Goal: Task Accomplishment & Management: Complete application form

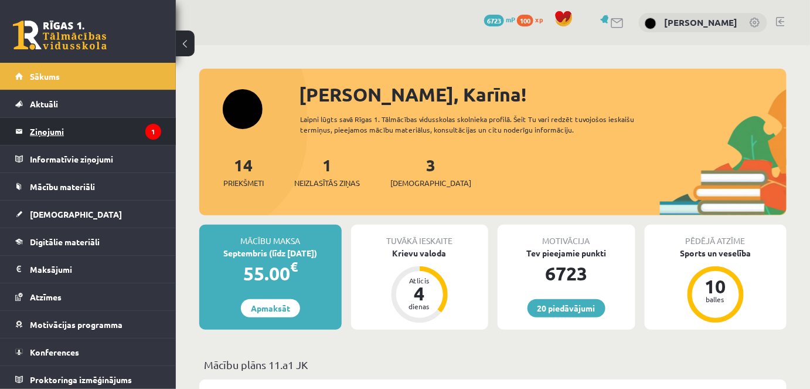
click at [69, 124] on legend "Ziņojumi 1" at bounding box center [95, 131] width 131 height 27
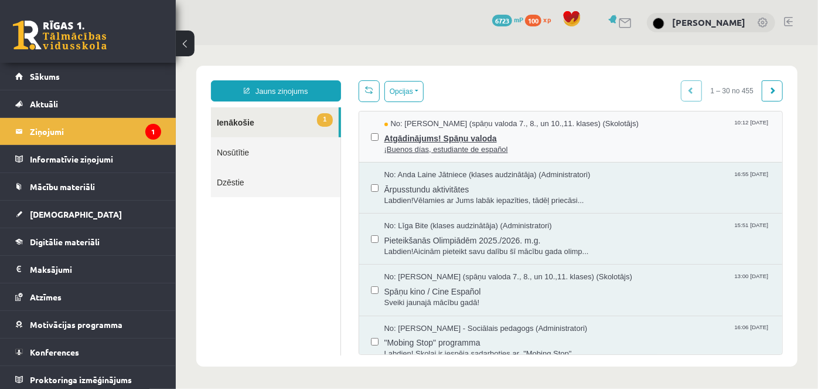
click at [431, 144] on span "¡Buenos días, estudiante de español" at bounding box center [577, 149] width 387 height 11
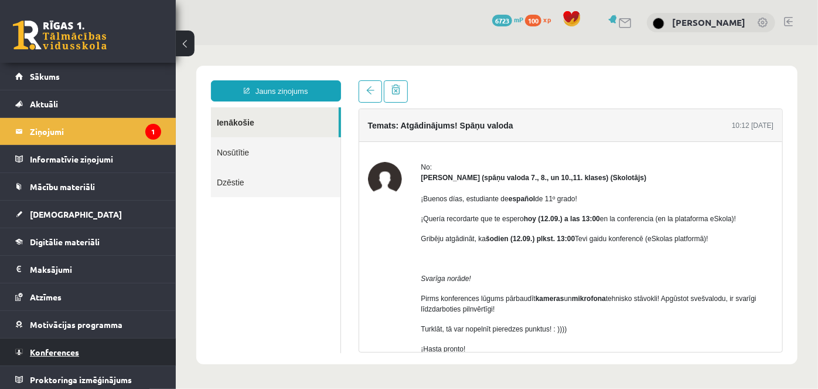
click at [74, 349] on span "Konferences" at bounding box center [54, 351] width 49 height 11
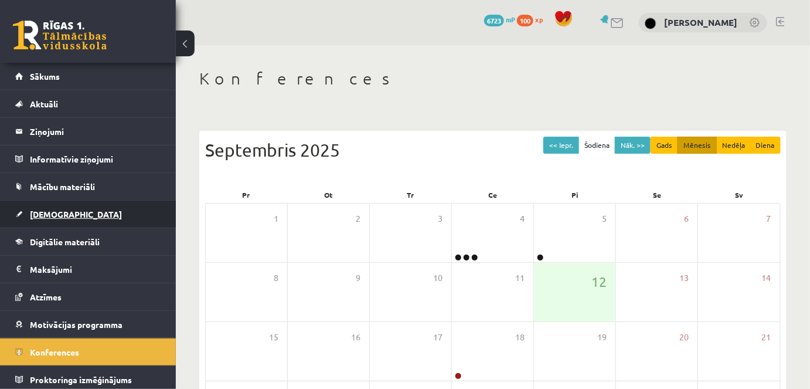
click at [53, 209] on span "[DEMOGRAPHIC_DATA]" at bounding box center [76, 214] width 92 height 11
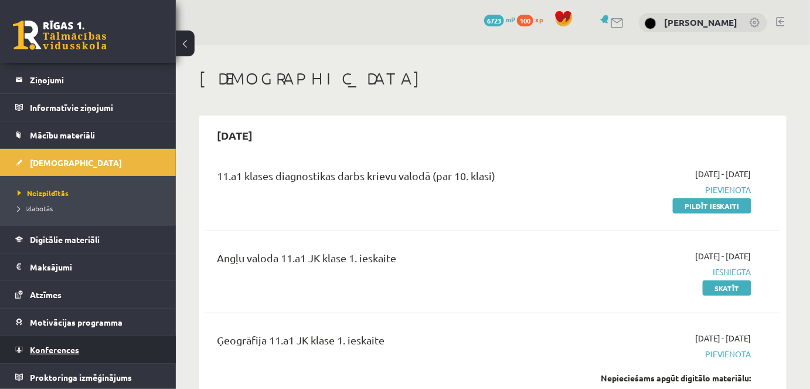
click at [81, 341] on link "Konferences" at bounding box center [88, 349] width 146 height 27
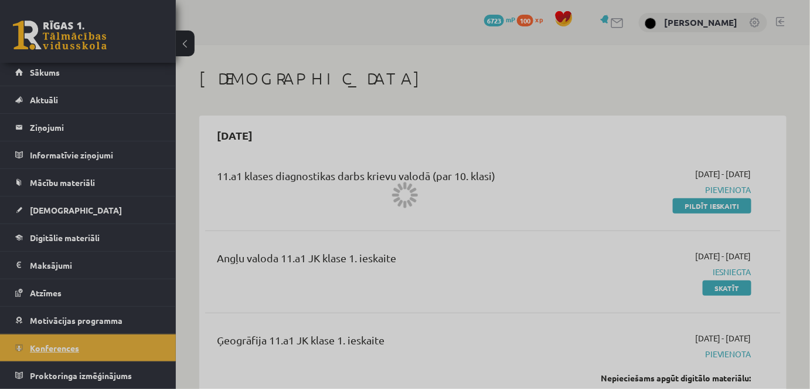
scroll to position [2, 0]
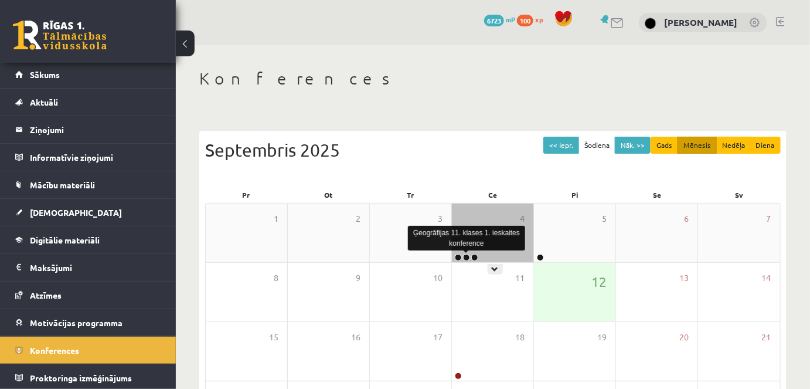
click at [465, 258] on link at bounding box center [466, 257] width 7 height 7
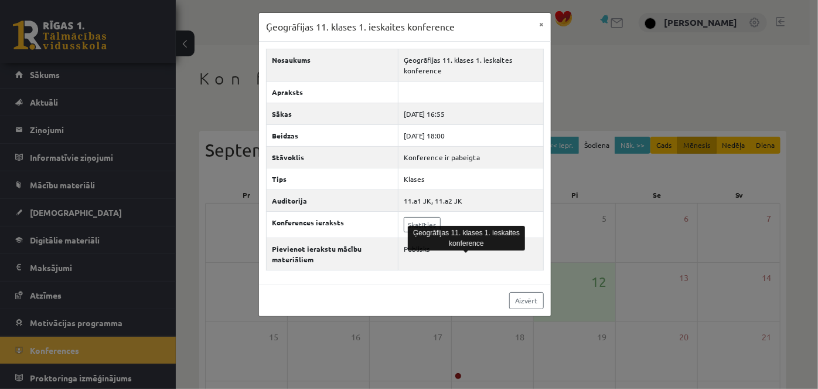
click at [410, 223] on div "Ģeogrāfijas 11. klases 1. ieskaites konference" at bounding box center [466, 238] width 117 height 30
click at [410, 223] on link "Skatīties" at bounding box center [422, 224] width 37 height 15
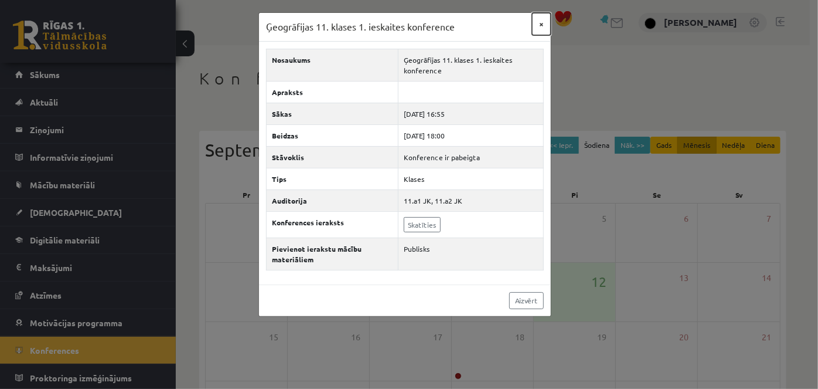
click at [538, 27] on button "×" at bounding box center [541, 24] width 19 height 22
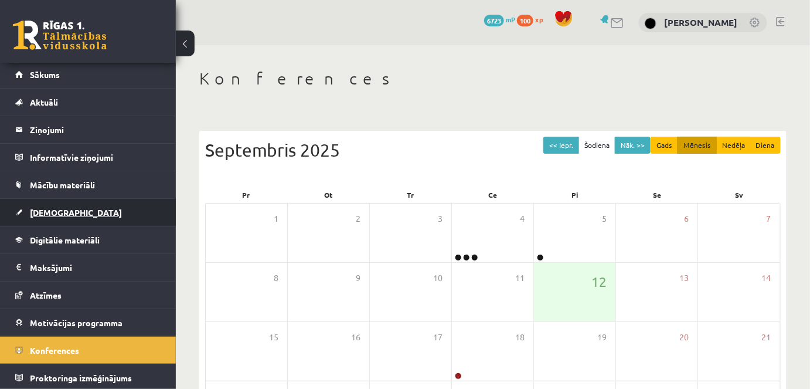
click at [57, 213] on span "[DEMOGRAPHIC_DATA]" at bounding box center [76, 212] width 92 height 11
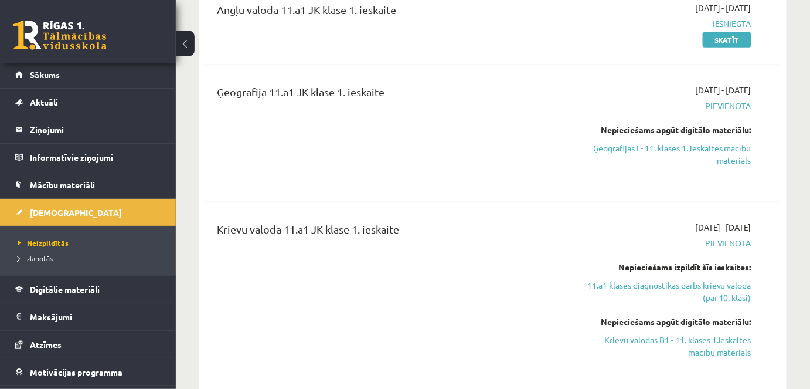
scroll to position [223, 0]
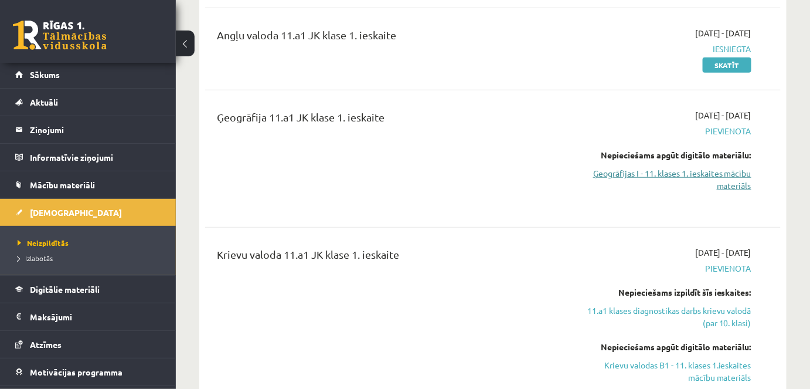
click at [750, 178] on link "Ģeogrāfijas I - 11. klases 1. ieskaites mācību materiāls" at bounding box center [668, 179] width 166 height 25
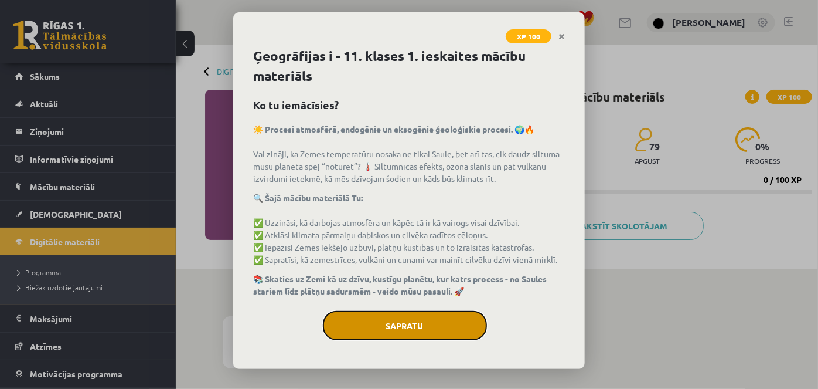
click at [455, 321] on button "Sapratu" at bounding box center [405, 325] width 164 height 29
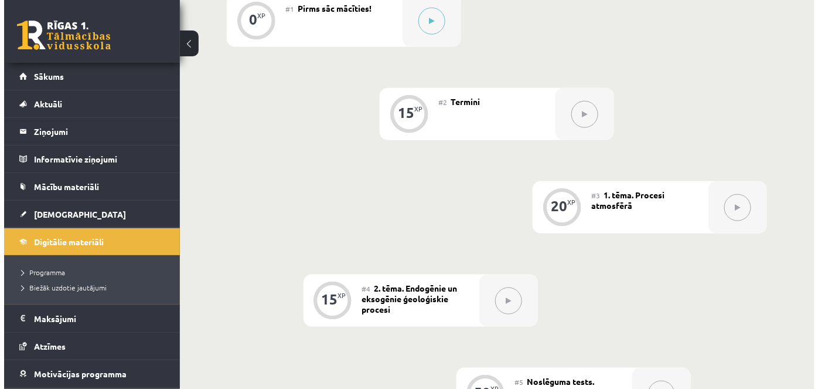
scroll to position [301, 0]
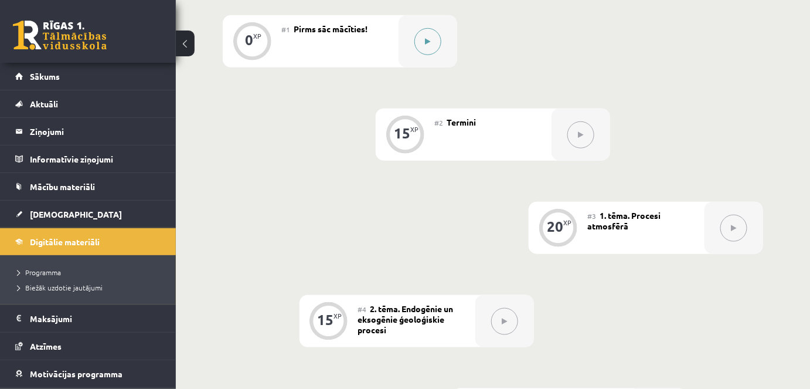
click at [419, 36] on button at bounding box center [427, 41] width 27 height 27
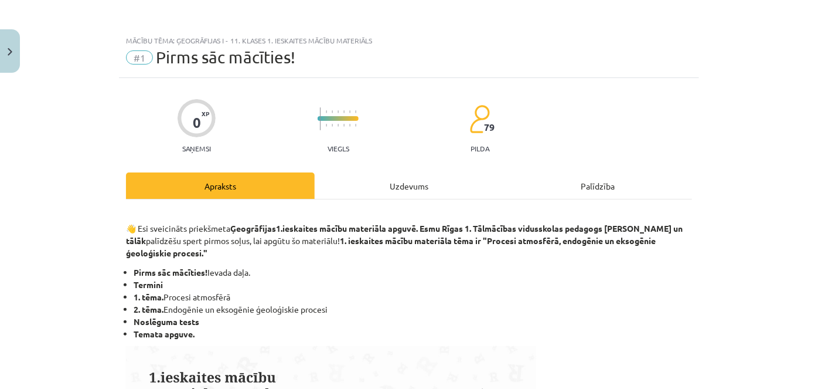
click at [412, 176] on div "Uzdevums" at bounding box center [409, 185] width 189 height 26
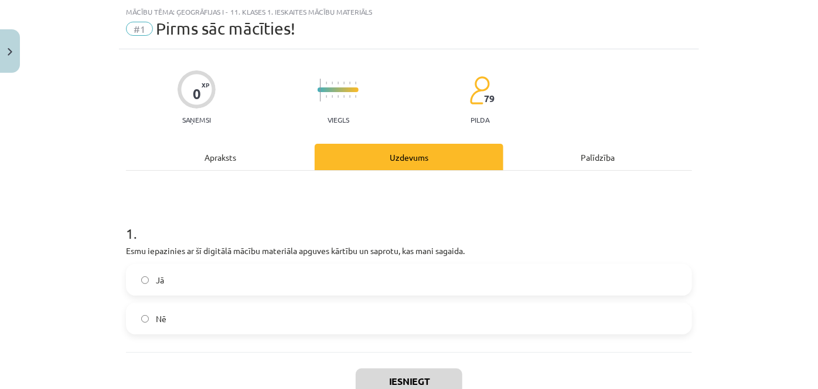
scroll to position [29, 0]
click at [214, 281] on label "Jā" at bounding box center [409, 278] width 564 height 29
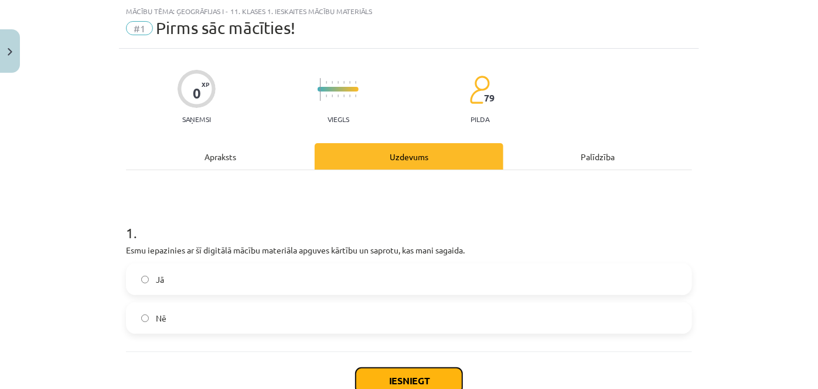
click at [390, 378] on button "Iesniegt" at bounding box center [409, 381] width 107 height 26
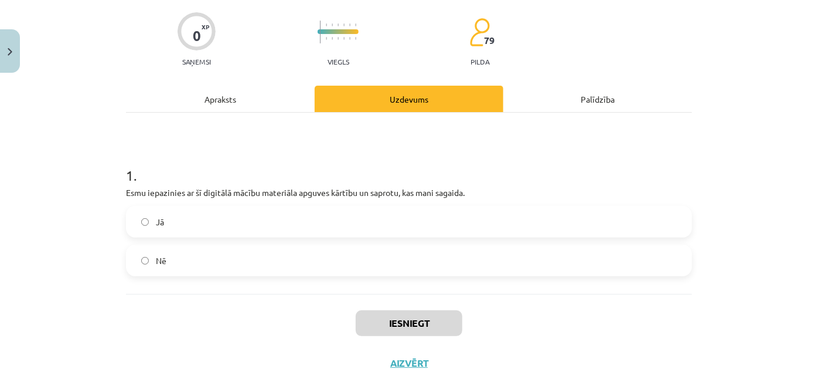
scroll to position [109, 0]
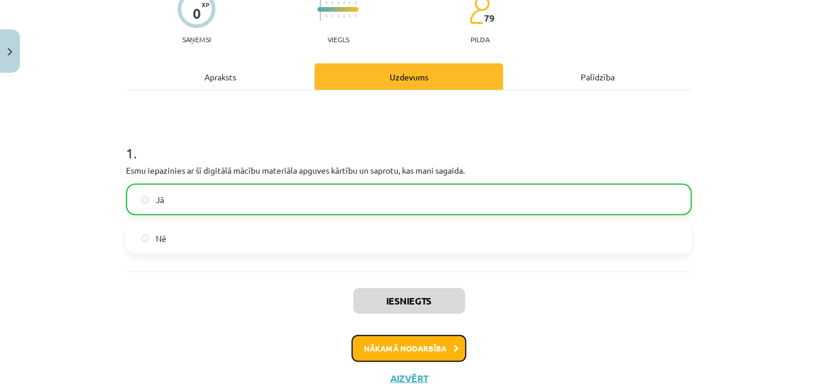
click at [419, 349] on button "Nākamā nodarbība" at bounding box center [409, 348] width 115 height 27
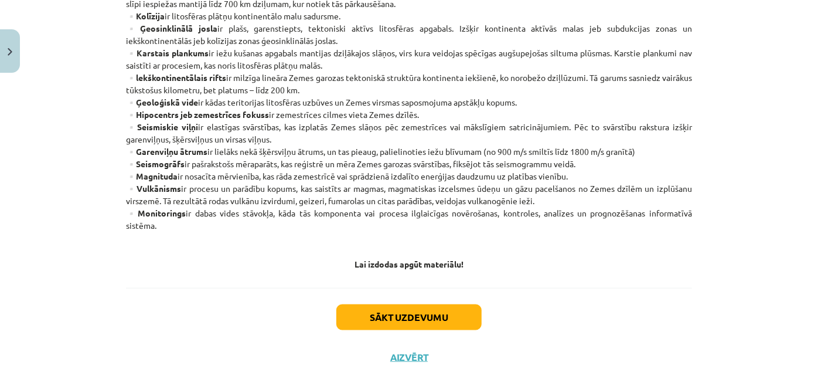
scroll to position [710, 0]
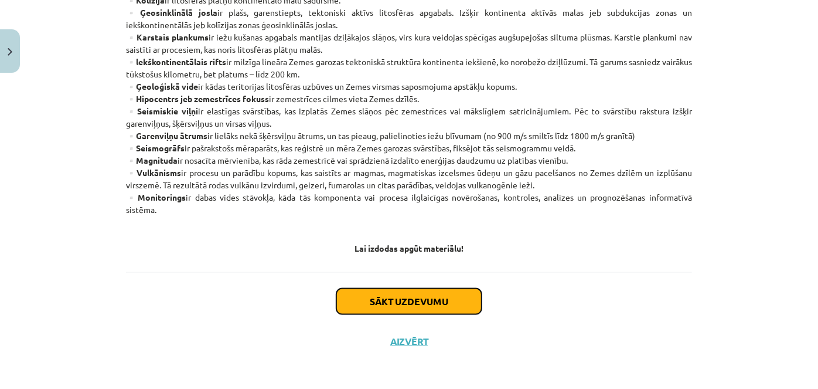
click at [413, 301] on button "Sākt uzdevumu" at bounding box center [408, 301] width 145 height 26
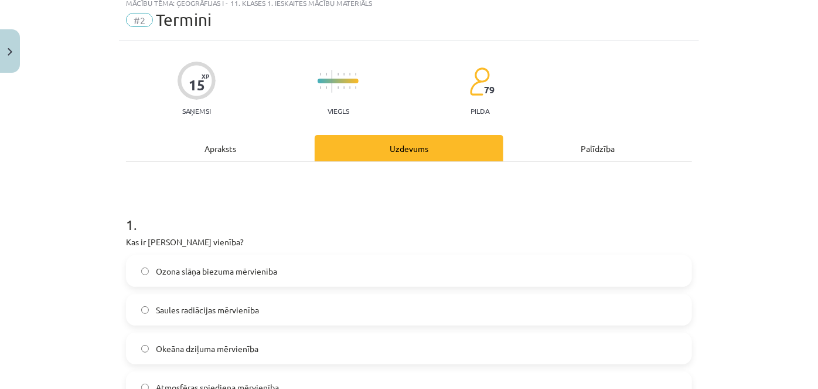
scroll to position [29, 0]
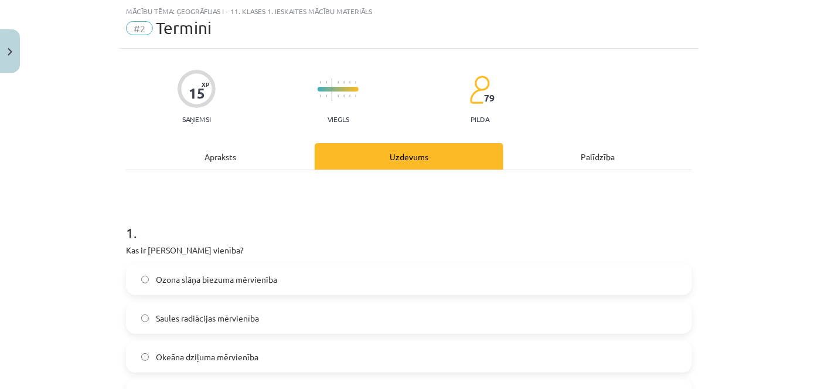
click at [232, 148] on div "Apraksts" at bounding box center [220, 156] width 189 height 26
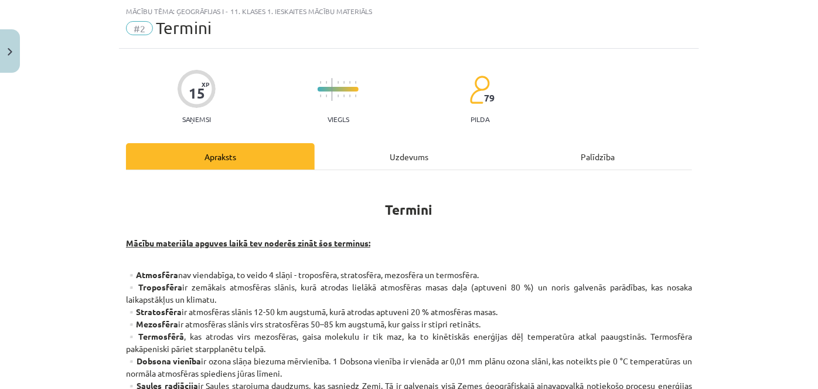
click at [362, 156] on div "Uzdevums" at bounding box center [409, 156] width 189 height 26
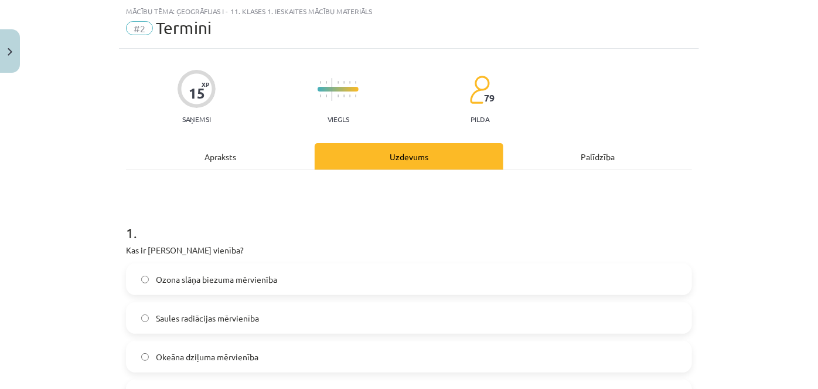
click at [273, 274] on label "Ozona slāņa biezuma mērvienība" at bounding box center [409, 278] width 564 height 29
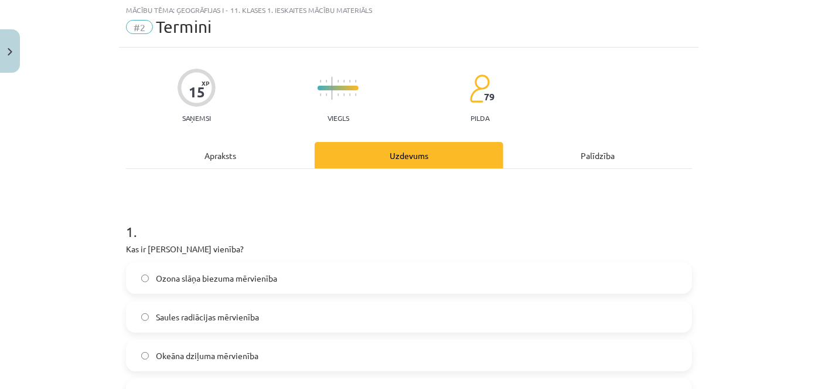
scroll to position [0, 0]
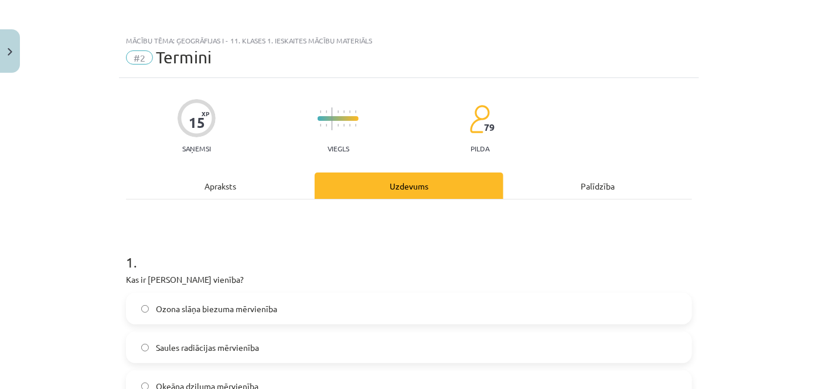
click at [197, 179] on div "Apraksts" at bounding box center [220, 185] width 189 height 26
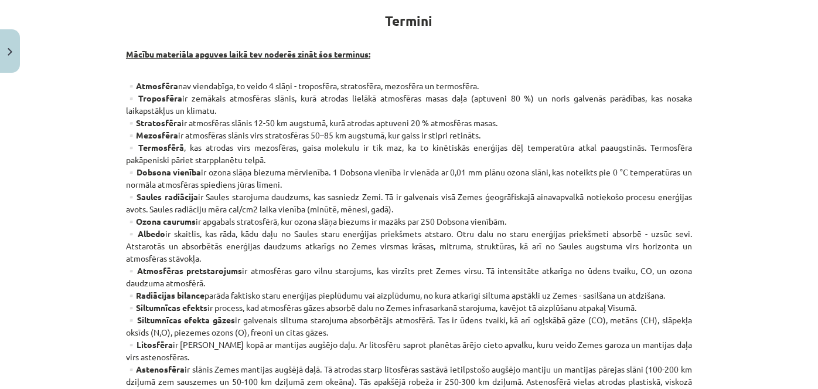
scroll to position [223, 0]
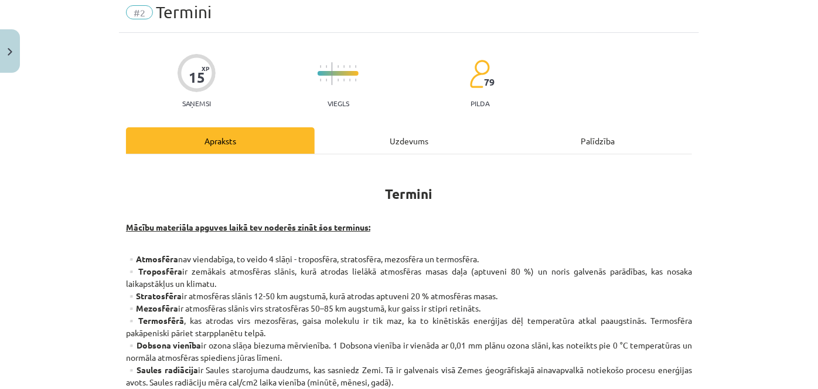
click at [419, 133] on div "Uzdevums" at bounding box center [409, 140] width 189 height 26
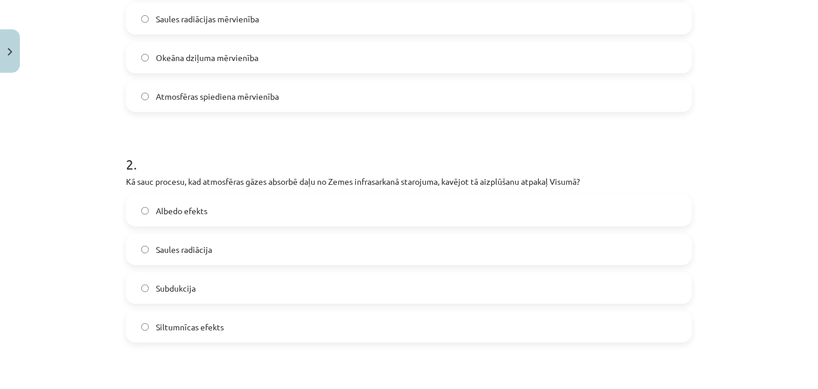
scroll to position [340, 0]
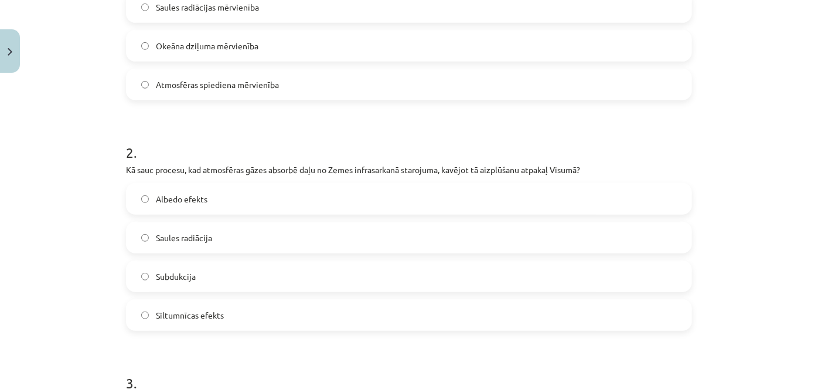
click at [227, 316] on label "Siltumnīcas efekts" at bounding box center [409, 314] width 564 height 29
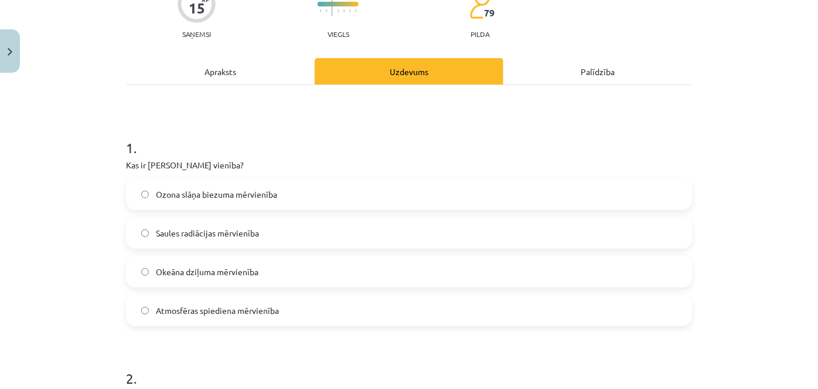
scroll to position [106, 0]
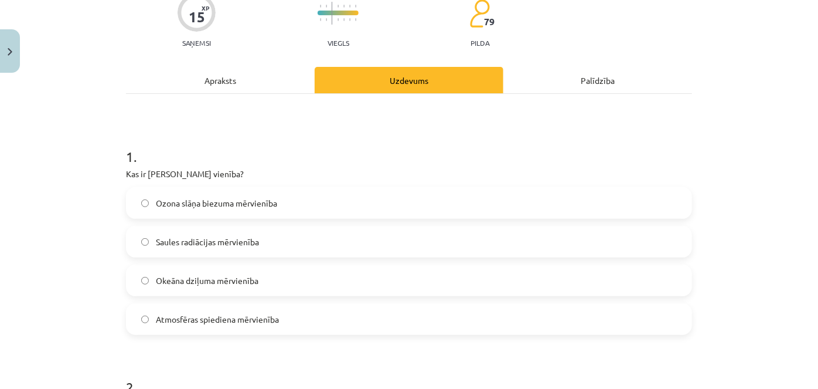
click at [203, 93] on div "Apraksts" at bounding box center [220, 80] width 189 height 26
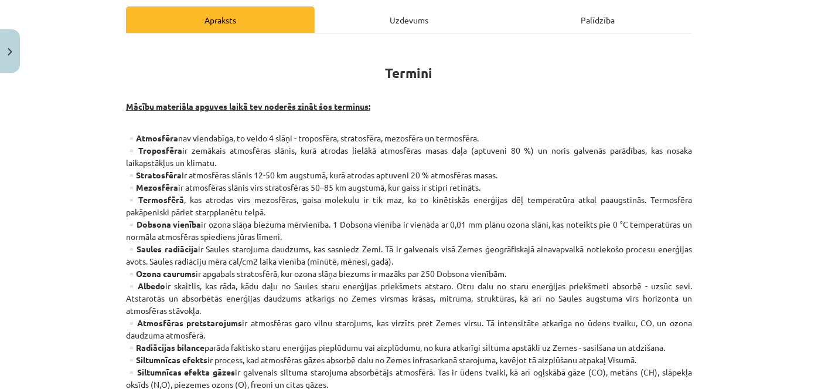
scroll to position [0, 0]
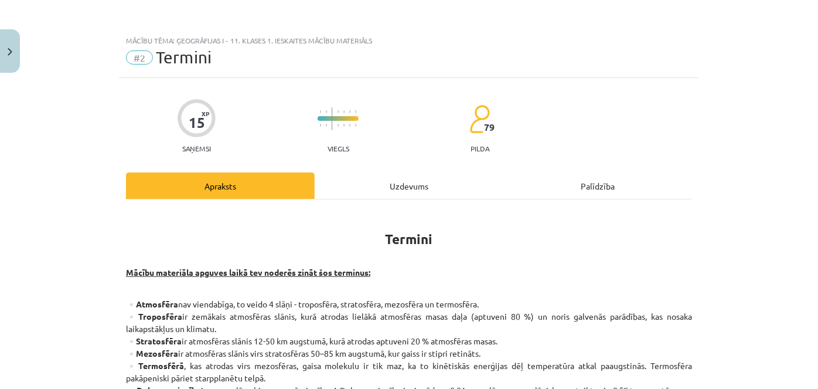
click at [417, 179] on div "Uzdevums" at bounding box center [409, 185] width 189 height 26
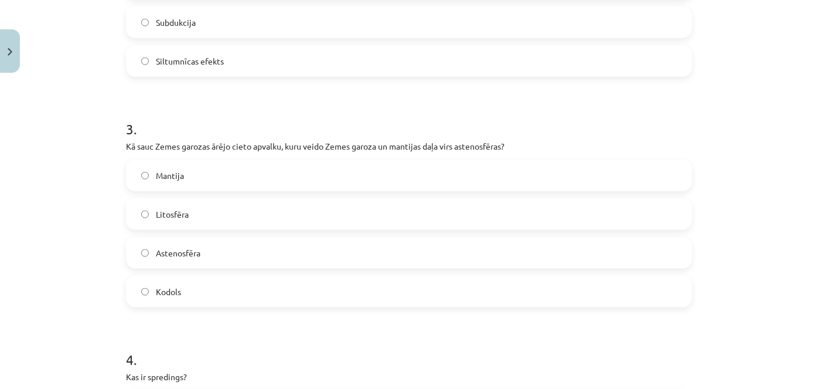
scroll to position [610, 0]
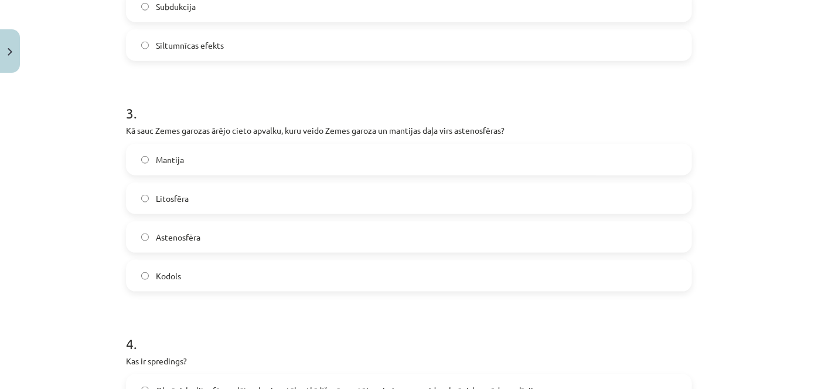
click at [207, 234] on label "Astenosfēra" at bounding box center [409, 236] width 564 height 29
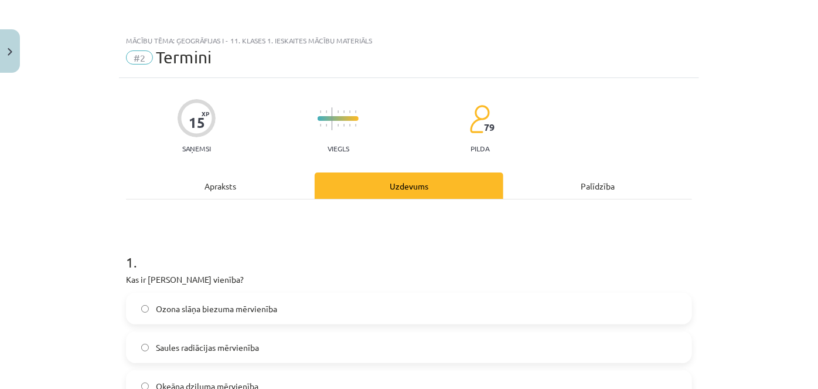
scroll to position [0, 0]
click at [188, 188] on div "Apraksts" at bounding box center [220, 185] width 189 height 26
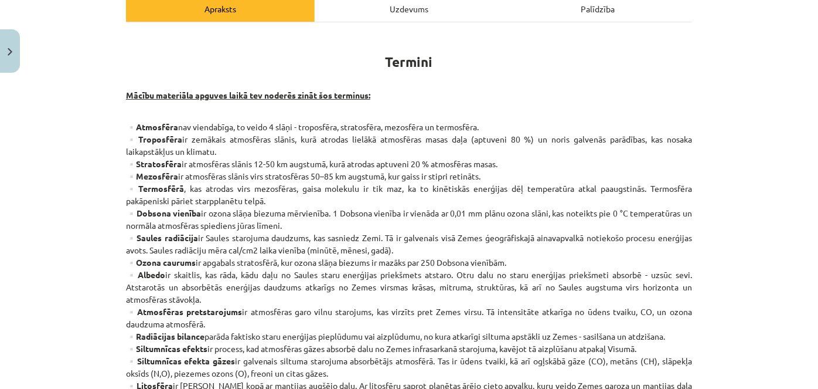
scroll to position [123, 0]
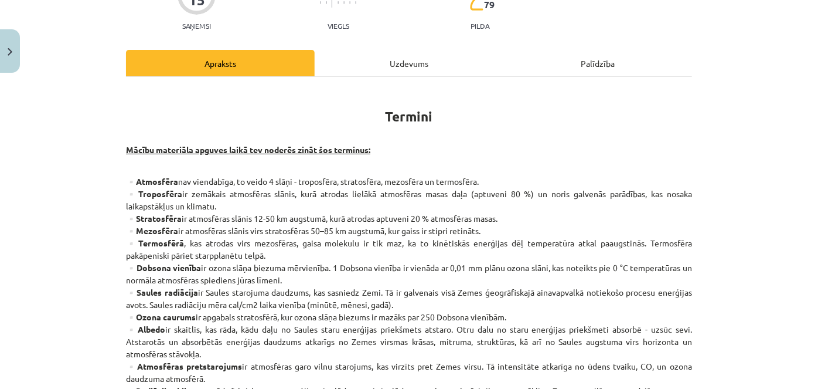
click at [405, 63] on div "Uzdevums" at bounding box center [409, 63] width 189 height 26
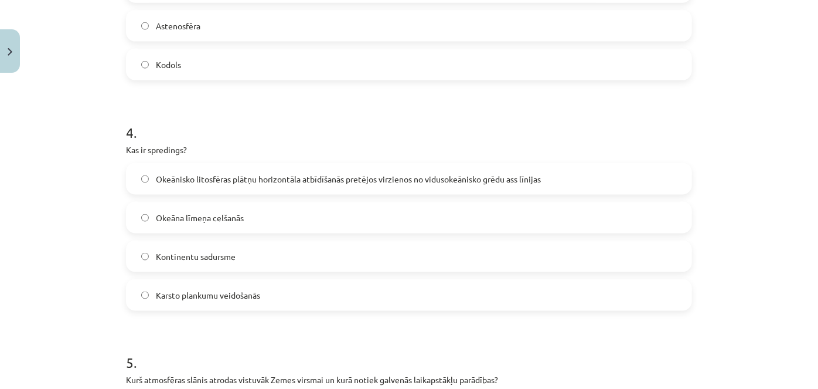
scroll to position [831, 0]
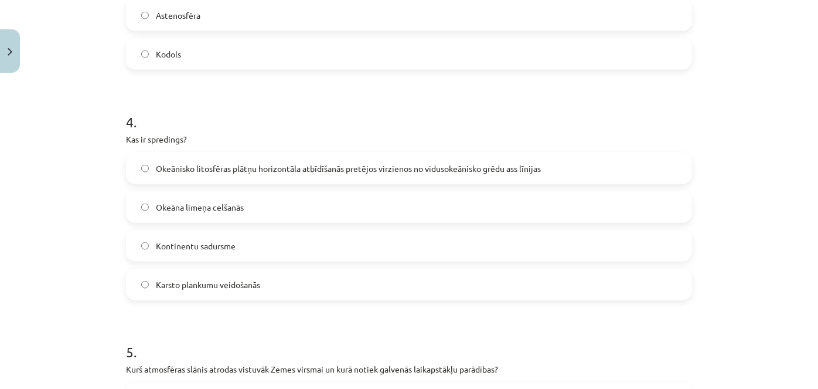
click at [590, 170] on label "Okeānisko litosfēras plātņu horizontāla atbīdīšanās pretējos virzienos no vidus…" at bounding box center [409, 168] width 564 height 29
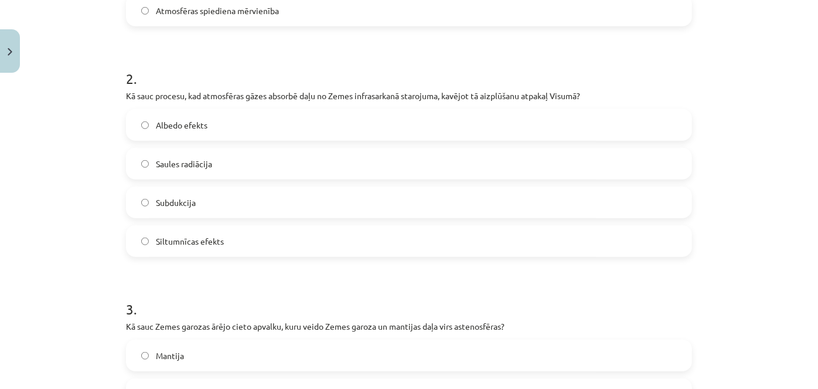
scroll to position [0, 0]
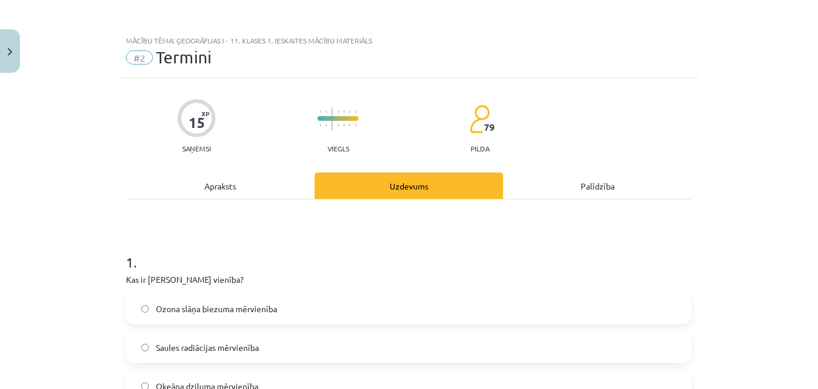
click at [217, 192] on div "Apraksts" at bounding box center [220, 185] width 189 height 26
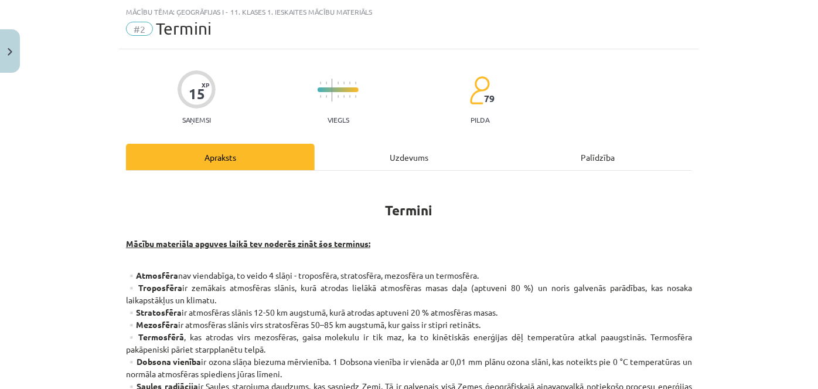
scroll to position [29, 0]
click at [380, 151] on div "Uzdevums" at bounding box center [409, 156] width 189 height 26
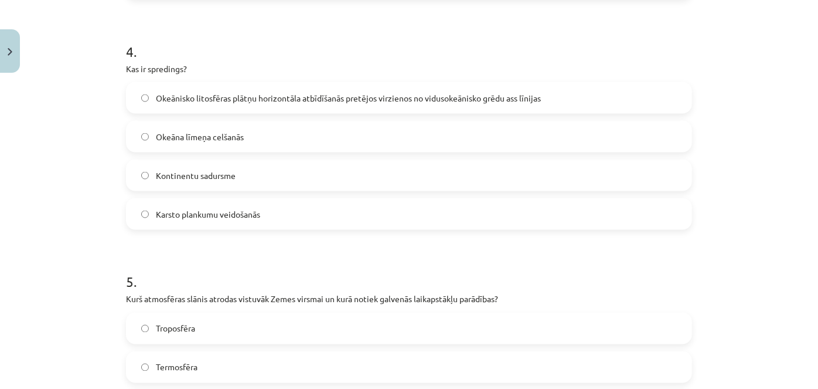
scroll to position [1108, 0]
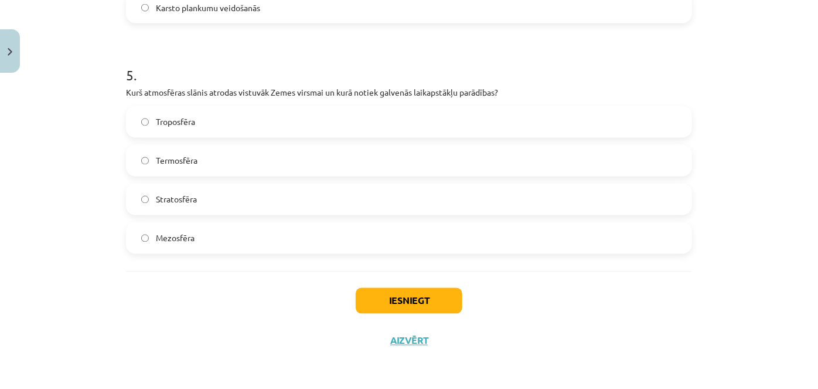
click at [208, 120] on label "Troposfēra" at bounding box center [409, 121] width 564 height 29
click at [408, 302] on button "Iesniegt" at bounding box center [409, 301] width 107 height 26
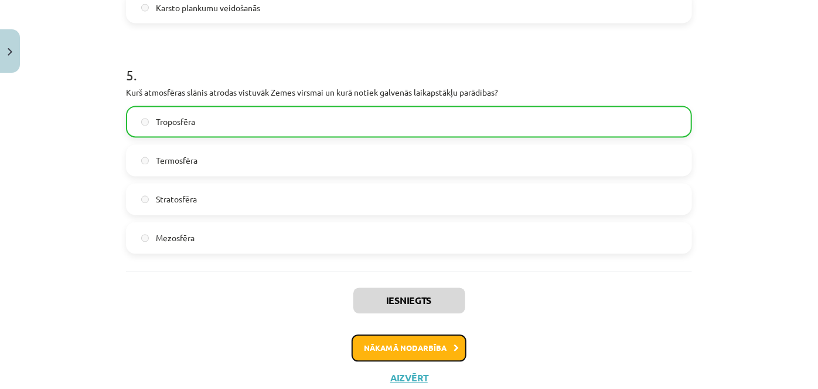
click at [426, 339] on button "Nākamā nodarbība" at bounding box center [409, 348] width 115 height 27
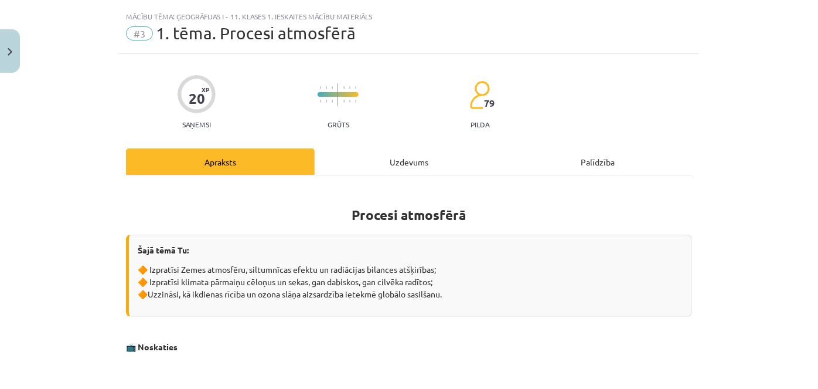
scroll to position [0, 0]
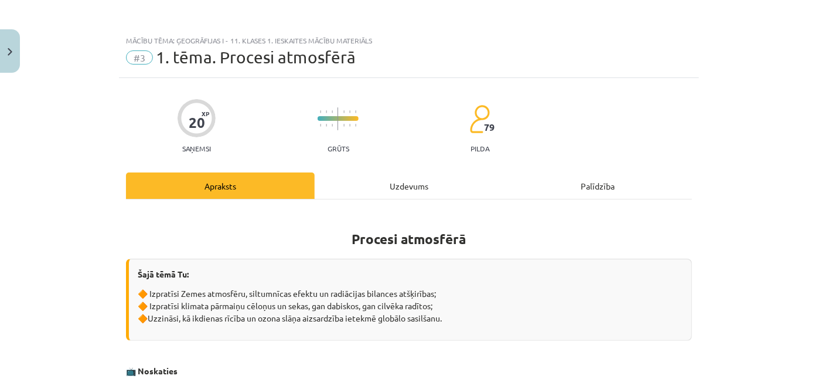
click at [395, 180] on div "Uzdevums" at bounding box center [409, 185] width 189 height 26
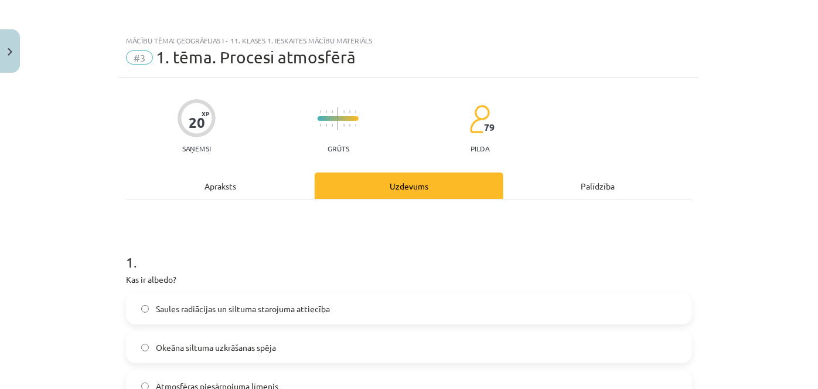
scroll to position [29, 0]
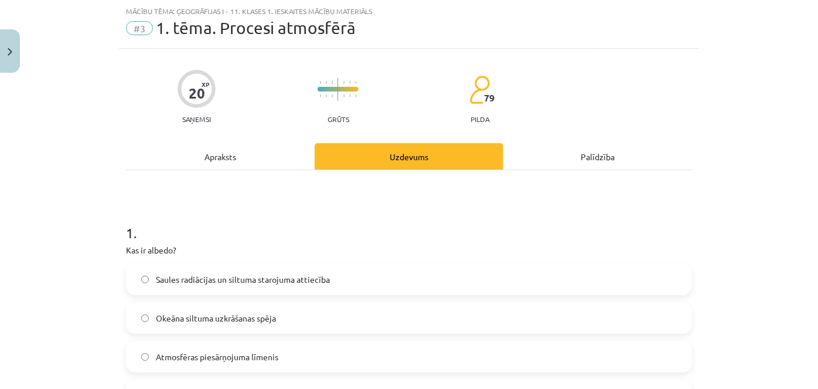
click at [242, 158] on div "Apraksts" at bounding box center [220, 156] width 189 height 26
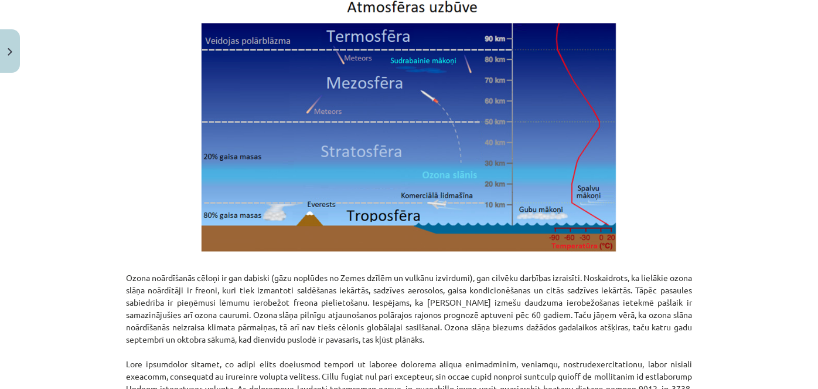
scroll to position [1525, 0]
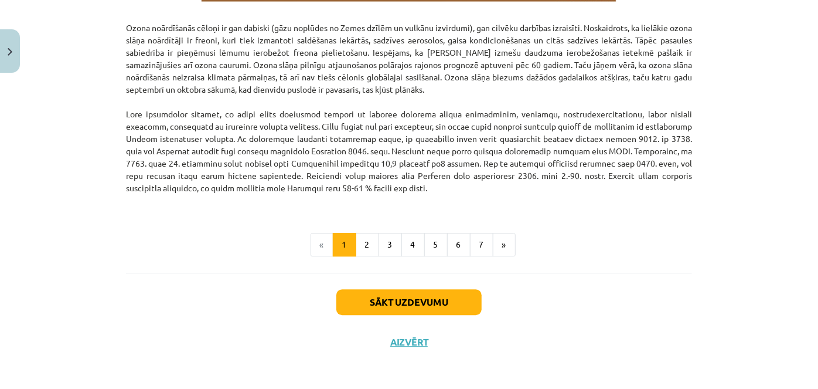
click at [322, 247] on li "«" at bounding box center [322, 244] width 23 height 23
click at [312, 240] on li "«" at bounding box center [322, 244] width 23 height 23
click at [8, 52] on img "Close" at bounding box center [10, 52] width 5 height 8
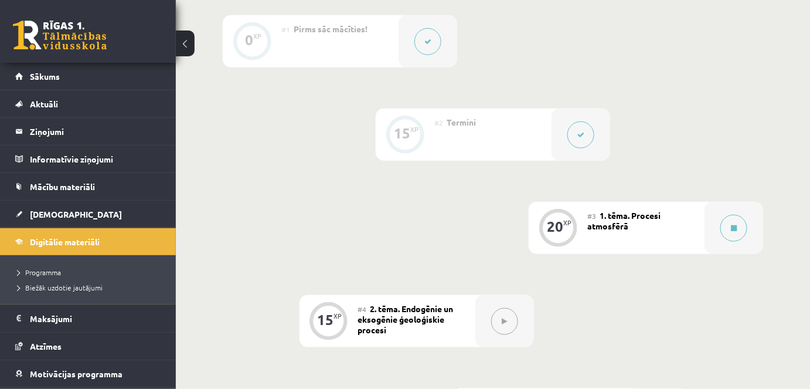
click at [559, 123] on div at bounding box center [581, 134] width 59 height 52
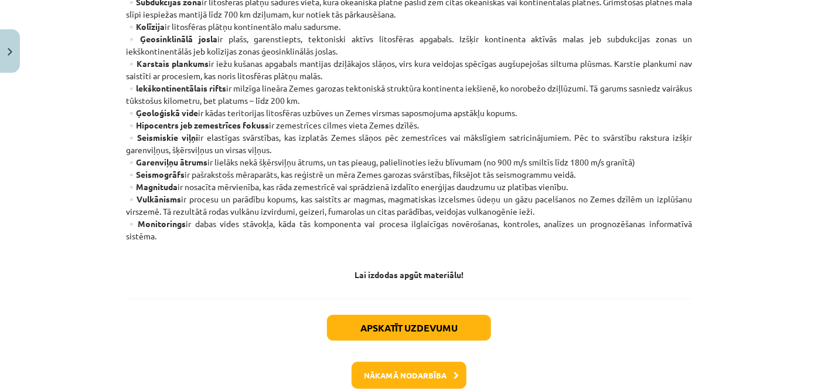
scroll to position [675, 0]
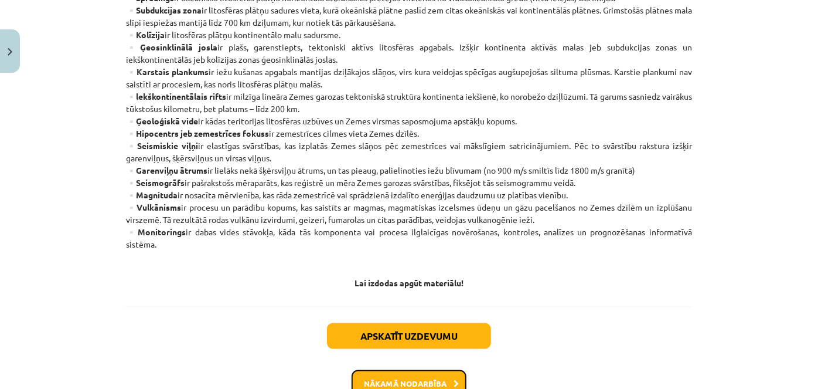
click at [436, 379] on button "Nākamā nodarbība" at bounding box center [409, 383] width 115 height 27
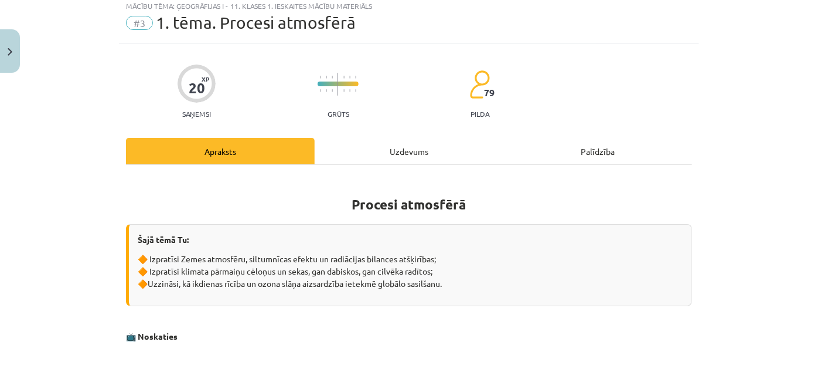
scroll to position [29, 0]
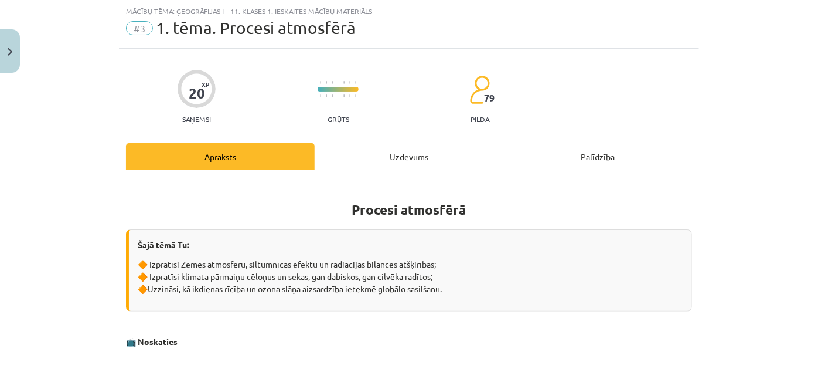
click at [427, 150] on div "Uzdevums" at bounding box center [409, 156] width 189 height 26
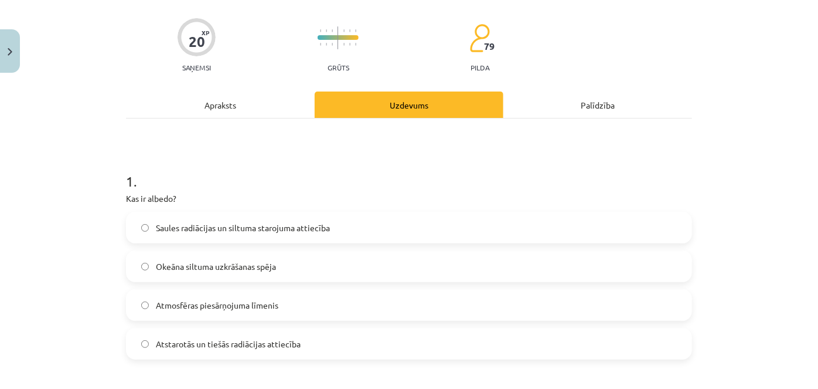
scroll to position [93, 0]
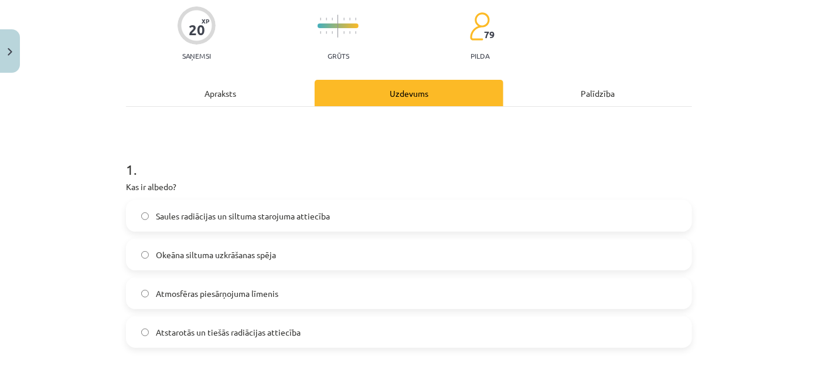
click at [389, 217] on label "Saules radiācijas un siltuma starojuma attiecība" at bounding box center [409, 215] width 564 height 29
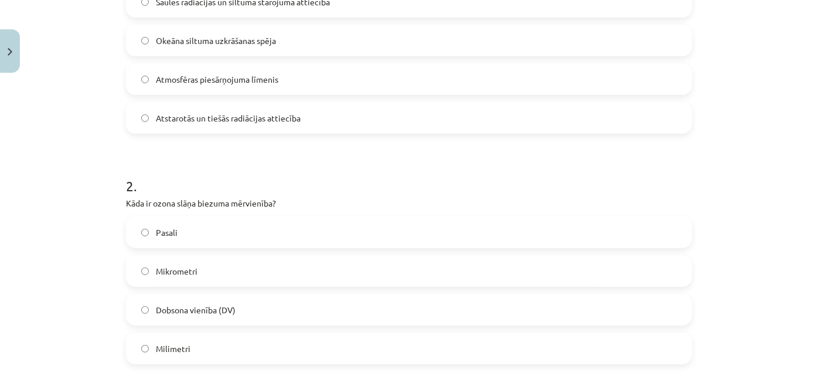
scroll to position [322, 0]
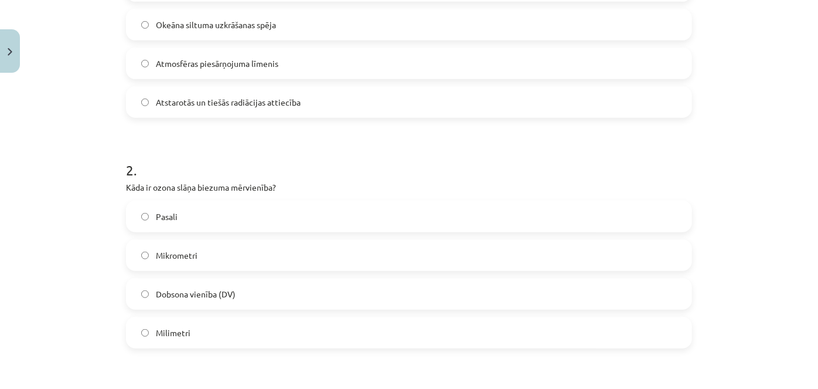
click at [298, 280] on label "Dobsona vienība (DV)" at bounding box center [409, 293] width 564 height 29
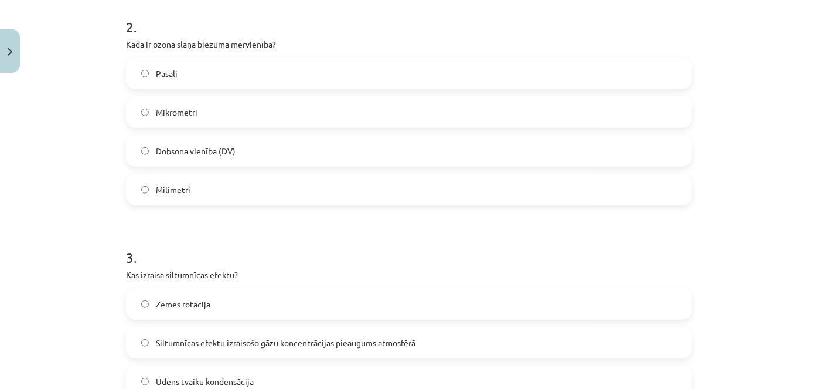
scroll to position [581, 0]
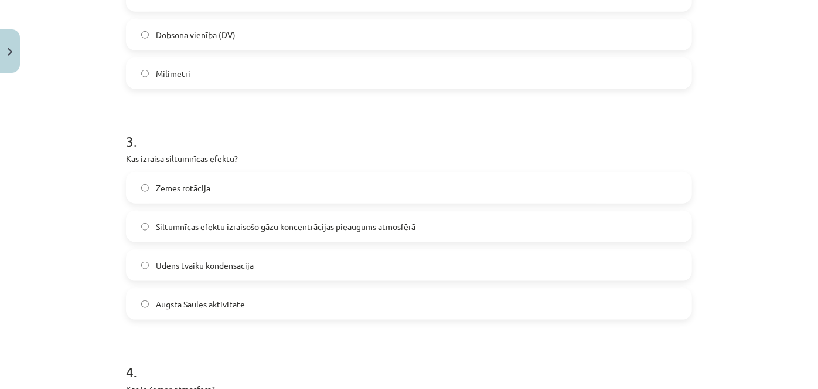
click at [316, 229] on span "Siltumnīcas efektu izraisošo gāzu koncentrācijas pieaugums atmosfērā" at bounding box center [286, 226] width 260 height 12
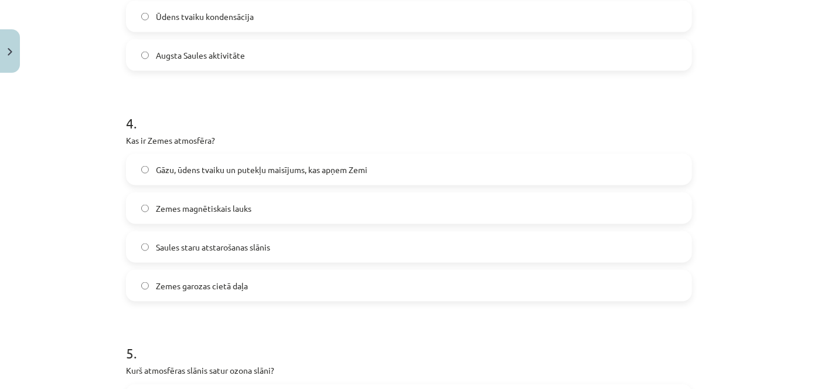
scroll to position [856, 0]
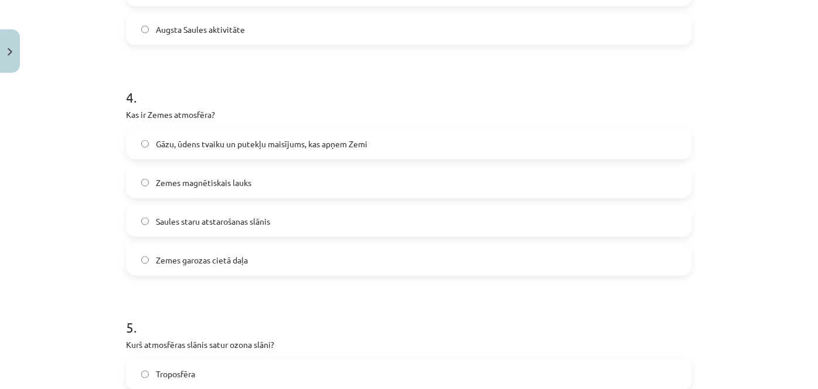
click at [258, 141] on span "Gāzu, ūdens tvaiku un putekļu maisījums, kas apņem Zemi" at bounding box center [262, 144] width 212 height 12
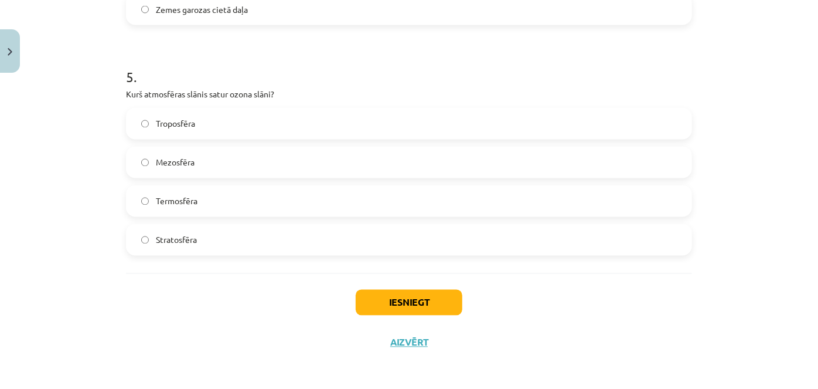
scroll to position [1108, 0]
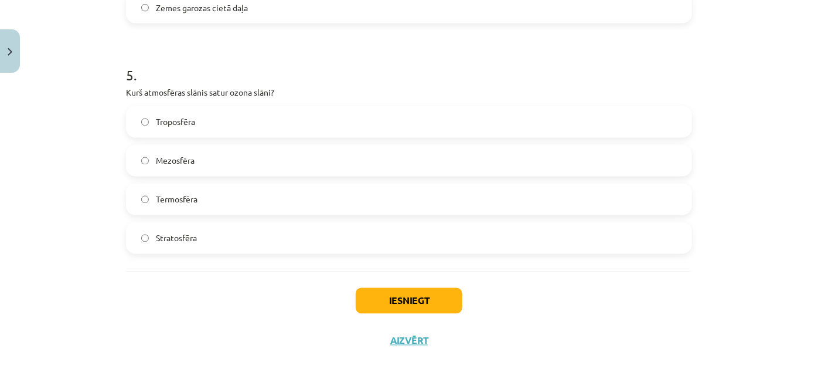
click at [226, 249] on label "Stratosfēra" at bounding box center [409, 237] width 564 height 29
click at [441, 301] on button "Iesniegt" at bounding box center [409, 301] width 107 height 26
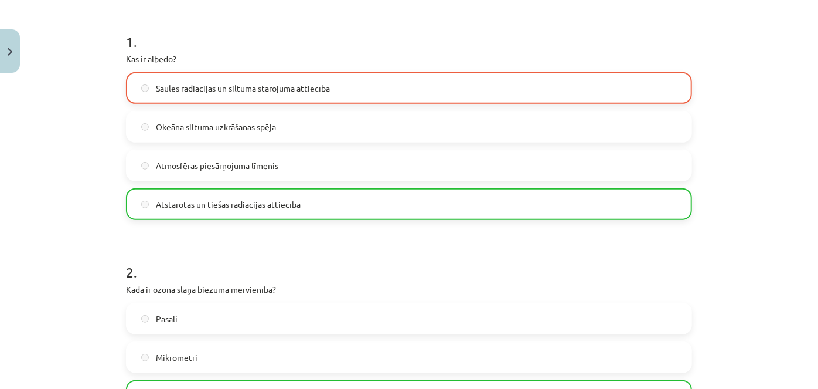
scroll to position [127, 0]
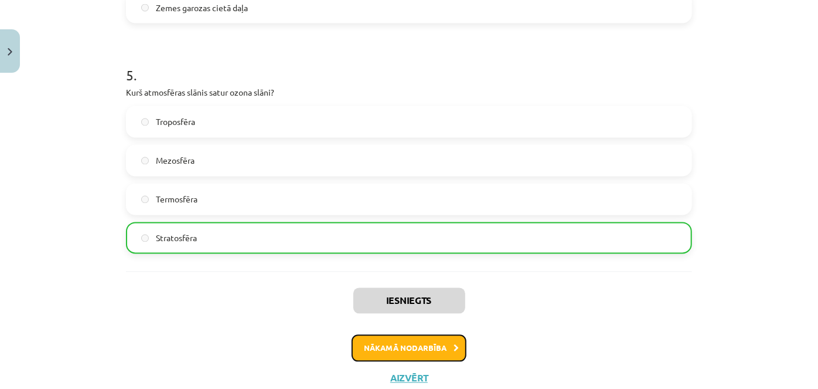
click at [359, 338] on button "Nākamā nodarbība" at bounding box center [409, 348] width 115 height 27
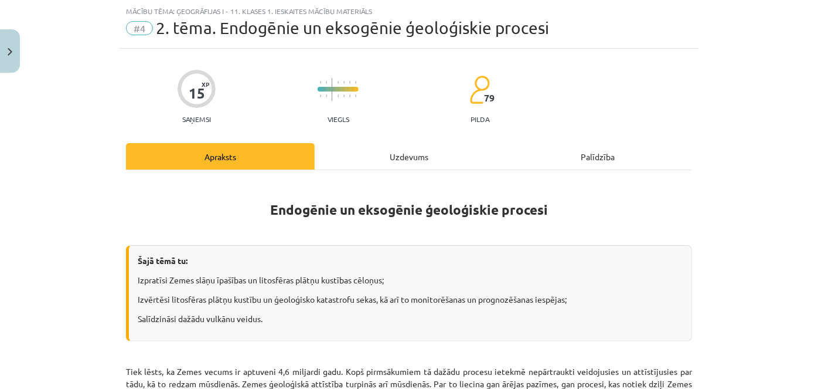
scroll to position [29, 0]
click at [387, 147] on div "Uzdevums" at bounding box center [409, 156] width 189 height 26
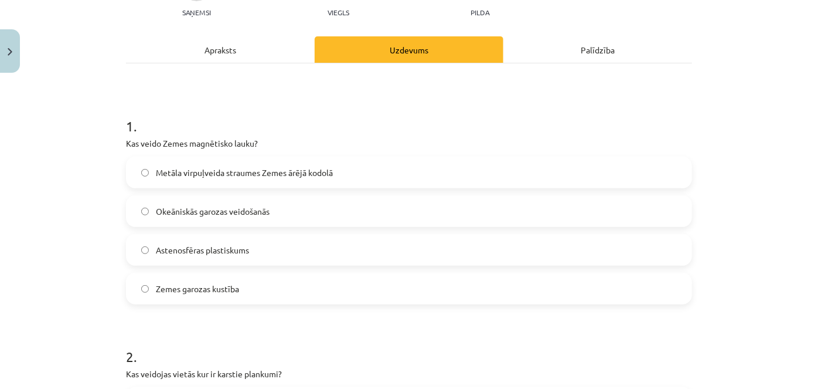
scroll to position [148, 0]
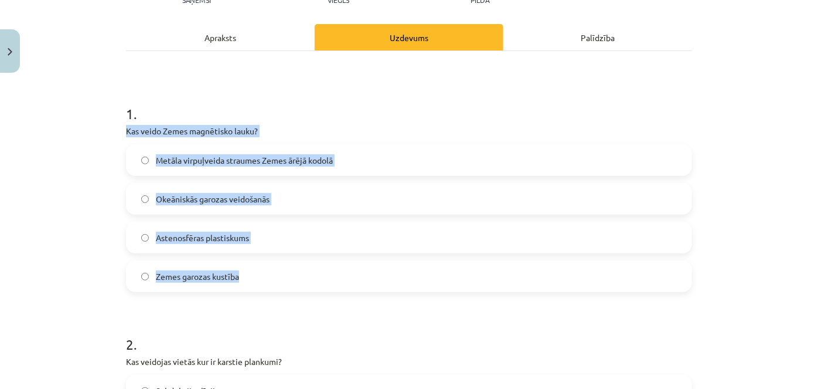
drag, startPoint x: 120, startPoint y: 130, endPoint x: 301, endPoint y: 266, distance: 226.0
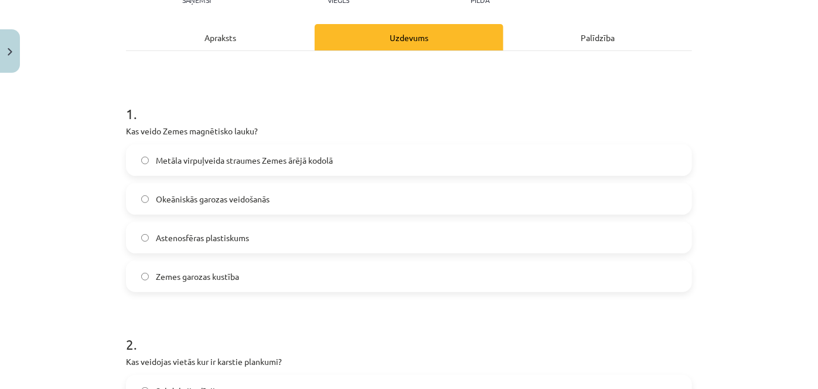
click at [237, 34] on div "Apraksts" at bounding box center [220, 37] width 189 height 26
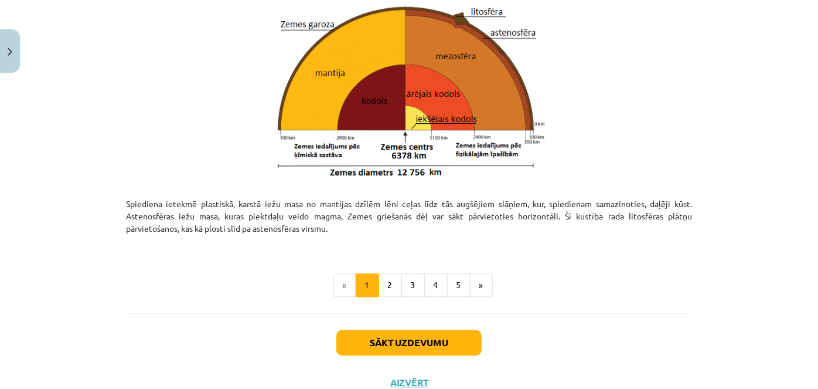
scroll to position [1277, 0]
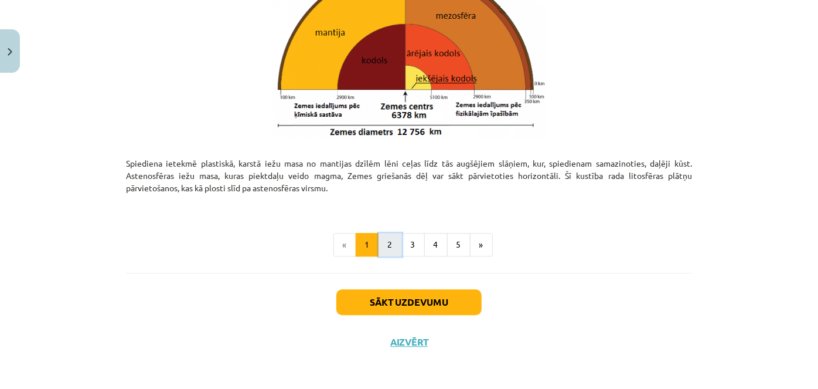
click at [380, 247] on button "2" at bounding box center [390, 244] width 23 height 23
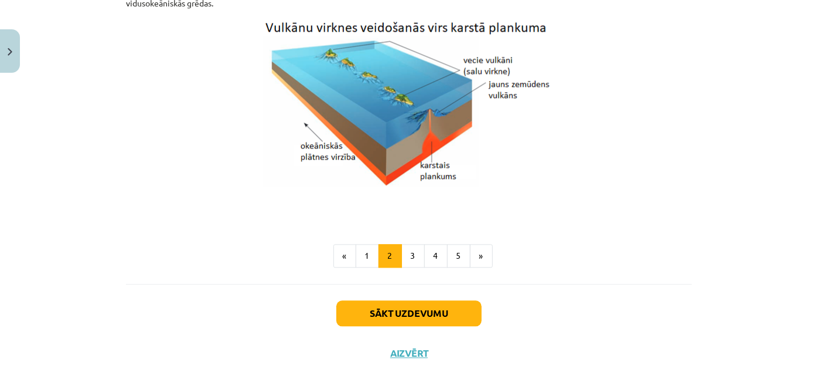
scroll to position [1249, 0]
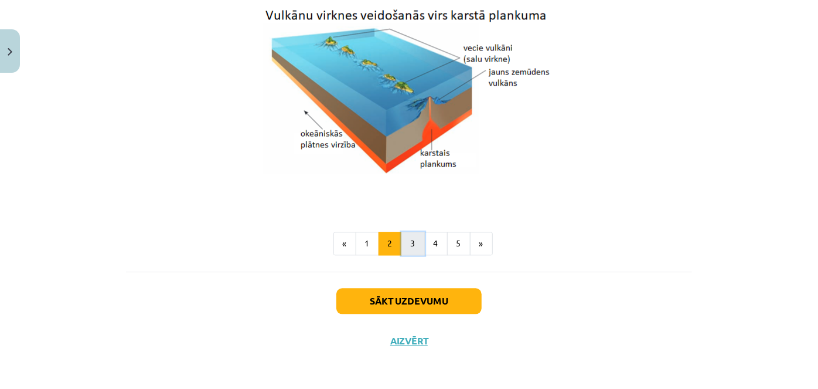
click at [412, 236] on button "3" at bounding box center [413, 243] width 23 height 23
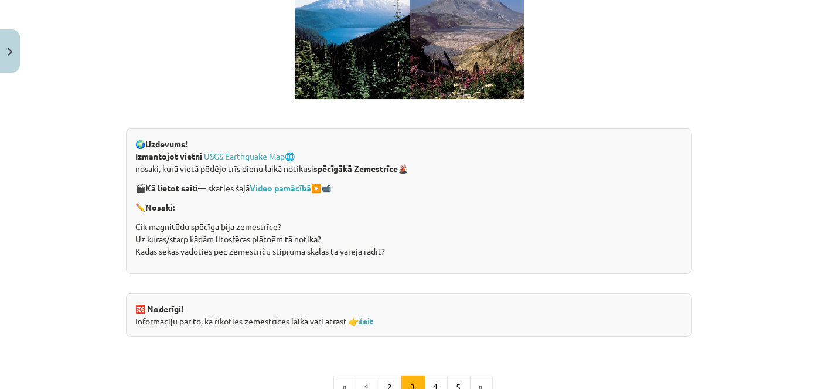
scroll to position [2326, 0]
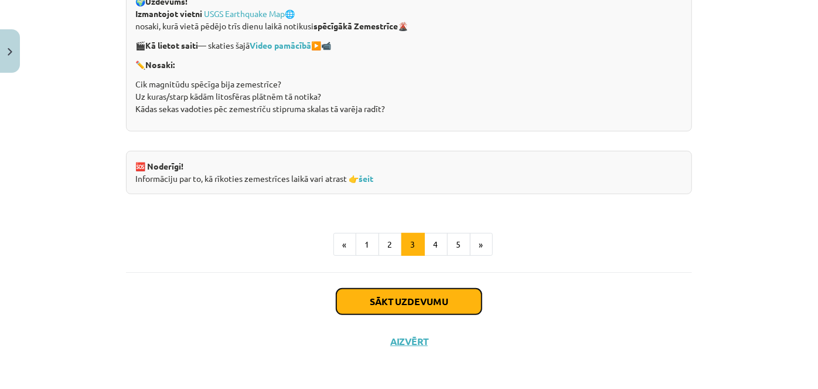
click at [416, 301] on button "Sākt uzdevumu" at bounding box center [408, 301] width 145 height 26
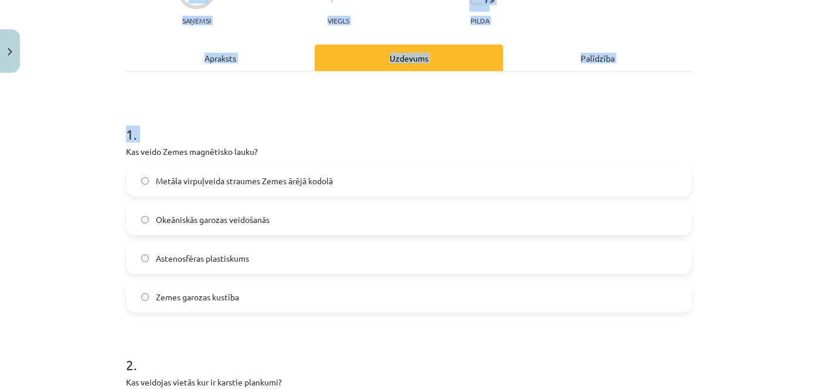
scroll to position [366, 0]
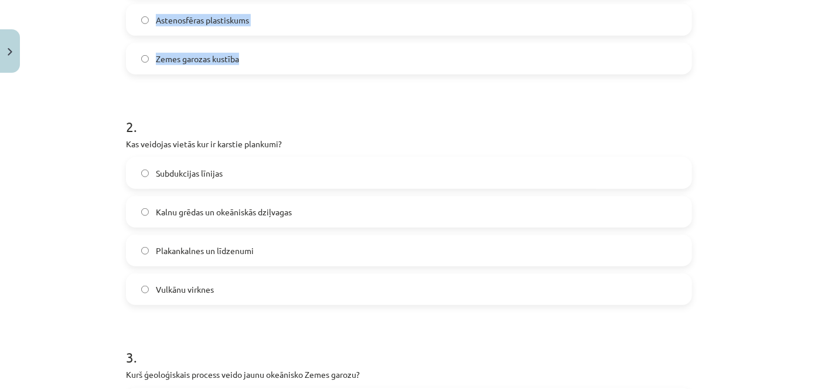
drag, startPoint x: 119, startPoint y: 255, endPoint x: 269, endPoint y: 59, distance: 246.7
copy div "Kas veido Zemes magnētisko lauku? Metāla virpuļveida straumes Zemes ārējā kodol…"
click at [360, 111] on h1 "2 ." at bounding box center [409, 116] width 566 height 36
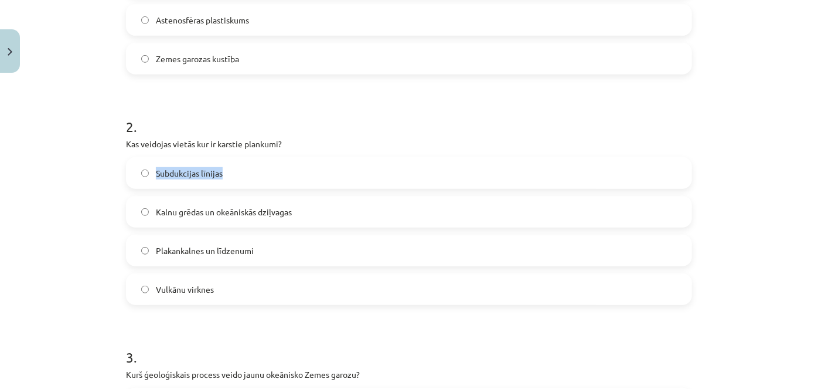
drag, startPoint x: 809, startPoint y: 159, endPoint x: 800, endPoint y: 145, distance: 16.6
click at [800, 145] on div "Mācību tēma: Ģeogrāfijas i - 11. klases 1. ieskaites mācību materiāls #4 2. tēm…" at bounding box center [409, 194] width 818 height 389
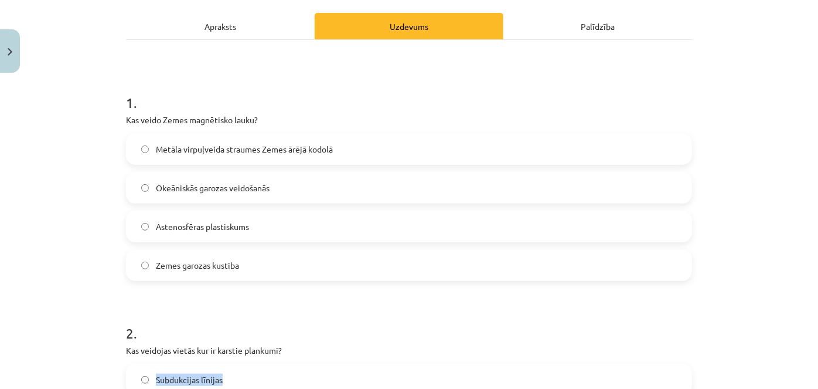
scroll to position [151, 0]
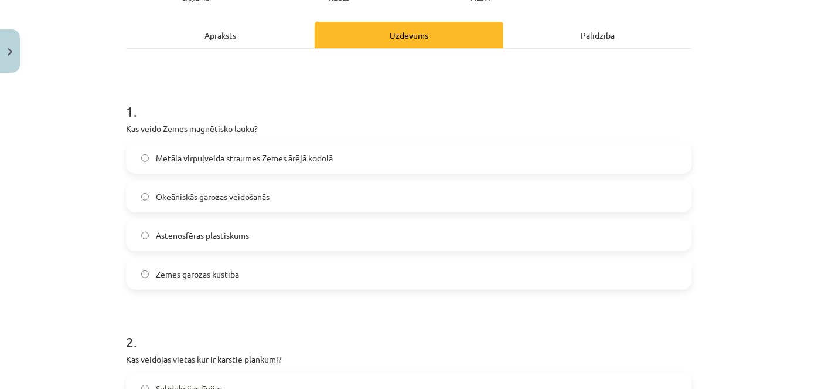
drag, startPoint x: 500, startPoint y: 158, endPoint x: 526, endPoint y: 150, distance: 27.6
click at [499, 158] on label "Metāla virpuļveida straumes Zemes ārējā kodolā" at bounding box center [409, 157] width 564 height 29
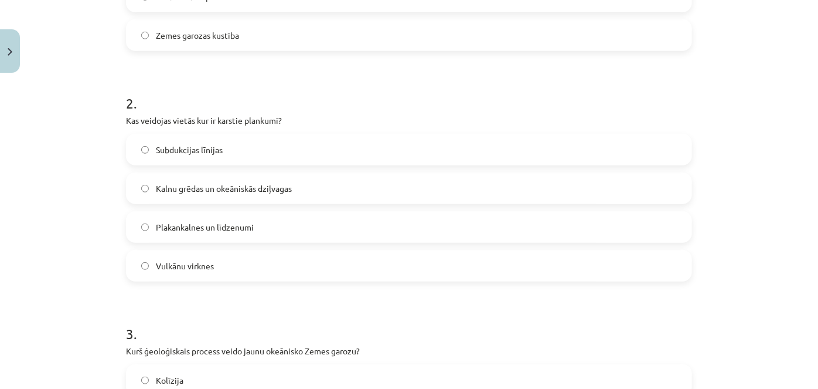
scroll to position [392, 0]
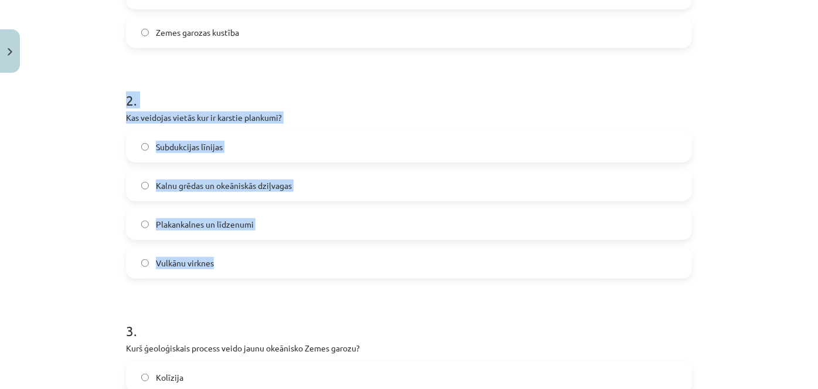
drag, startPoint x: 117, startPoint y: 96, endPoint x: 232, endPoint y: 265, distance: 204.4
click at [232, 265] on div "15 XP Saņemsi Viegls 79 pilda Apraksts Uzdevums Palīdzība 1 . Kas veido Zemes m…" at bounding box center [409, 381] width 580 height 1390
copy div "2 . Kas veidojas vietās kur ir karstie plankumi? Subdukcijas līnijas Kalnu grēd…"
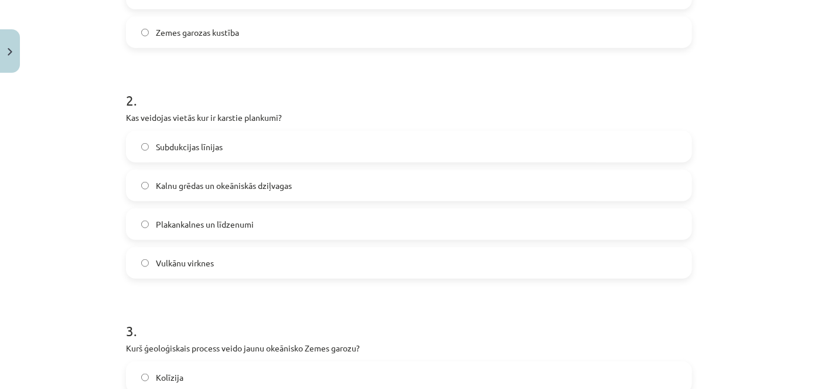
click at [270, 266] on label "Vulkānu virknes" at bounding box center [409, 262] width 564 height 29
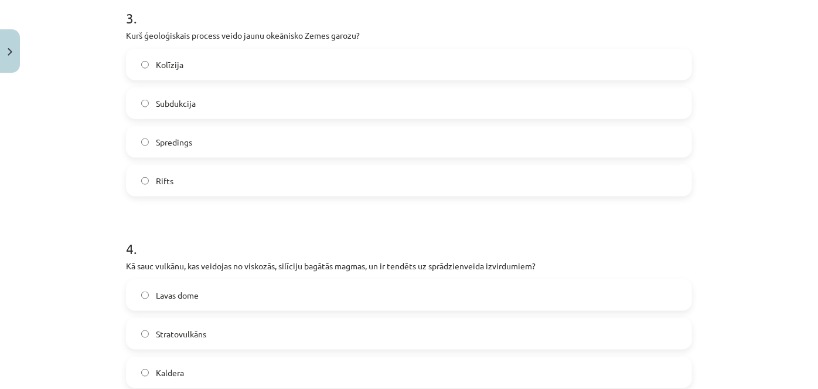
scroll to position [706, 0]
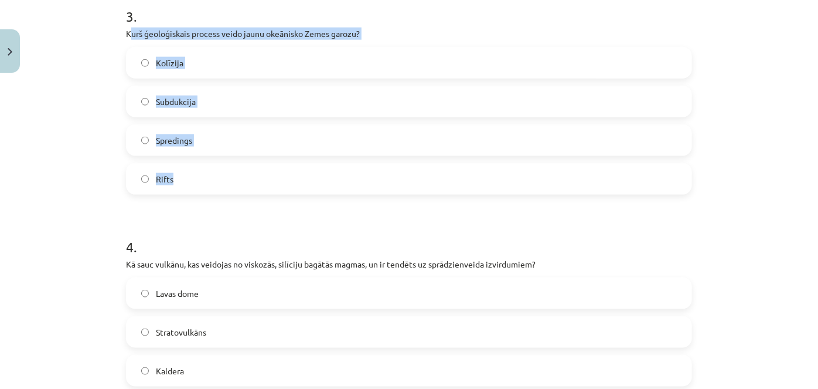
drag, startPoint x: 128, startPoint y: 33, endPoint x: 251, endPoint y: 180, distance: 191.4
click at [251, 180] on div "3 . Kurš ģeoloģiskais process veido jaunu okeānisko Zemes garozu? Kolīzija Subd…" at bounding box center [409, 91] width 566 height 207
copy div "urš ģeoloģiskais process veido jaunu okeānisko Zemes garozu? Kolīzija Subdukcij…"
click at [211, 145] on label "Spredings" at bounding box center [409, 139] width 564 height 29
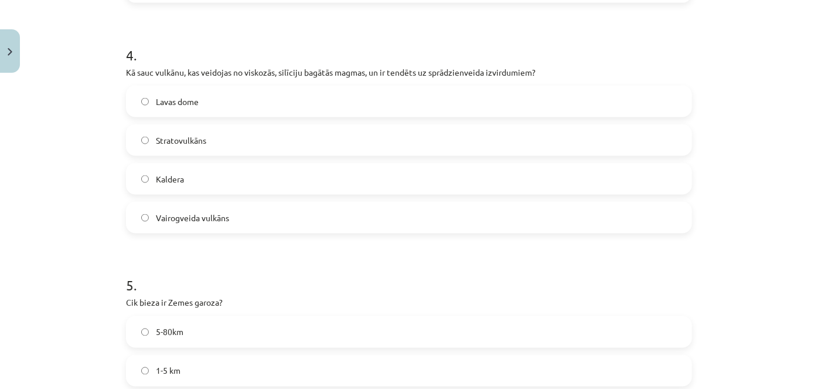
scroll to position [914, 0]
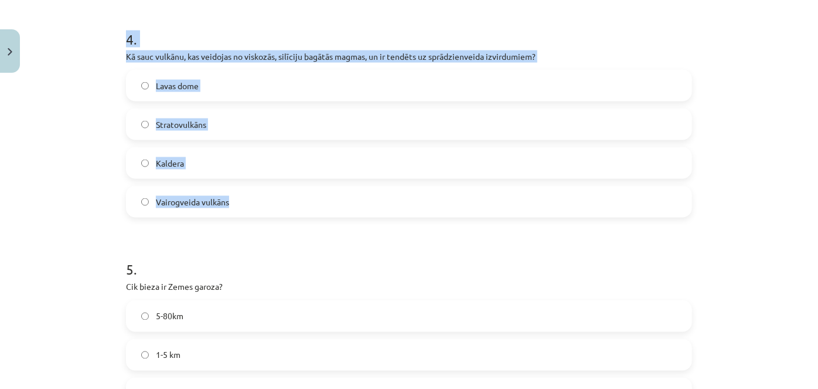
drag, startPoint x: 123, startPoint y: 41, endPoint x: 284, endPoint y: 194, distance: 222.2
click at [284, 194] on div "4 . Kā sauc vulkānu, kas veidojas no viskozās, silīciju bagātās magmas, un ir t…" at bounding box center [409, 114] width 566 height 207
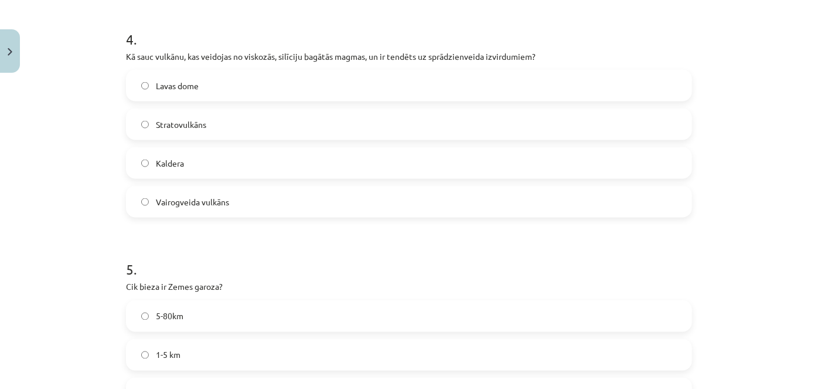
click at [723, 250] on div "Mācību tēma: Ģeogrāfijas i - 11. klases 1. ieskaites mācību materiāls #4 2. tēm…" at bounding box center [409, 194] width 818 height 389
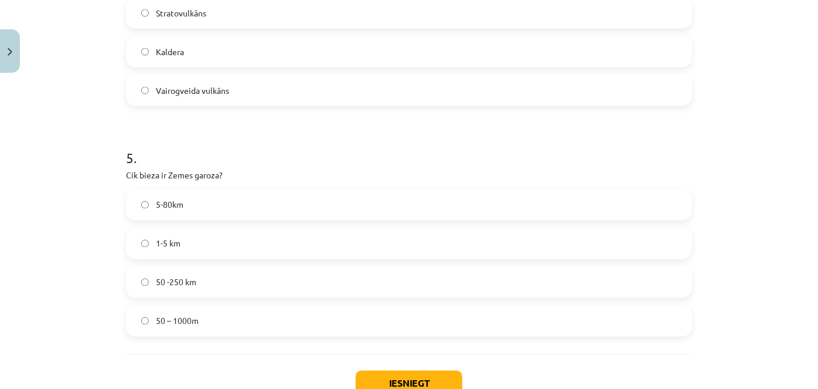
scroll to position [1108, 0]
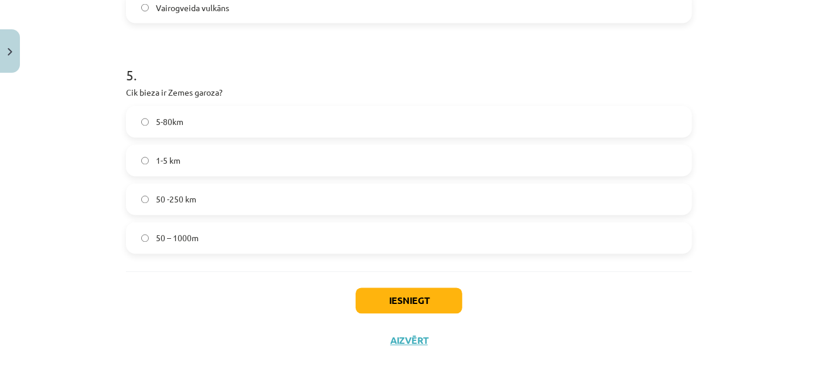
click at [231, 193] on label "50 -250 km" at bounding box center [409, 199] width 564 height 29
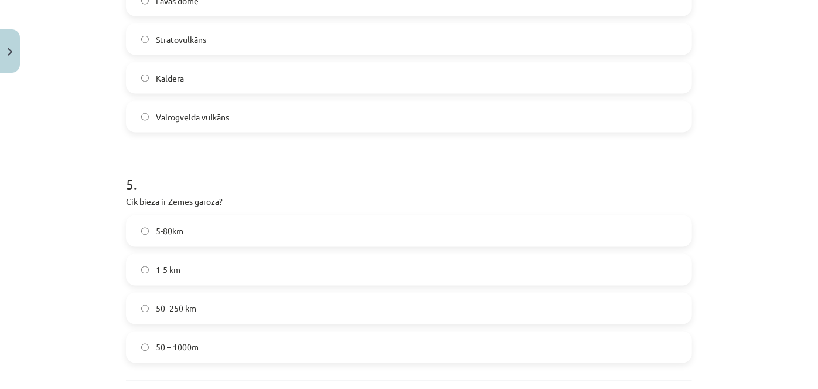
scroll to position [947, 0]
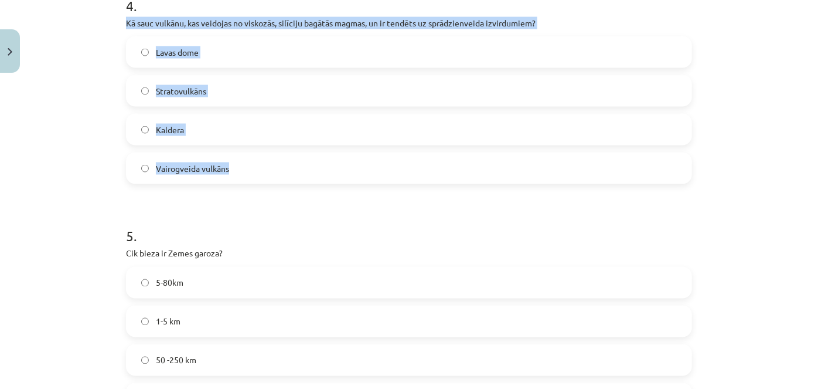
drag, startPoint x: 118, startPoint y: 25, endPoint x: 276, endPoint y: 173, distance: 216.5
copy div "Kā sauc vulkānu, kas veidojas no viskozās, silīciju bagātās magmas, un ir tendē…"
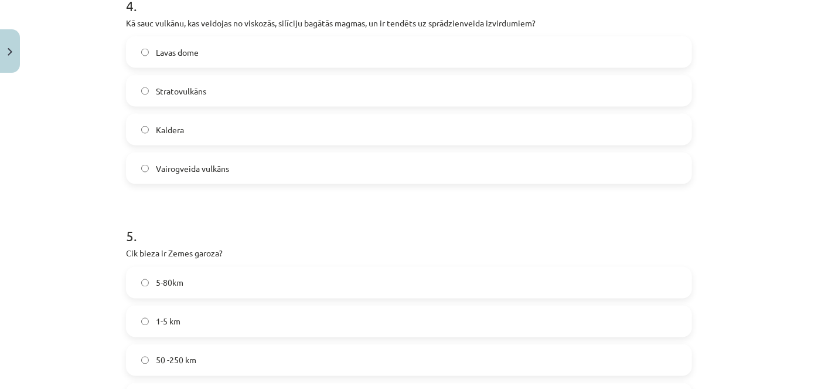
click at [195, 268] on label "5-80km" at bounding box center [409, 282] width 564 height 29
drag, startPoint x: 218, startPoint y: 80, endPoint x: 266, endPoint y: 79, distance: 47.5
click at [218, 79] on label "Stratovulkāns" at bounding box center [409, 90] width 564 height 29
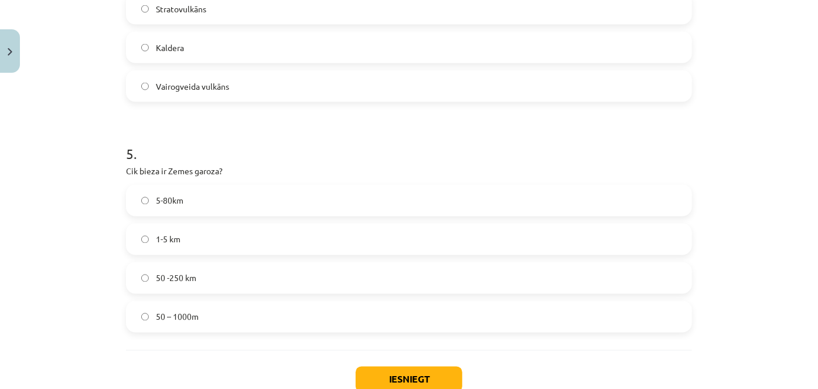
scroll to position [1108, 0]
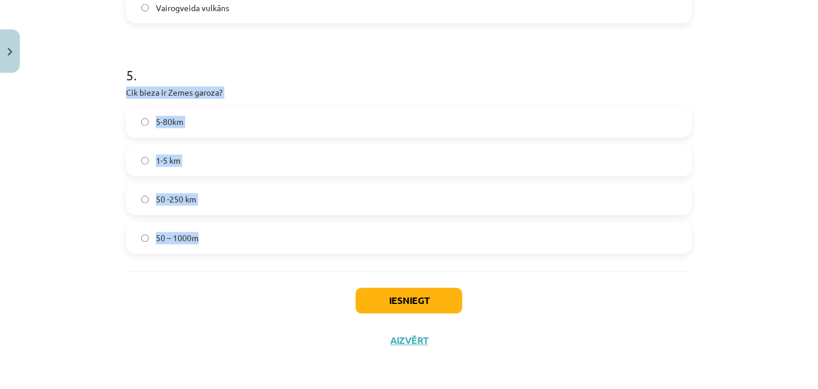
drag, startPoint x: 107, startPoint y: 89, endPoint x: 283, endPoint y: 230, distance: 225.5
click at [282, 230] on div "Mācību tēma: Ģeogrāfijas i - 11. klases 1. ieskaites mācību materiāls #4 2. tēm…" at bounding box center [409, 194] width 818 height 389
copy div "Cik bieza ir Zemes garoza? 5-80km 1-5 km 50 -250 km 50 – 1000m"
click at [208, 202] on label "50 -250 km" at bounding box center [409, 199] width 564 height 29
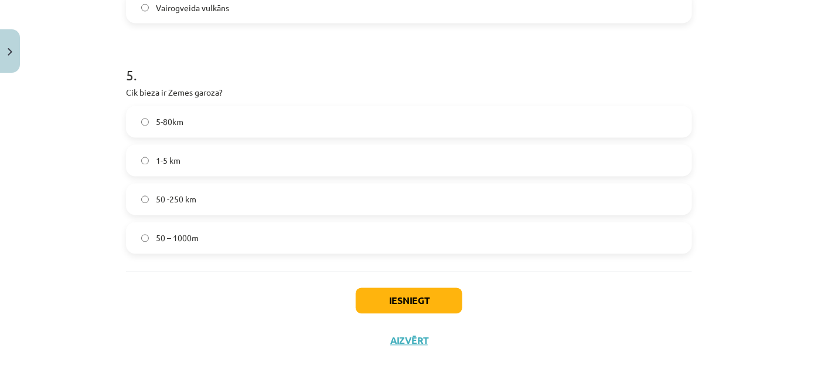
click at [302, 127] on label "5-80km" at bounding box center [409, 121] width 564 height 29
click at [389, 300] on button "Iesniegt" at bounding box center [409, 301] width 107 height 26
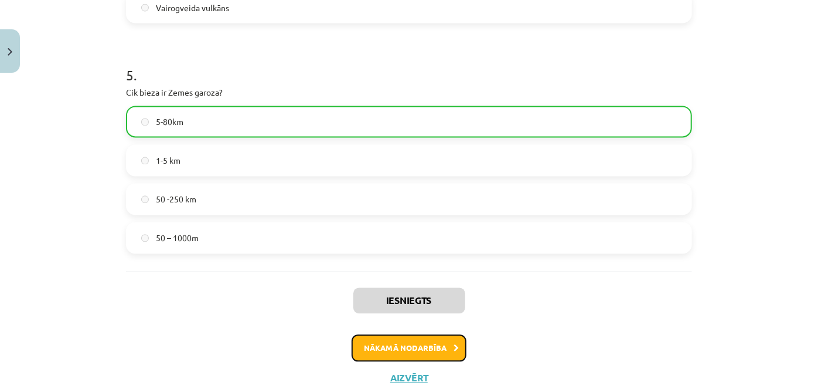
click at [404, 351] on button "Nākamā nodarbība" at bounding box center [409, 348] width 115 height 27
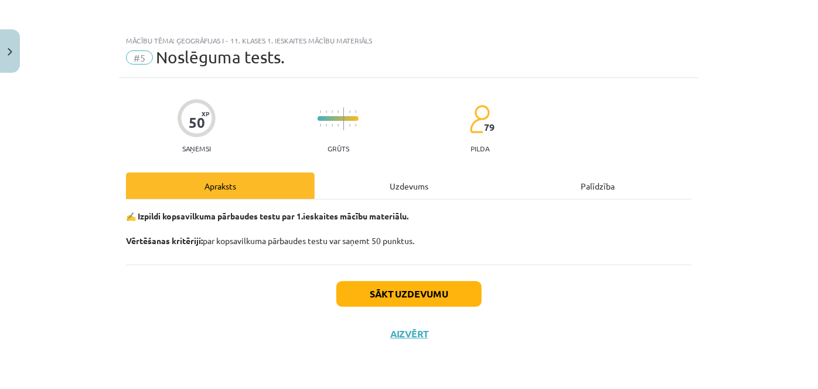
scroll to position [0, 0]
click at [417, 188] on div "Uzdevums" at bounding box center [409, 185] width 189 height 26
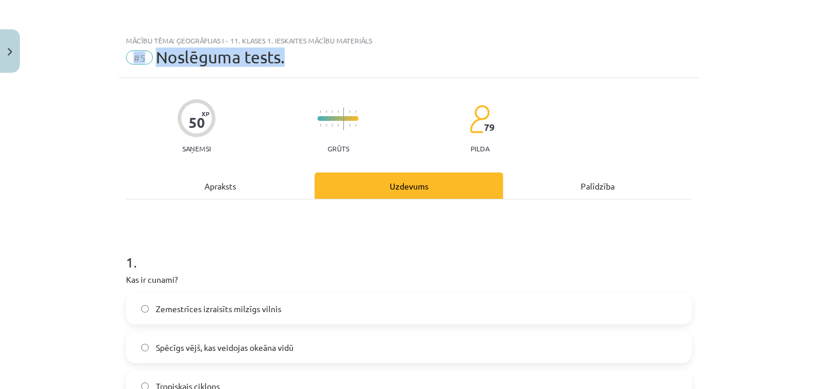
drag, startPoint x: 808, startPoint y: 63, endPoint x: 810, endPoint y: 73, distance: 10.7
click at [810, 73] on div "Mācību tēma: Ģeogrāfijas i - 11. klases 1. ieskaites mācību materiāls #5 Noslēg…" at bounding box center [409, 194] width 818 height 389
click at [744, 189] on div "Mācību tēma: Ģeogrāfijas i - 11. klases 1. ieskaites mācību materiāls #5 Noslēg…" at bounding box center [409, 194] width 818 height 389
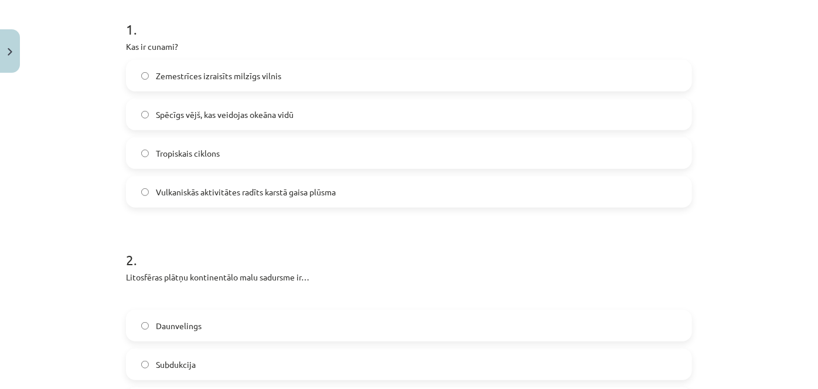
scroll to position [230, 0]
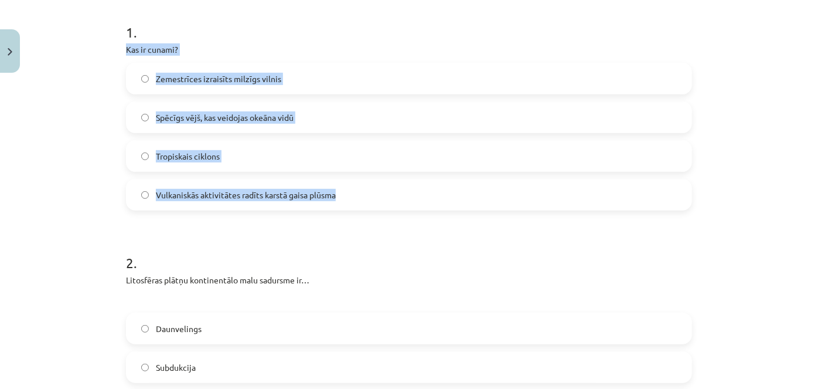
drag, startPoint x: 112, startPoint y: 39, endPoint x: 356, endPoint y: 184, distance: 283.6
click at [356, 184] on div "Mācību tēma: Ģeogrāfijas i - 11. klases 1. ieskaites mācību materiāls #5 Noslēg…" at bounding box center [409, 194] width 818 height 389
copy div "Kas ir cunami? Zemestrīces izraisīts milzīgs vilnis Spēcīgs vējš, kas veidojas …"
click at [319, 67] on label "Zemestrīces izraisīts milzīgs vilnis" at bounding box center [409, 78] width 564 height 29
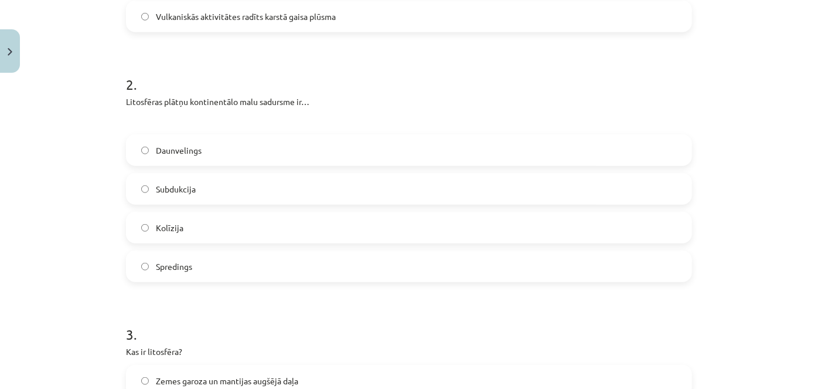
scroll to position [457, 0]
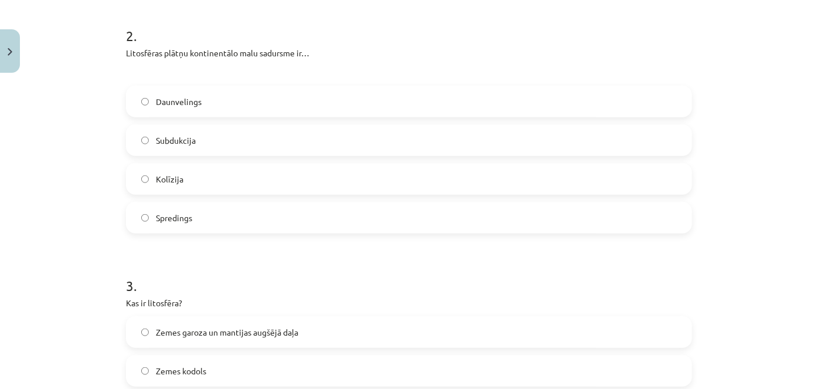
click at [247, 137] on label "Subdukcija" at bounding box center [409, 139] width 564 height 29
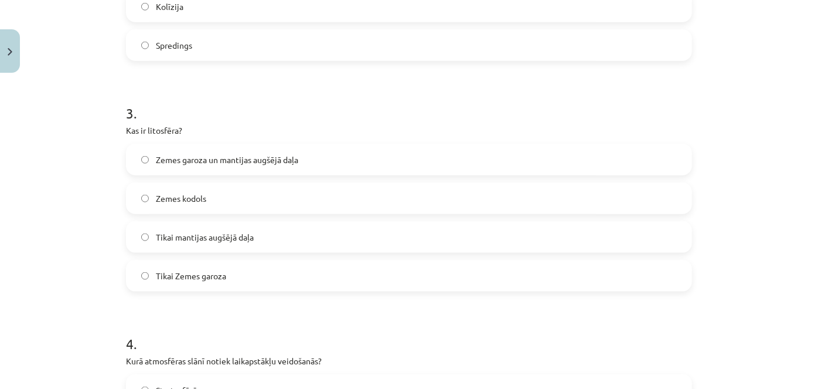
scroll to position [638, 0]
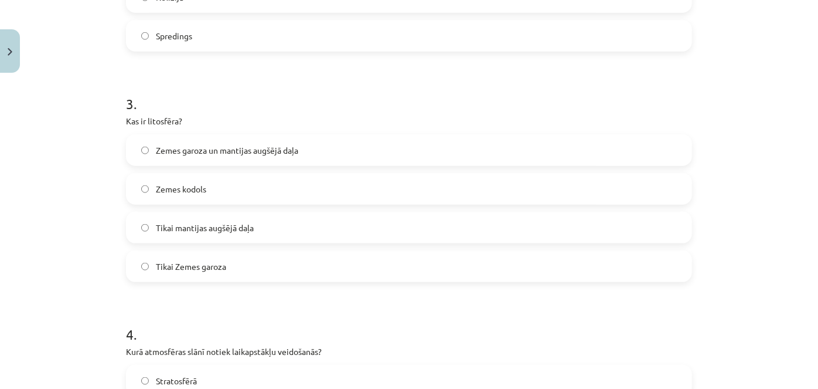
click at [293, 152] on span "Zemes garoza un mantijas augšējā daļa" at bounding box center [227, 150] width 142 height 12
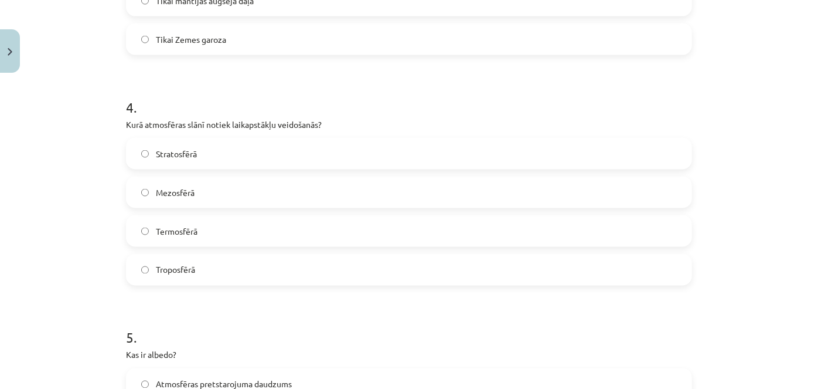
scroll to position [868, 0]
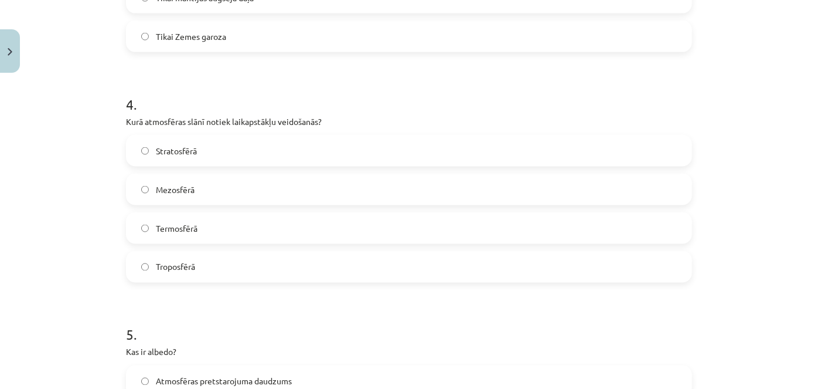
click at [272, 254] on label "Troposfērā" at bounding box center [409, 266] width 564 height 29
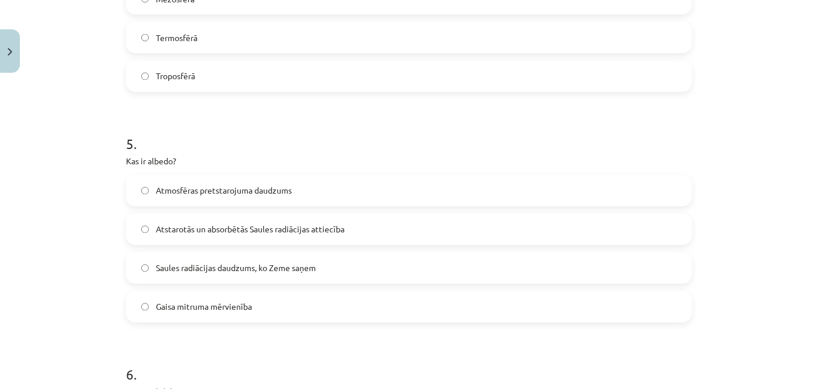
scroll to position [1180, 0]
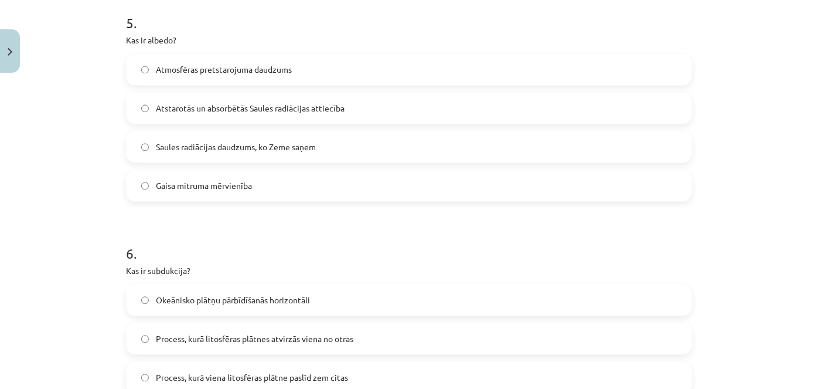
click at [240, 92] on div "Atstarotās un absorbētās Saules radiācijas attiecība" at bounding box center [409, 108] width 566 height 32
click at [242, 118] on label "Atstarotās un absorbētās Saules radiācijas attiecība" at bounding box center [409, 107] width 564 height 29
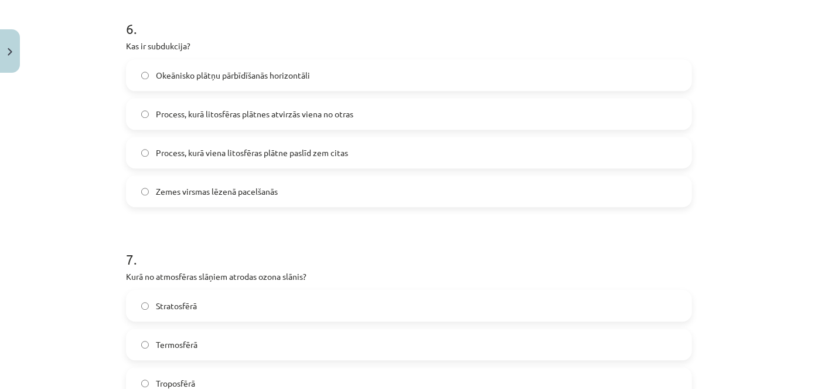
scroll to position [1392, 0]
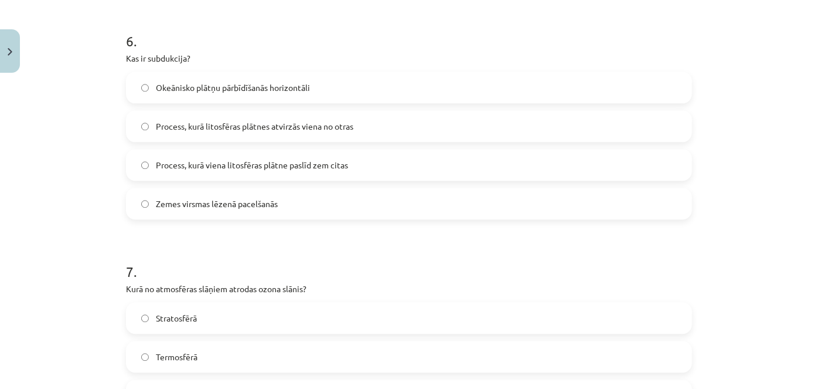
click at [292, 166] on span "Process, kurā viena litosfēras plātne paslīd zem citas" at bounding box center [252, 165] width 192 height 12
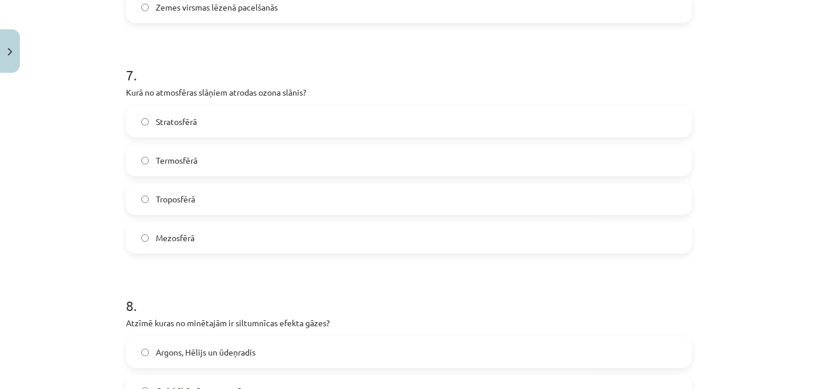
scroll to position [1595, 0]
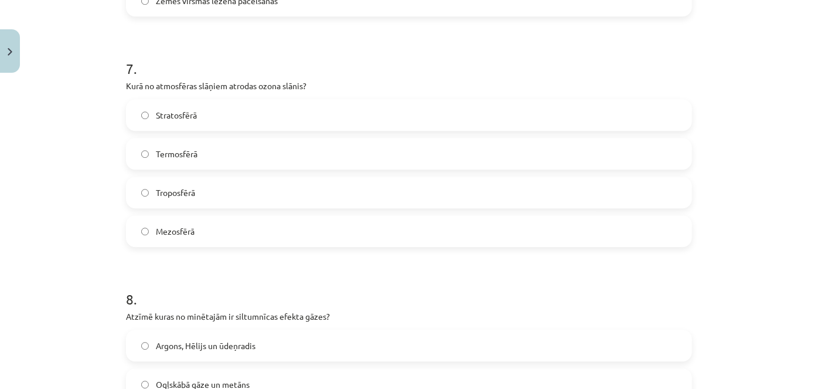
click at [216, 117] on label "Stratosfērā" at bounding box center [409, 114] width 564 height 29
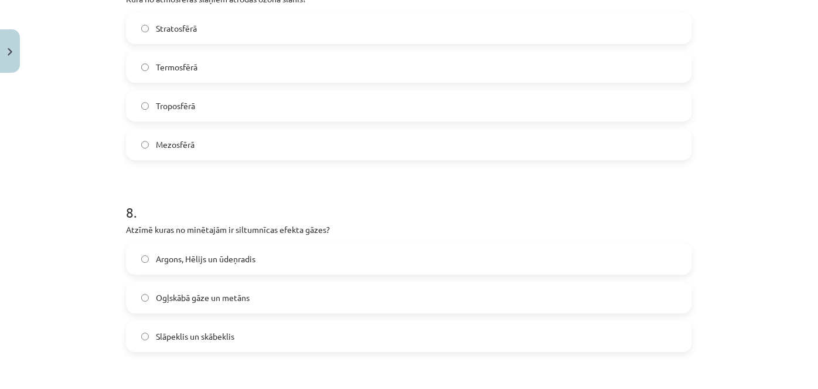
scroll to position [1846, 0]
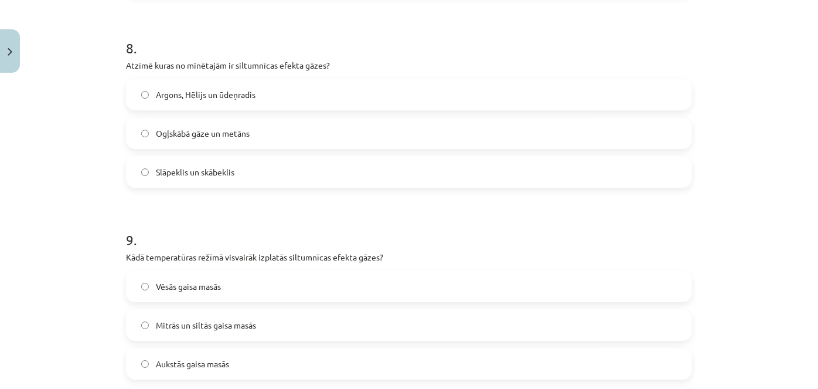
click at [239, 123] on label "Ogļskābā gāze un metāns" at bounding box center [409, 132] width 564 height 29
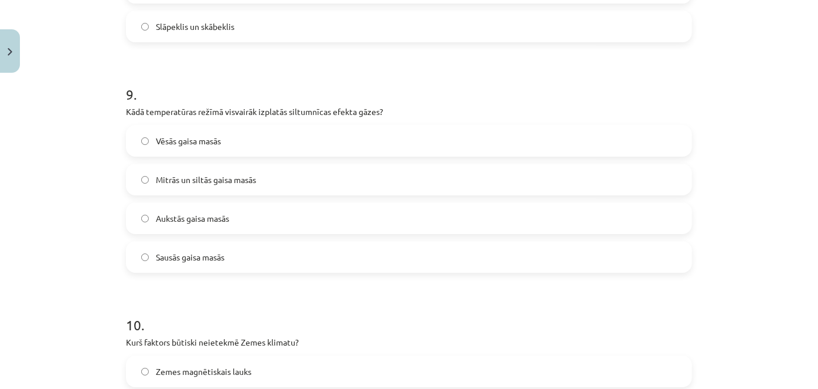
scroll to position [2015, 0]
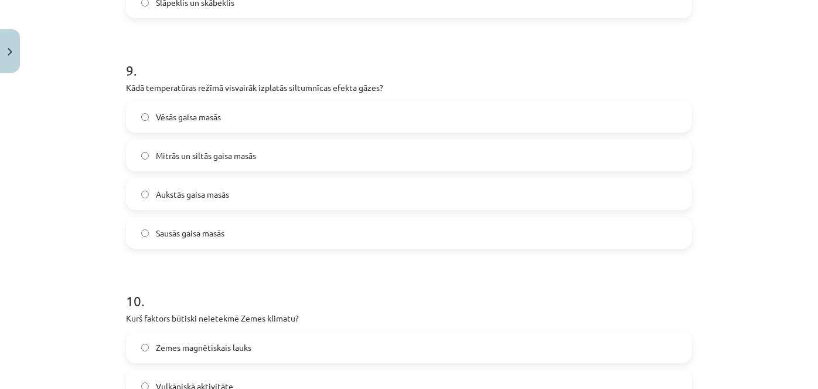
click at [322, 156] on label "Mitrās un siltās gaisa masās" at bounding box center [409, 155] width 564 height 29
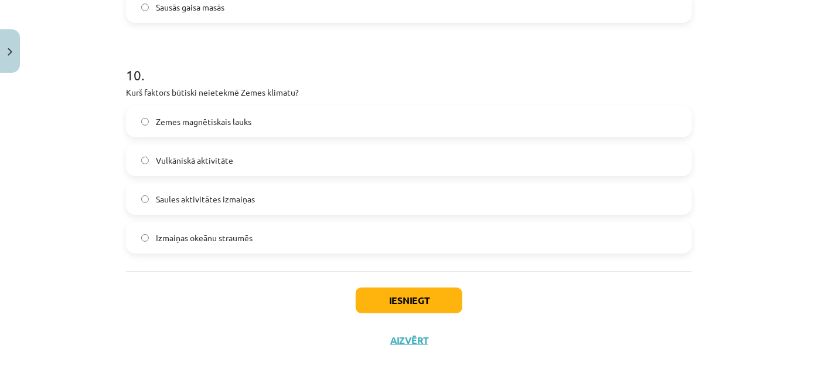
click at [283, 107] on label "Zemes magnētiskais lauks" at bounding box center [409, 121] width 564 height 29
click at [427, 306] on button "Iesniegt" at bounding box center [409, 300] width 107 height 26
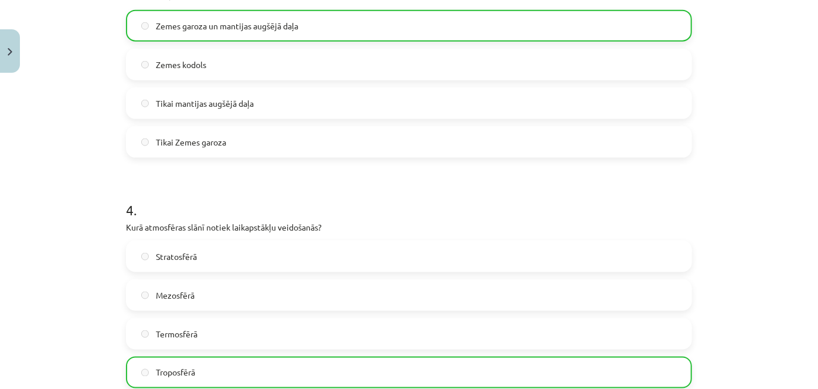
scroll to position [2277, 0]
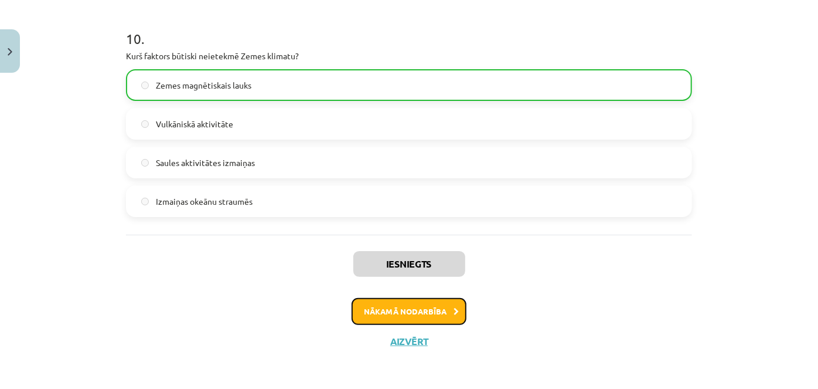
click at [375, 307] on button "Nākamā nodarbība" at bounding box center [409, 311] width 115 height 27
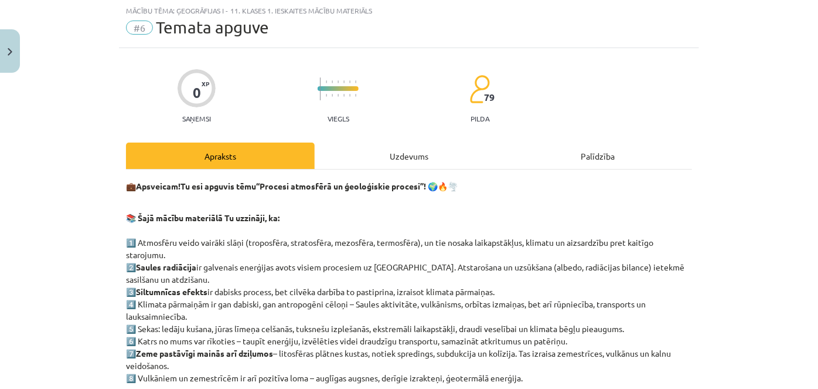
scroll to position [29, 0]
click at [355, 149] on div "Uzdevums" at bounding box center [409, 156] width 189 height 26
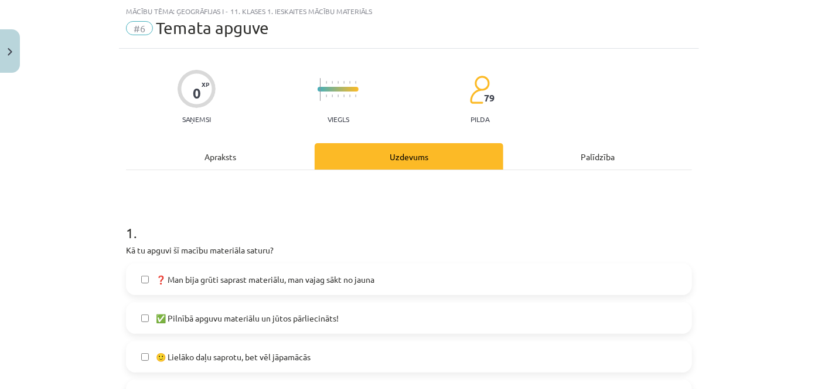
click at [220, 360] on span "🙂 Lielāko daļu saprotu, bet vēl jāpamācās" at bounding box center [233, 357] width 155 height 12
click at [802, 111] on div "Mācību tēma: Ģeogrāfijas i - 11. klases 1. ieskaites mācību materiāls #6 Temata…" at bounding box center [409, 194] width 818 height 389
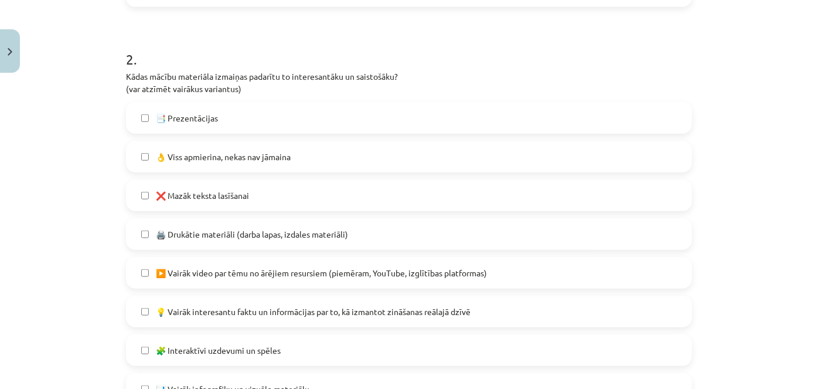
scroll to position [514, 0]
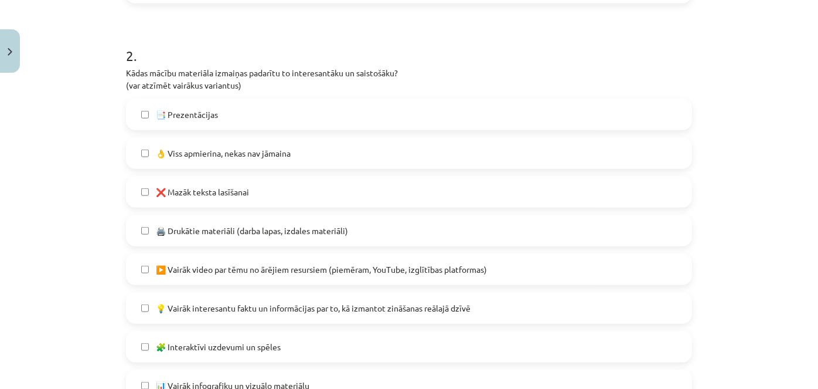
click at [315, 193] on label "❌ Mazāk teksta lasīšanai" at bounding box center [409, 191] width 564 height 29
click at [311, 194] on label "❌ Mazāk teksta lasīšanai" at bounding box center [409, 191] width 564 height 29
click at [325, 308] on span "💡 Vairāk interesantu faktu un informācijas par to, kā izmantot zināšanas reālaj…" at bounding box center [313, 308] width 315 height 12
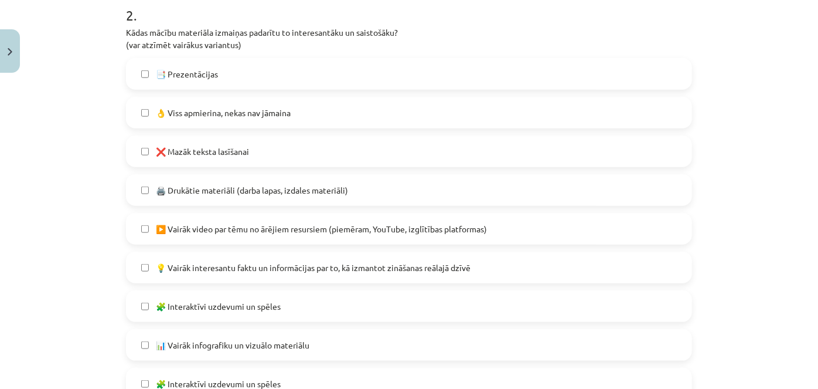
scroll to position [538, 0]
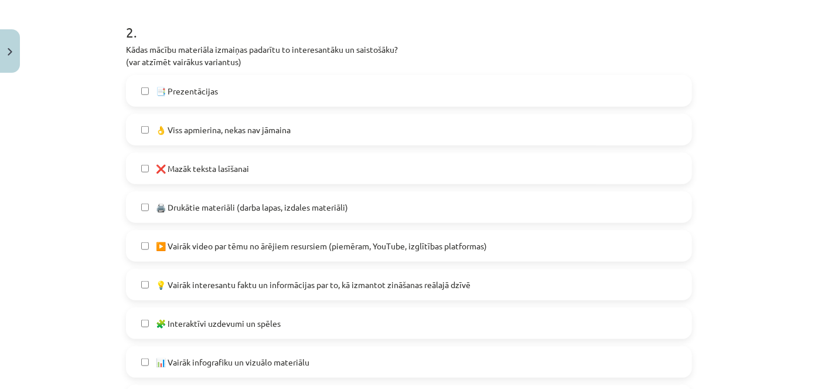
click at [274, 163] on label "❌ Mazāk teksta lasīšanai" at bounding box center [409, 168] width 564 height 29
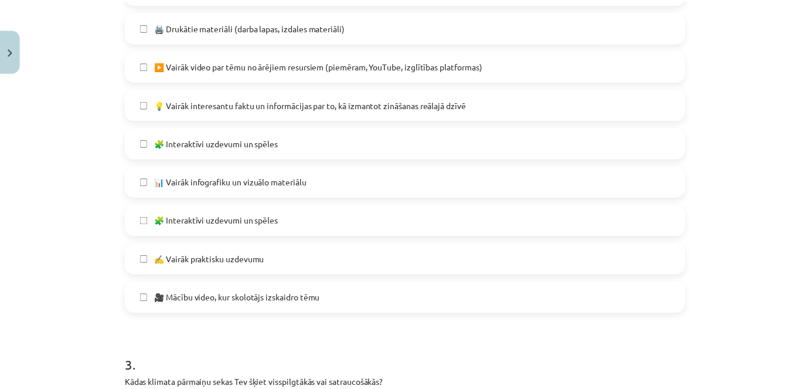
scroll to position [984, 0]
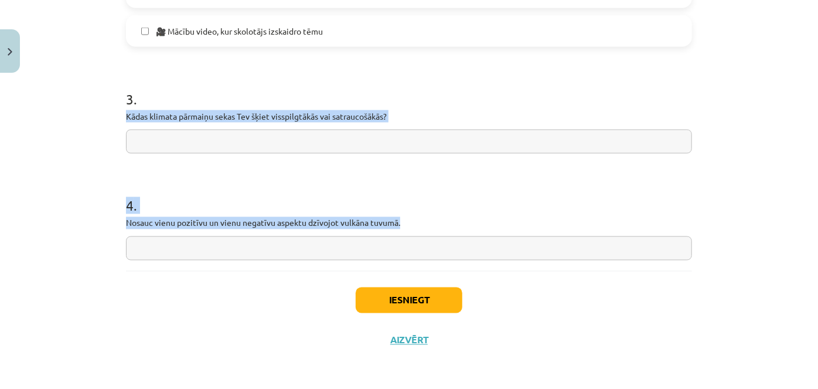
drag, startPoint x: 121, startPoint y: 111, endPoint x: 460, endPoint y: 224, distance: 357.2
copy form "Kādas klimata pārmaiņu sekas Tev šķiet visspilgtākās vai satraucošākās? 4 . Nos…"
click at [314, 134] on input "text" at bounding box center [409, 142] width 566 height 24
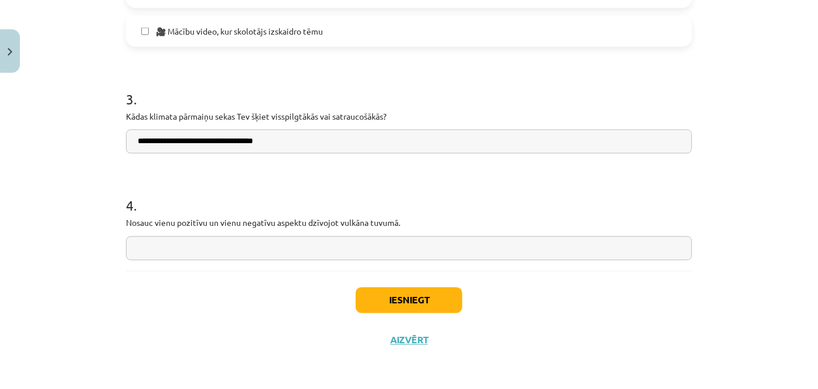
type input "**********"
click at [294, 252] on input "text" at bounding box center [409, 248] width 566 height 24
type input "**********"
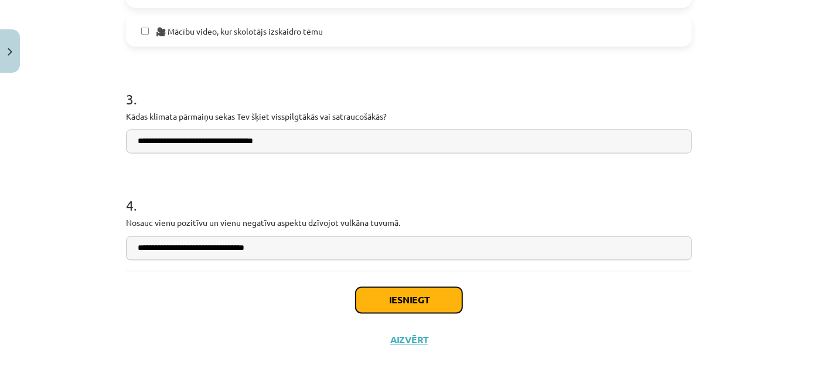
click at [369, 296] on button "Iesniegt" at bounding box center [409, 300] width 107 height 26
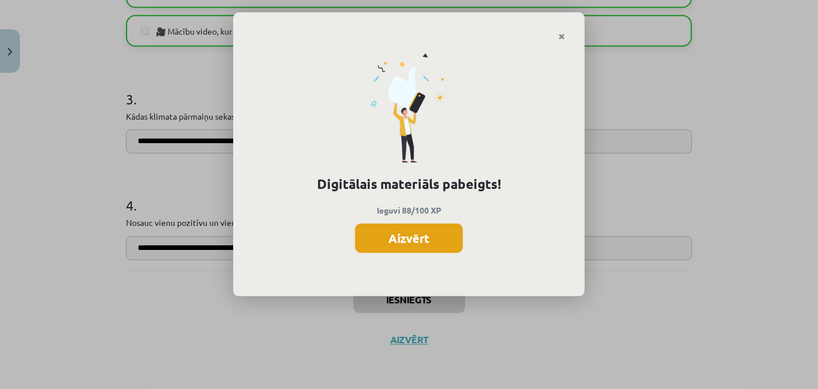
click at [394, 224] on button "Aizvērt" at bounding box center [409, 237] width 108 height 29
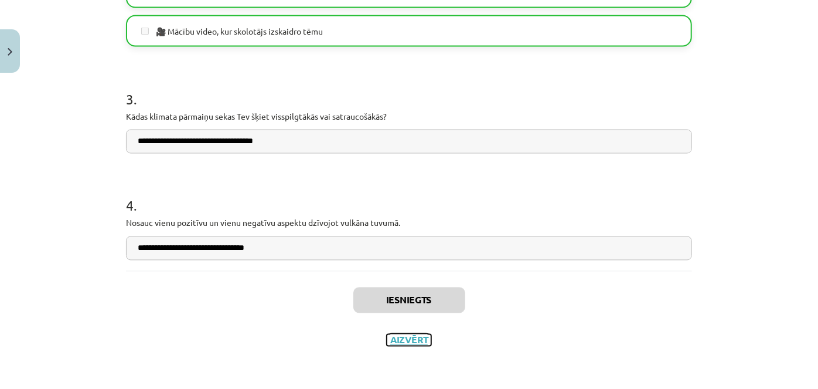
click at [410, 341] on button "Aizvērt" at bounding box center [409, 340] width 45 height 12
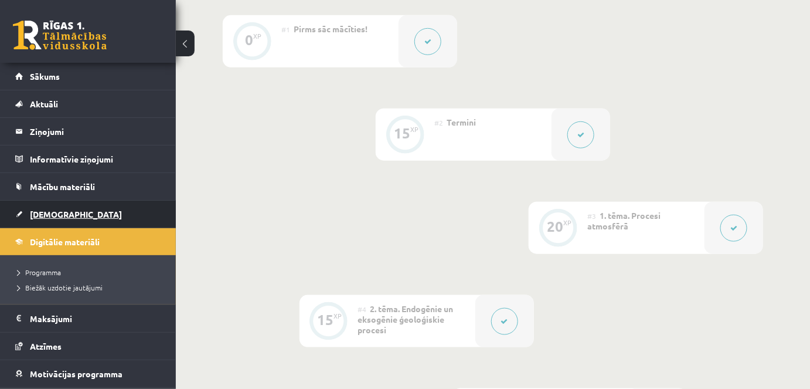
click at [40, 217] on span "[DEMOGRAPHIC_DATA]" at bounding box center [76, 214] width 92 height 11
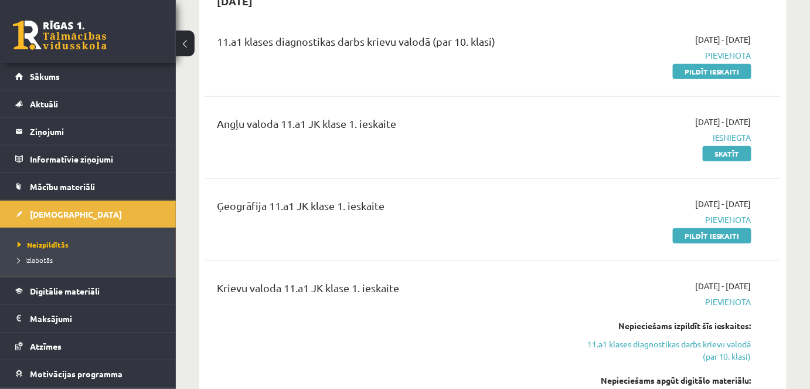
scroll to position [147, 0]
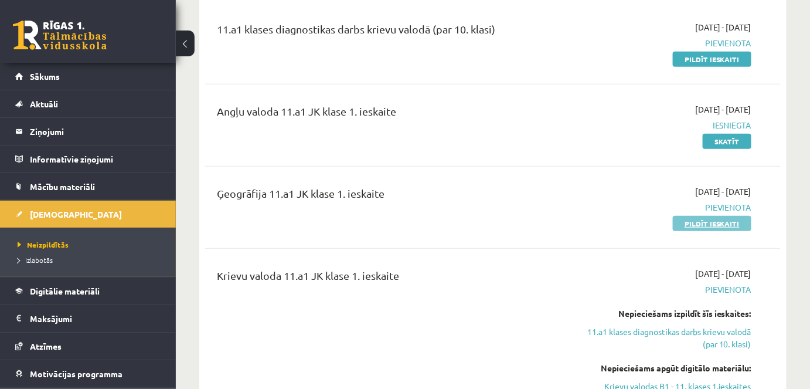
click at [709, 221] on link "Pildīt ieskaiti" at bounding box center [712, 223] width 79 height 15
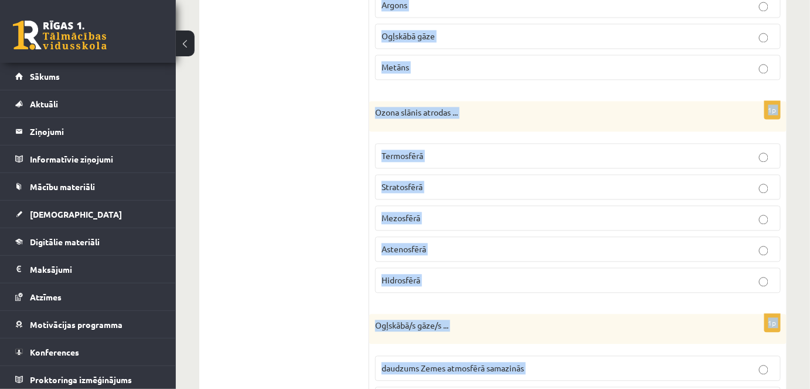
scroll to position [924, 0]
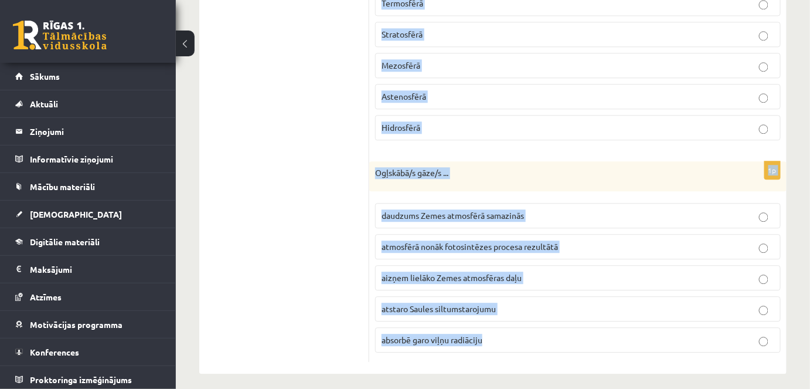
drag, startPoint x: 373, startPoint y: 90, endPoint x: 633, endPoint y: 390, distance: 397.3
copy form "Kas vainojams pie ozona slāņa noārdīšanās? Saules gaisma Freonu nonākšana atmos…"
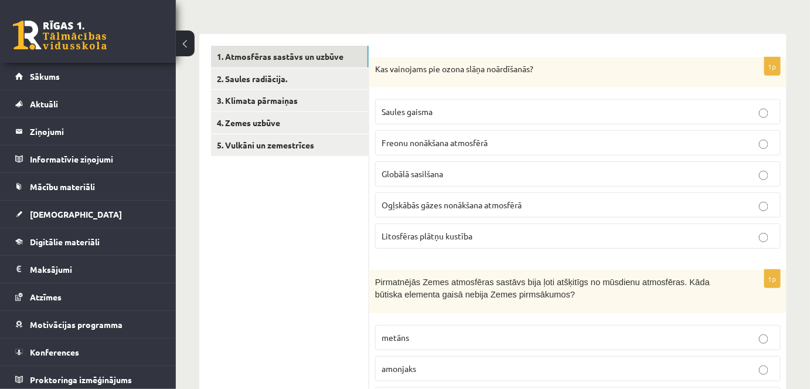
scroll to position [161, 0]
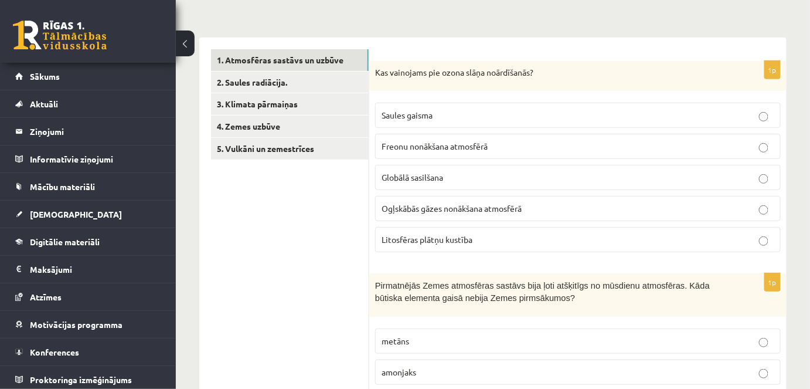
click at [491, 144] on p "Freonu nonākšana atmosfērā" at bounding box center [578, 146] width 393 height 12
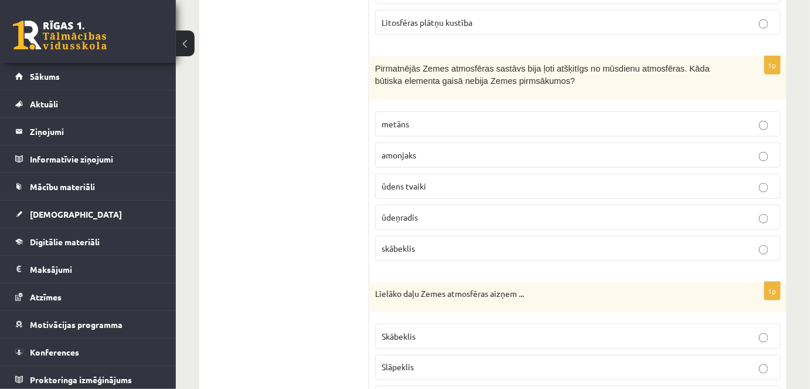
scroll to position [370, 0]
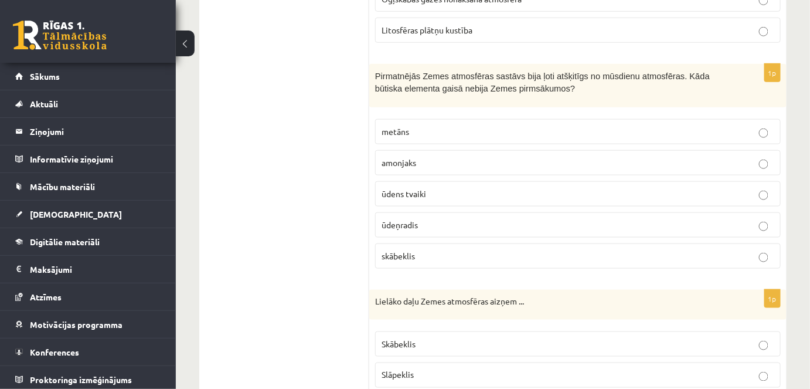
click at [416, 244] on label "skābeklis" at bounding box center [578, 255] width 406 height 25
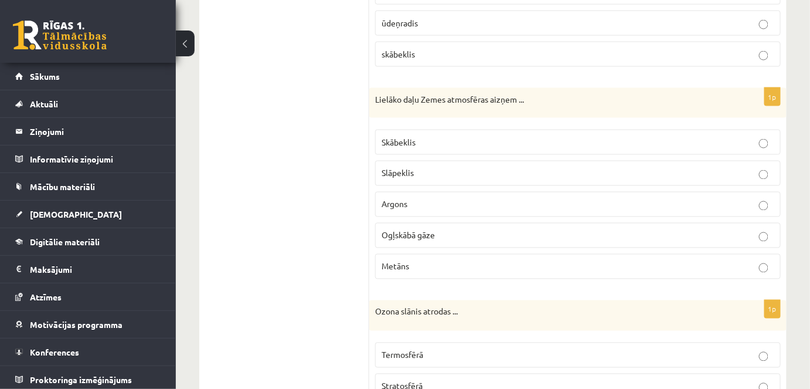
scroll to position [575, 0]
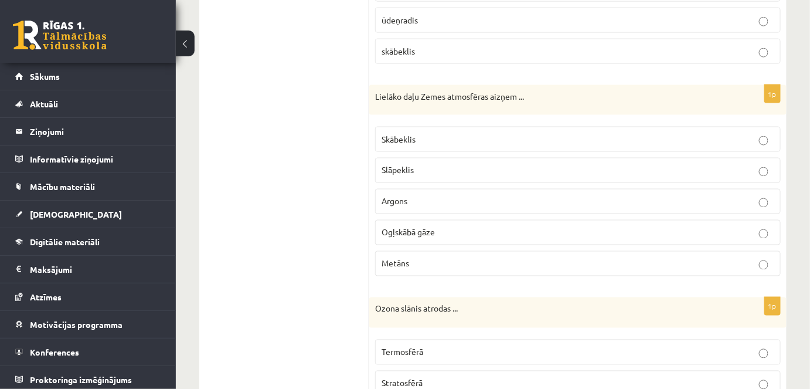
drag, startPoint x: 414, startPoint y: 165, endPoint x: 420, endPoint y: 164, distance: 6.1
click at [414, 165] on p "Slāpeklis" at bounding box center [578, 170] width 393 height 12
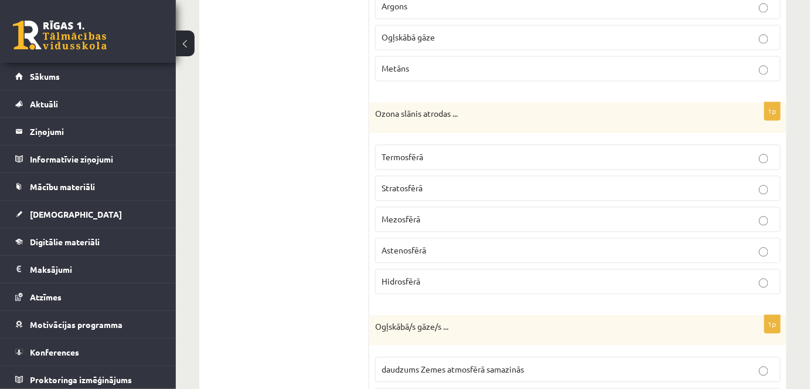
scroll to position [796, 0]
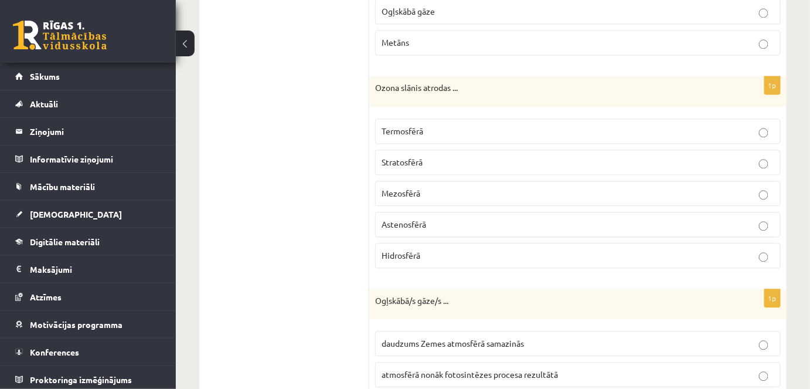
click at [408, 164] on label "Stratosfērā" at bounding box center [578, 161] width 406 height 25
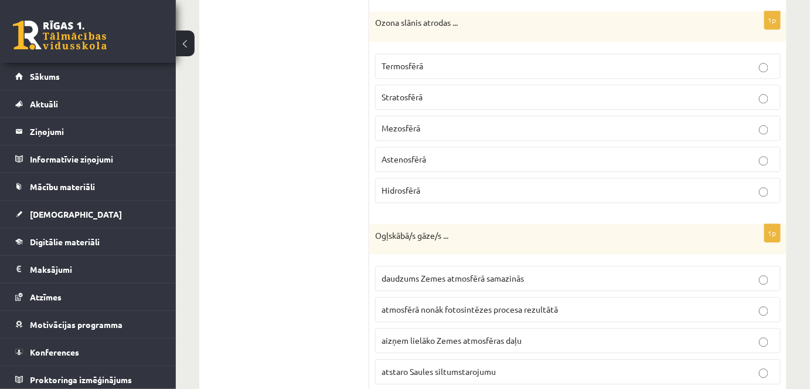
scroll to position [924, 0]
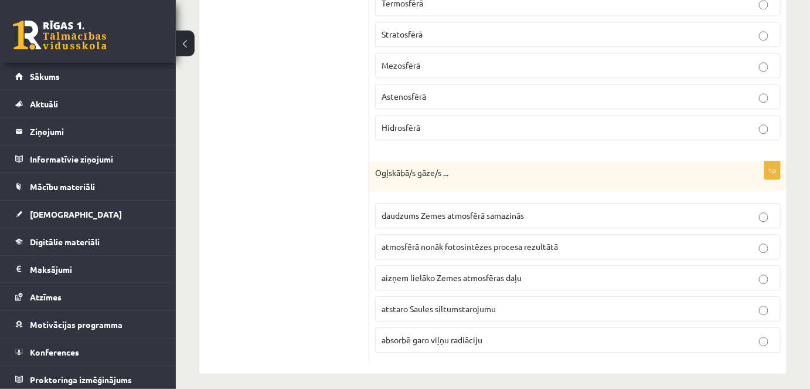
click at [429, 334] on span "absorbē garo viļņu radiāciju" at bounding box center [432, 339] width 101 height 11
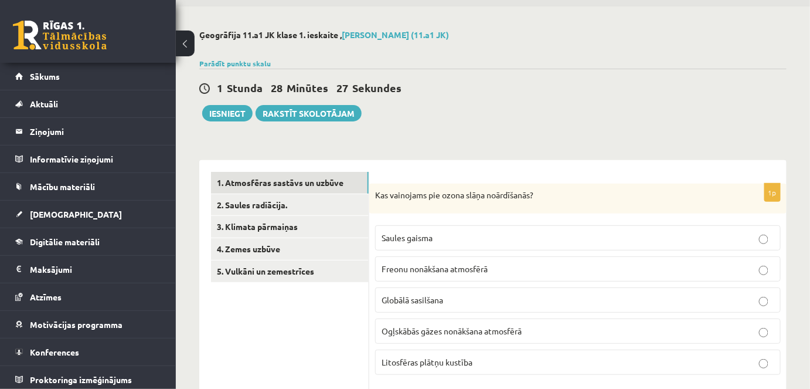
scroll to position [34, 0]
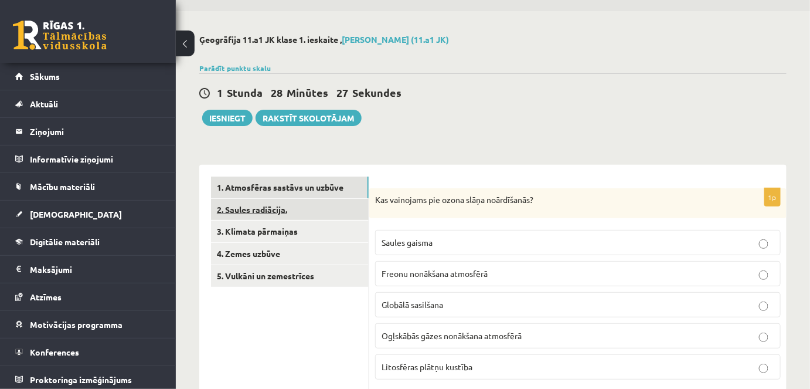
click at [328, 213] on link "2. Saules radiācija." at bounding box center [290, 210] width 158 height 22
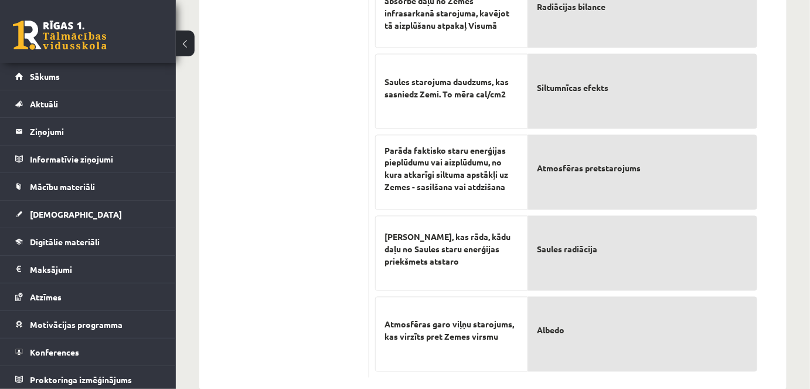
scroll to position [604, 0]
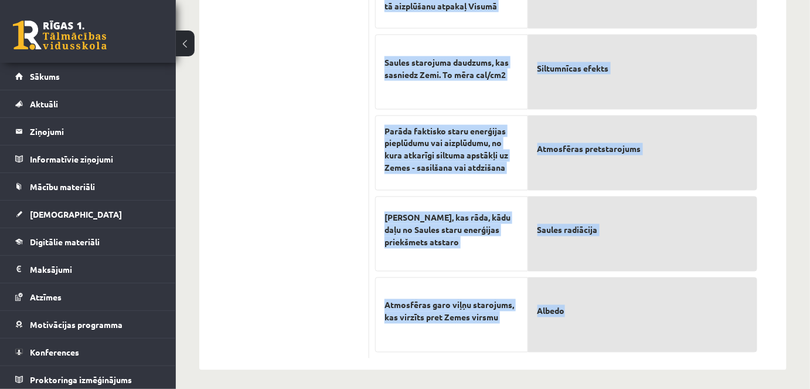
drag, startPoint x: 376, startPoint y: 118, endPoint x: 638, endPoint y: 295, distance: 316.1
copy form "Atzīmējiet pareizos apgalvojumus par par Saules radiāciju! (Par katru pareizi a…"
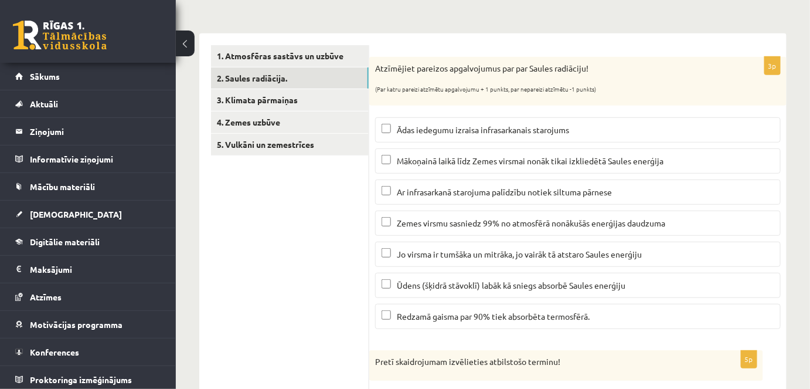
scroll to position [174, 0]
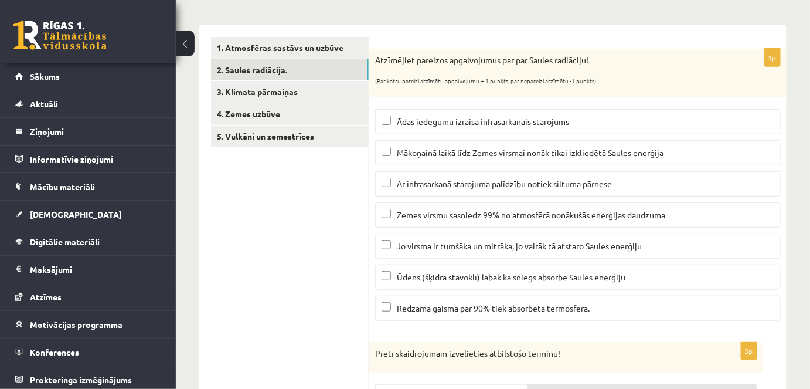
click at [454, 116] on span "Ādas iedegumu izraisa infrasarkanais starojums" at bounding box center [483, 121] width 172 height 11
click at [585, 152] on span "Mākoņainā laikā līdz Zemes virsmai nonāk tikai izkliedētā Saules enerģija" at bounding box center [530, 152] width 267 height 11
drag, startPoint x: 420, startPoint y: 185, endPoint x: 414, endPoint y: 185, distance: 5.9
click at [419, 185] on span "Ar infrasarkanā starojuma palīdzību notiek siltuma pārnese" at bounding box center [504, 183] width 215 height 11
click at [477, 182] on span "Ar infrasarkanā starojuma palīdzību notiek siltuma pārnese" at bounding box center [504, 183] width 215 height 11
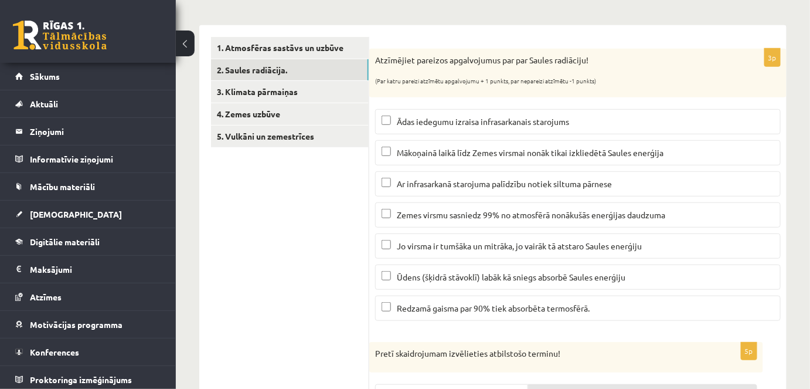
click at [392, 113] on label "Ādas iedegumu izraisa infrasarkanais starojums" at bounding box center [578, 121] width 406 height 25
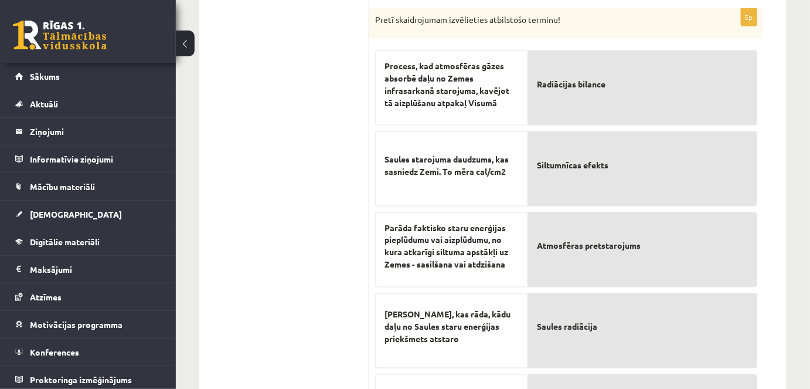
scroll to position [505, 0]
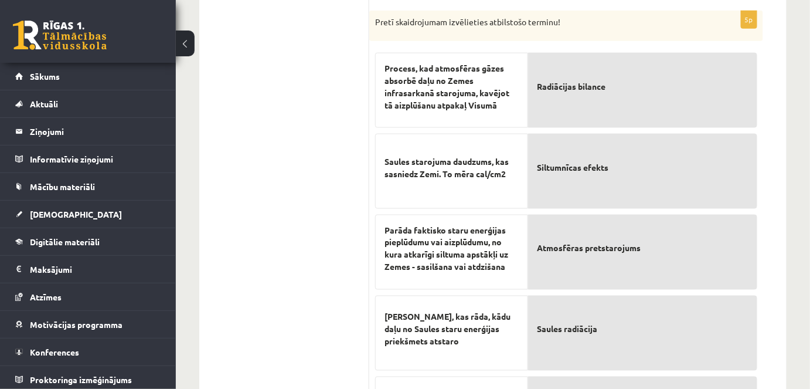
drag, startPoint x: 439, startPoint y: 339, endPoint x: 497, endPoint y: 339, distance: 58.0
click at [497, 339] on span "Skaitlis, kas rāda, kādu daļu no Saules staru enerģijas priekšmets atstaro" at bounding box center [452, 329] width 134 height 37
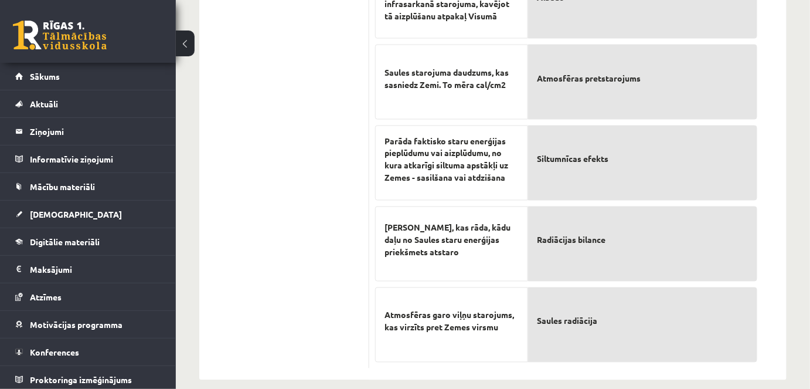
scroll to position [601, 0]
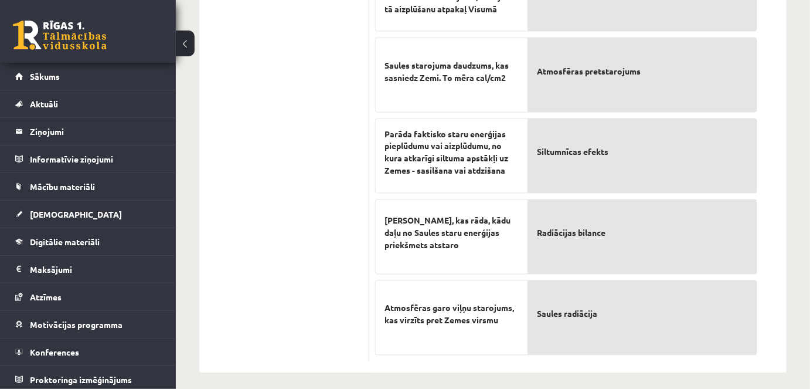
drag, startPoint x: 805, startPoint y: 205, endPoint x: 811, endPoint y: 195, distance: 12.1
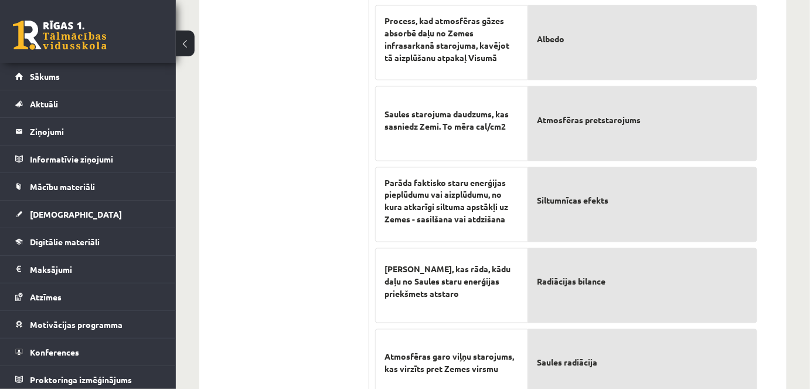
scroll to position [551, 0]
click at [461, 118] on span "Saules starojuma daudzums, kas sasniedz Zemi. To mēra cal/cm2" at bounding box center [452, 121] width 134 height 25
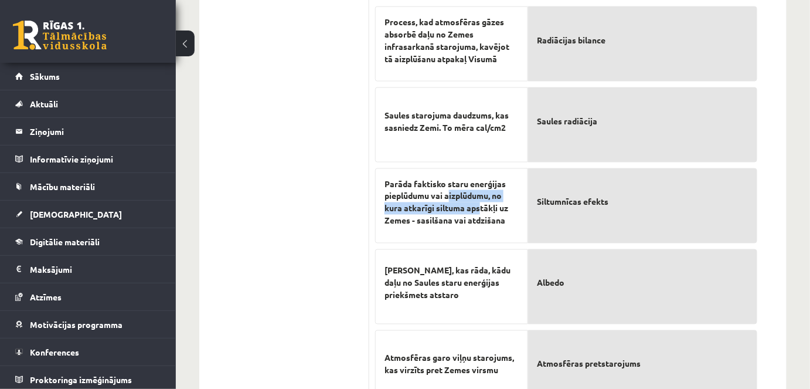
drag, startPoint x: 478, startPoint y: 205, endPoint x: 516, endPoint y: 122, distance: 91.5
click at [451, 198] on span "Parāda faktisko staru enerģijas pieplūdumu vai aizplūdumu, no kura atkarīgi sil…" at bounding box center [452, 202] width 134 height 49
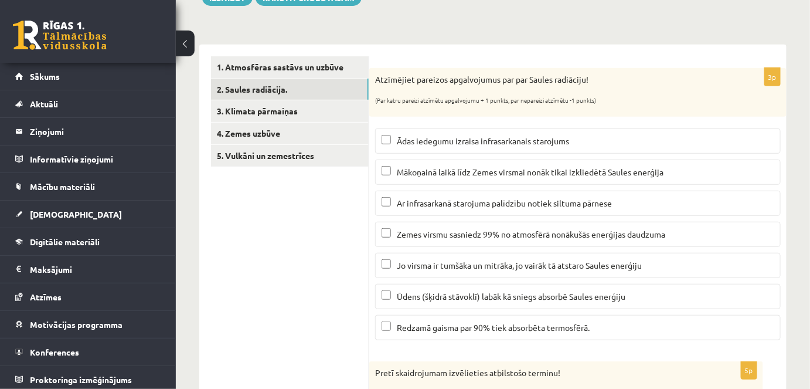
scroll to position [151, 0]
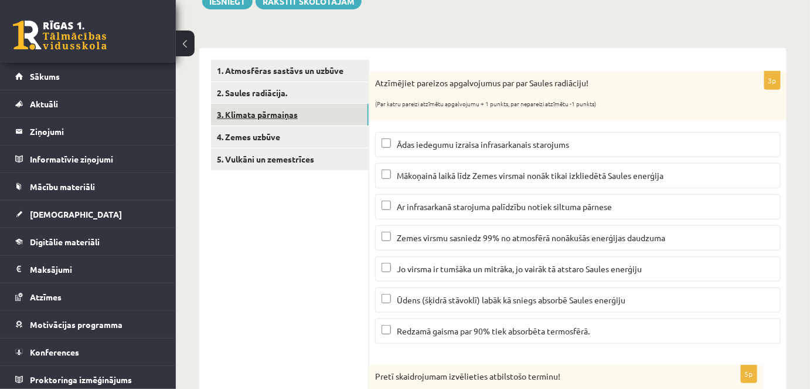
click at [283, 118] on link "3. Klimata pārmaiņas" at bounding box center [290, 115] width 158 height 22
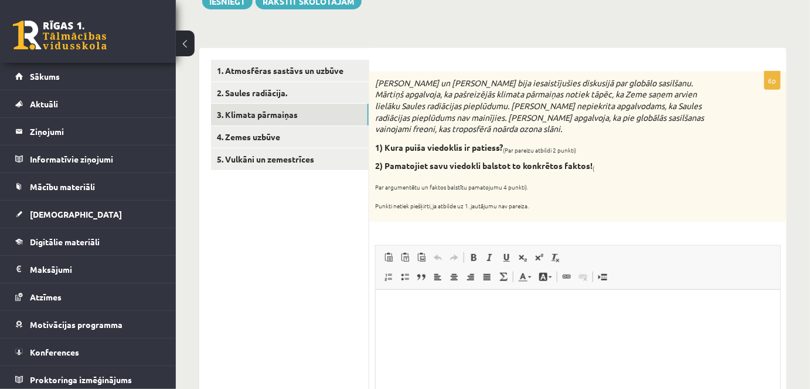
scroll to position [0, 0]
drag, startPoint x: 372, startPoint y: 83, endPoint x: 575, endPoint y: 199, distance: 234.2
click at [575, 199] on div "Mārtiņš un Jānis bija iesaistījušies diskusijā par globālo sasilšanu. Mārtiņš a…" at bounding box center [577, 147] width 417 height 150
copy div "Mārtiņš un Jānis bija iesaistījušies diskusijā par globālo sasilšanu. Mārtiņš a…"
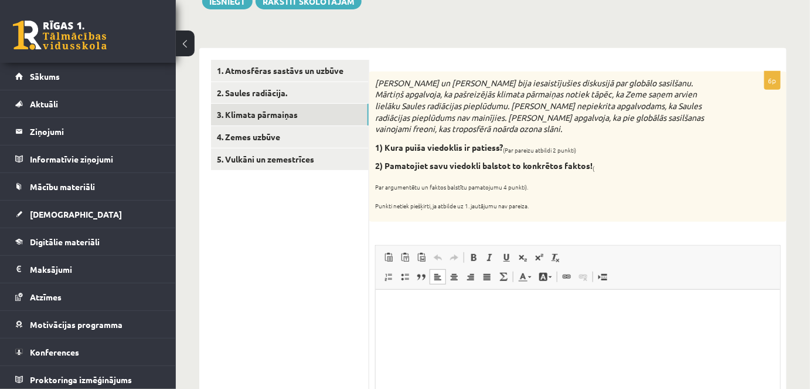
click at [427, 325] on html at bounding box center [577, 307] width 404 height 36
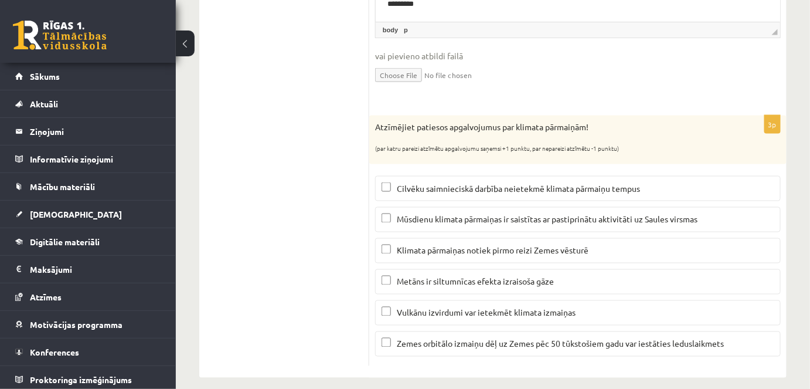
scroll to position [545, 0]
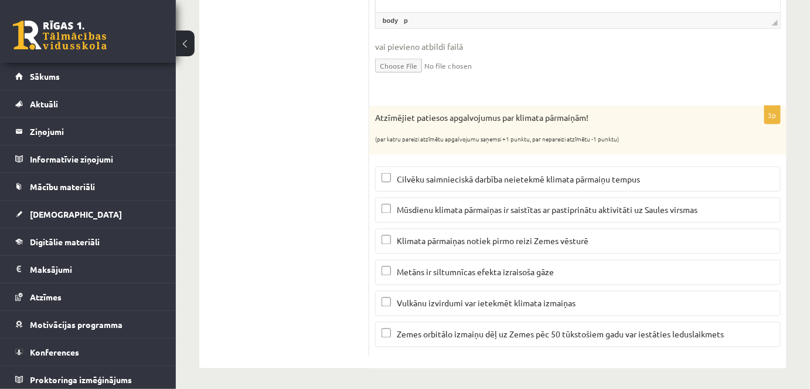
click at [390, 275] on p "Metāns ir siltumnīcas efekta izraisoša gāze" at bounding box center [578, 272] width 393 height 12
click at [386, 304] on p "Vulkānu izvirdumi var ietekmēt klimata izmaiņas" at bounding box center [578, 303] width 393 height 12
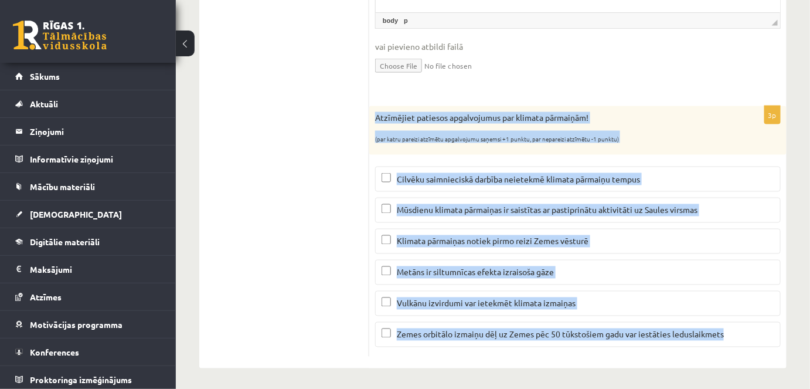
drag, startPoint x: 373, startPoint y: 111, endPoint x: 754, endPoint y: 356, distance: 452.7
click at [754, 356] on div "6p Mārtiņš un Jānis bija iesaistījušies diskusijā par globālo sasilšanu. Mārtiņ…" at bounding box center [577, 11] width 417 height 715
copy div "Atzīmējiet patiesos apgalvojumus par klimata pārmaiņām! (par katru pareizi atzī…"
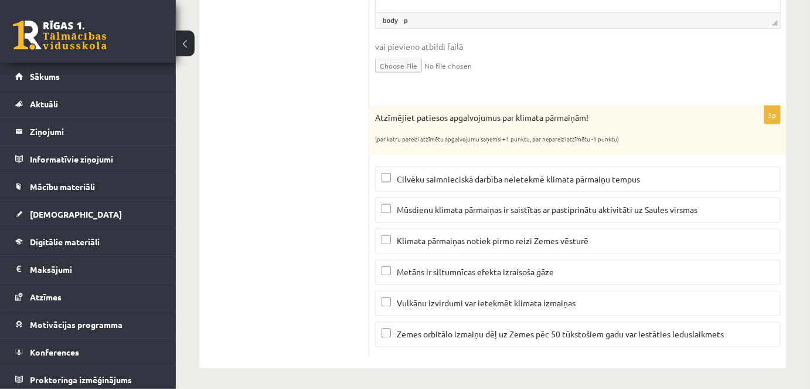
click at [328, 185] on ul "1. Atmosfēras sastāvs un uzbūve 2. Saules radiācija. 3. Klimata pārmaiņas 4. Ze…" at bounding box center [290, 11] width 158 height 692
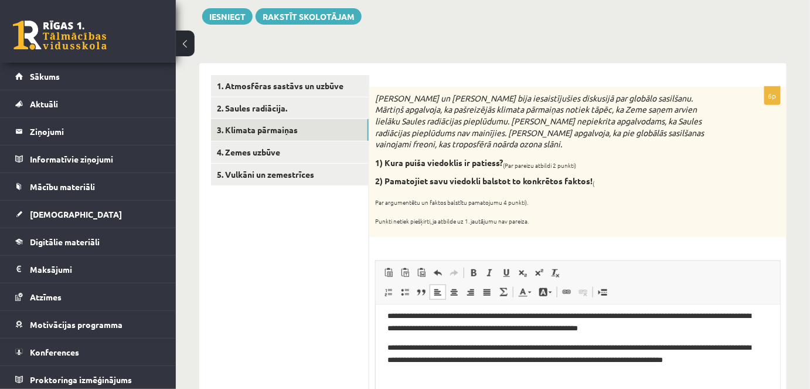
scroll to position [119, 0]
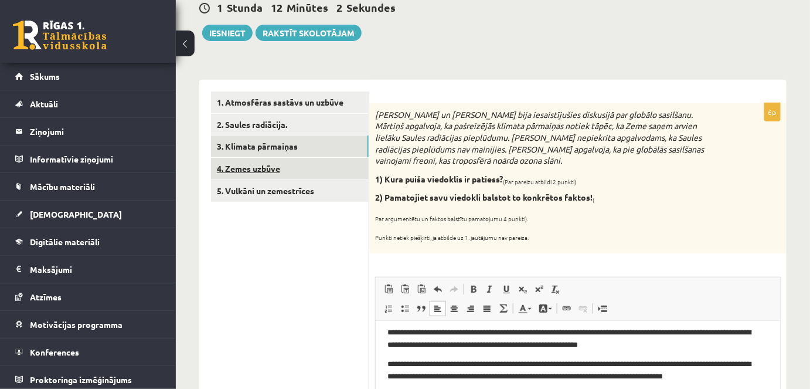
click at [273, 165] on link "4. Zemes uzbūve" at bounding box center [290, 169] width 158 height 22
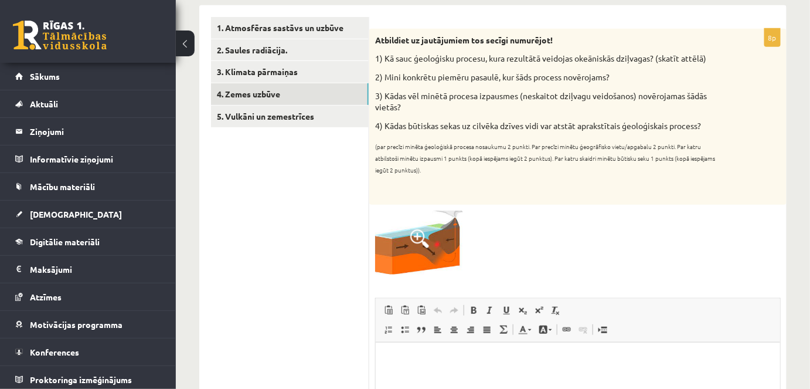
scroll to position [189, 0]
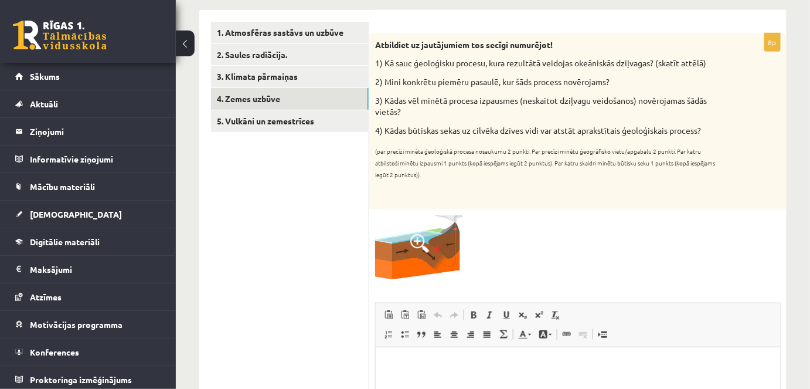
click at [419, 237] on span at bounding box center [419, 243] width 19 height 19
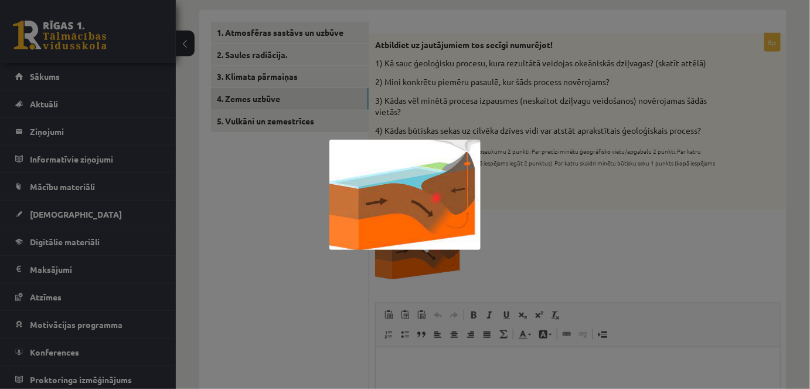
click at [575, 239] on div at bounding box center [405, 194] width 810 height 389
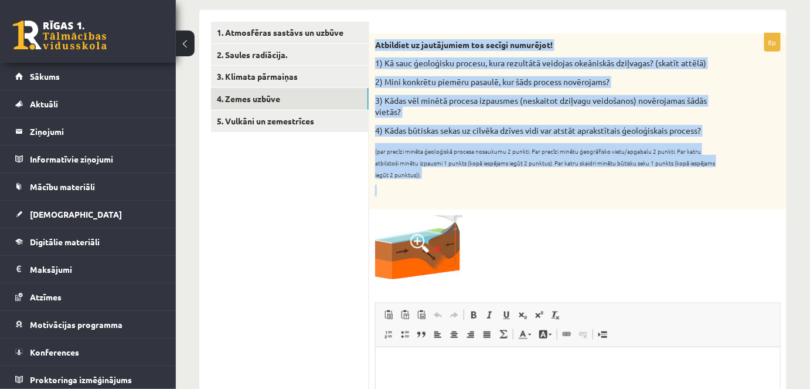
drag, startPoint x: 371, startPoint y: 46, endPoint x: 615, endPoint y: 183, distance: 279.8
click at [615, 183] on div "Atbildiet uz jautājumiem tos secīgi numurējot! 1) Kā sauc ģeoloģisku procesu, k…" at bounding box center [577, 121] width 417 height 176
copy div "Atbildiet uz jautājumiem tos secīgi numurējot! 1) Kā sauc ģeoloģisku procesu, k…"
click at [404, 245] on img at bounding box center [419, 247] width 88 height 64
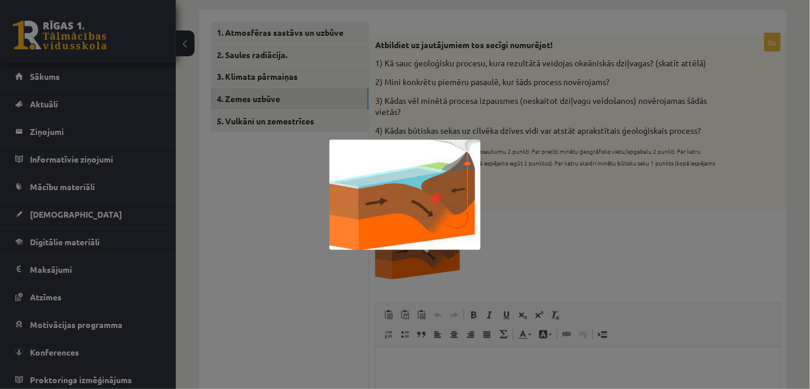
click at [601, 290] on div at bounding box center [405, 194] width 810 height 389
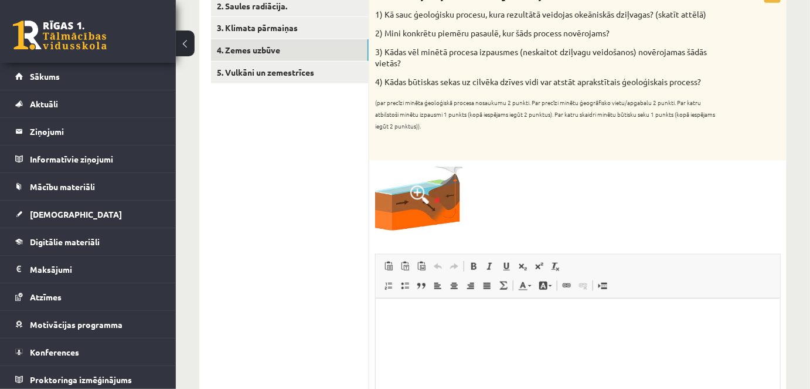
scroll to position [272, 0]
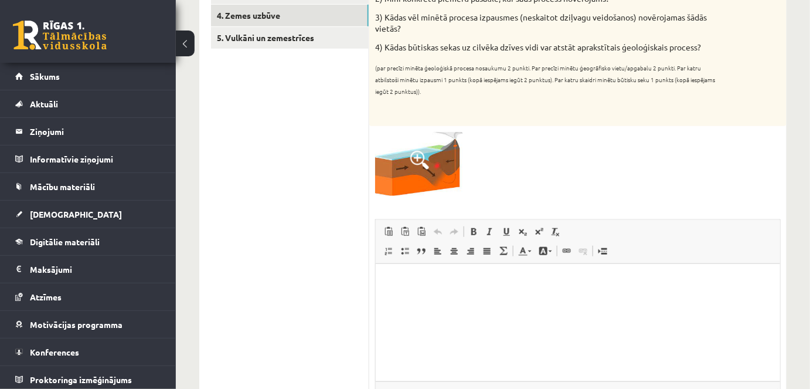
click at [417, 299] on html at bounding box center [577, 281] width 404 height 36
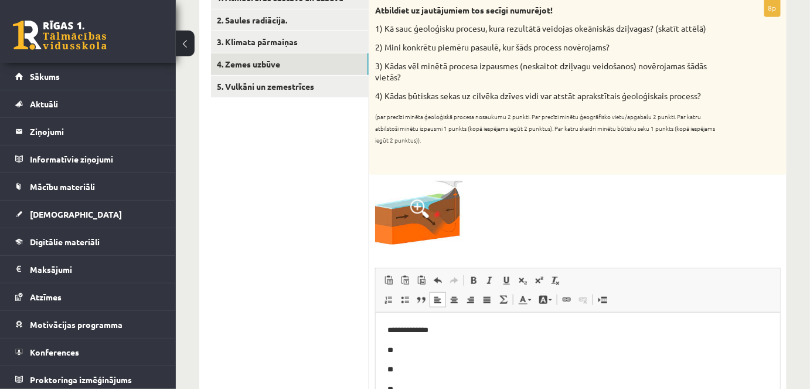
scroll to position [219, 0]
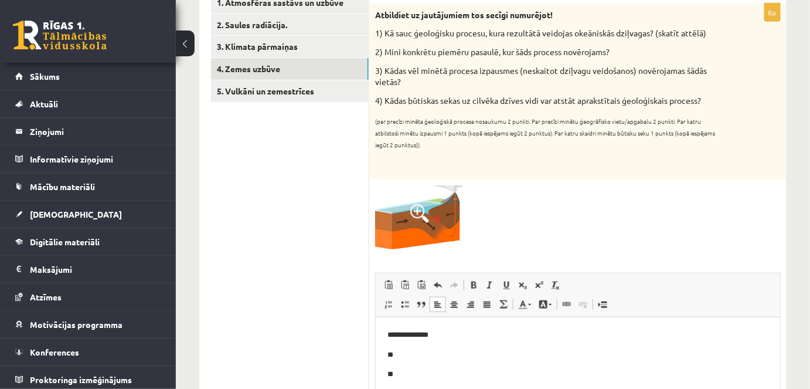
click at [498, 361] on body "**********" at bounding box center [577, 364] width 381 height 72
click at [459, 361] on body "**********" at bounding box center [577, 364] width 381 height 72
click at [462, 353] on p "**" at bounding box center [578, 354] width 382 height 12
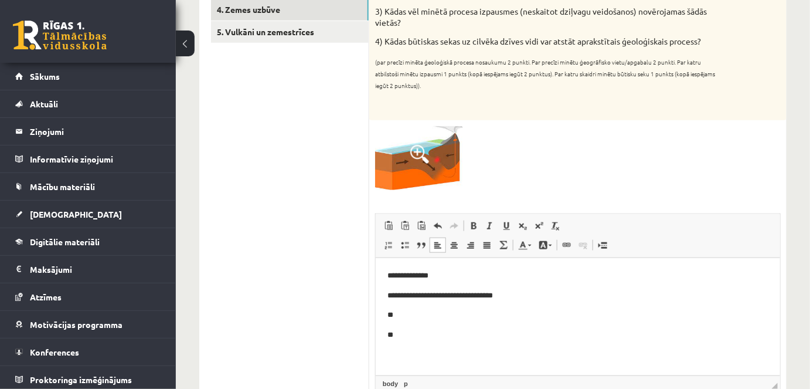
scroll to position [280, 0]
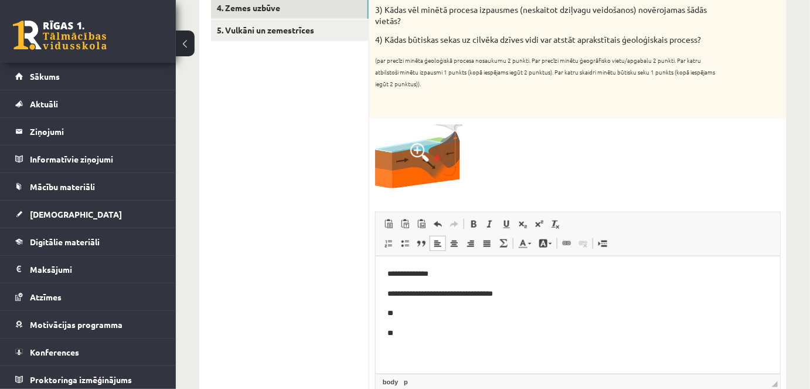
click at [423, 314] on p "**" at bounding box center [578, 313] width 382 height 12
click at [449, 336] on p "**" at bounding box center [578, 333] width 382 height 12
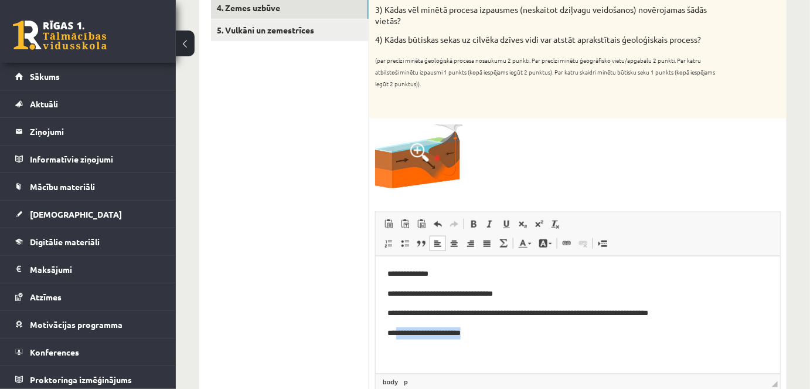
drag, startPoint x: 395, startPoint y: 331, endPoint x: 525, endPoint y: 345, distance: 130.3
click at [525, 345] on html "**********" at bounding box center [577, 303] width 404 height 95
click at [624, 332] on p "**********" at bounding box center [578, 333] width 382 height 12
click at [701, 341] on html "**********" at bounding box center [577, 303] width 404 height 95
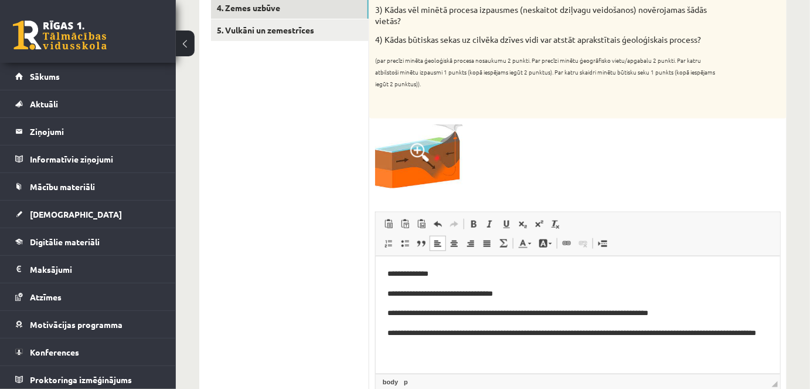
click at [743, 332] on p "**********" at bounding box center [578, 339] width 382 height 25
click at [744, 332] on p "**********" at bounding box center [578, 339] width 382 height 25
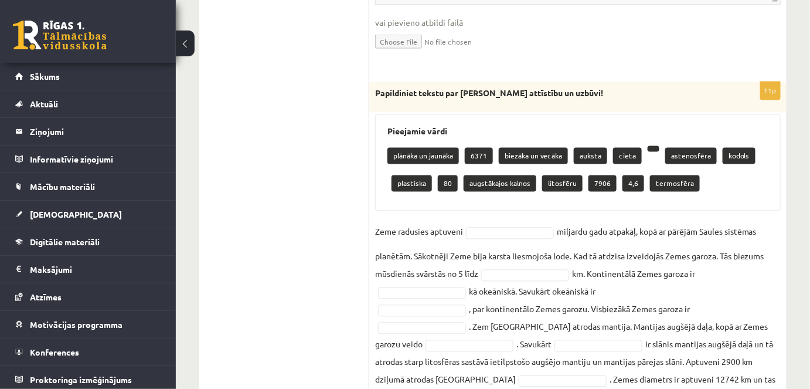
scroll to position [681, 0]
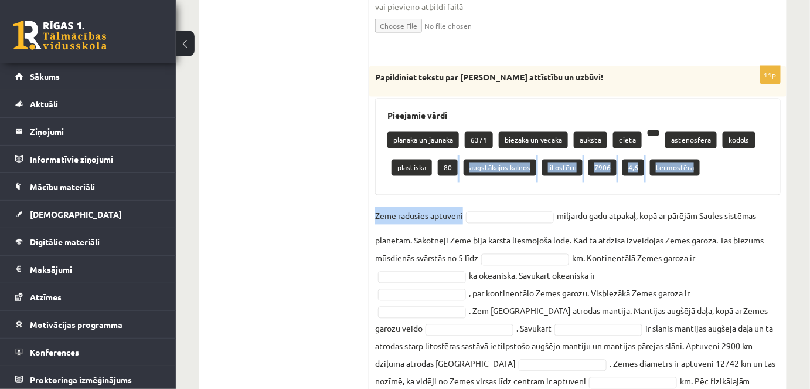
drag, startPoint x: 449, startPoint y: 164, endPoint x: 496, endPoint y: 202, distance: 60.5
click at [498, 196] on div "11p Papildiniet tekstu par Zemes attīstību un uzbūvi! Pieejamie vārdi plānāka u…" at bounding box center [577, 239] width 417 height 347
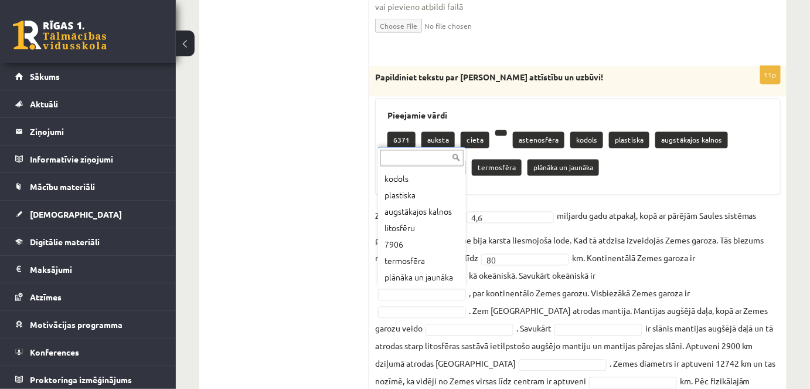
scroll to position [113, 0]
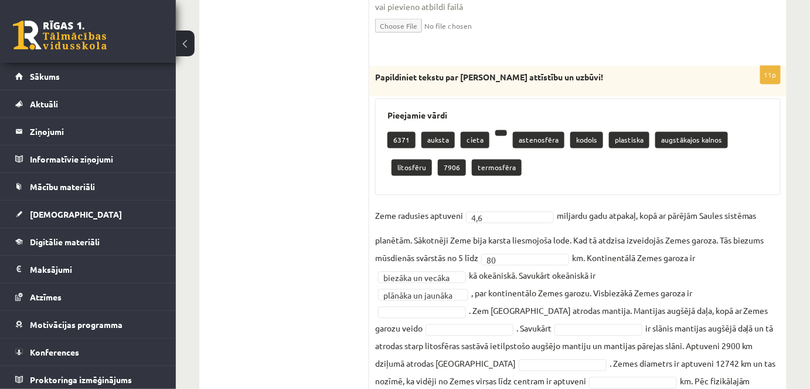
drag, startPoint x: 365, startPoint y: 74, endPoint x: 386, endPoint y: 346, distance: 272.8
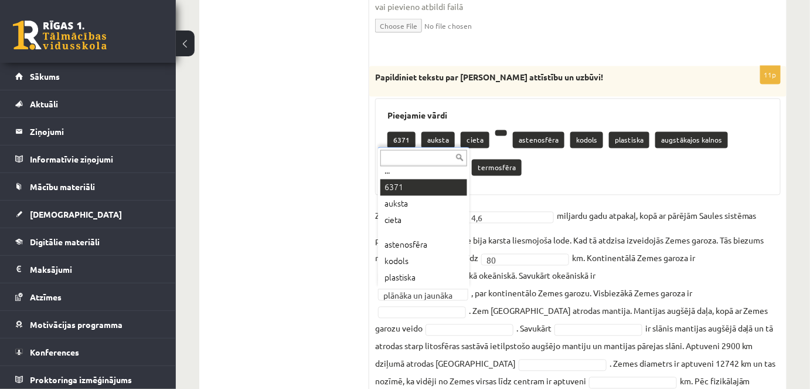
scroll to position [0, 0]
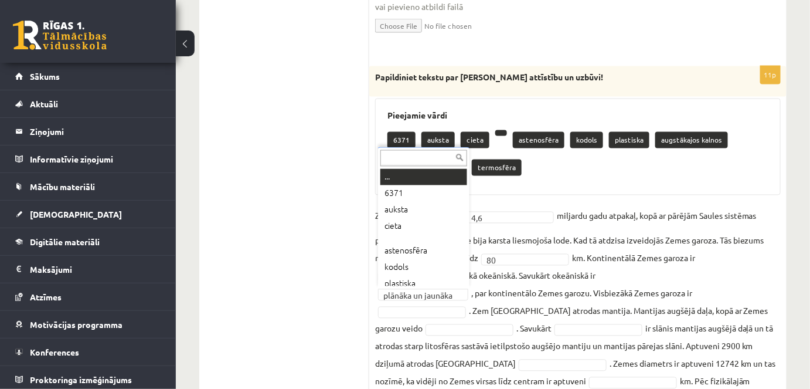
click at [410, 163] on input "text" at bounding box center [423, 158] width 87 height 16
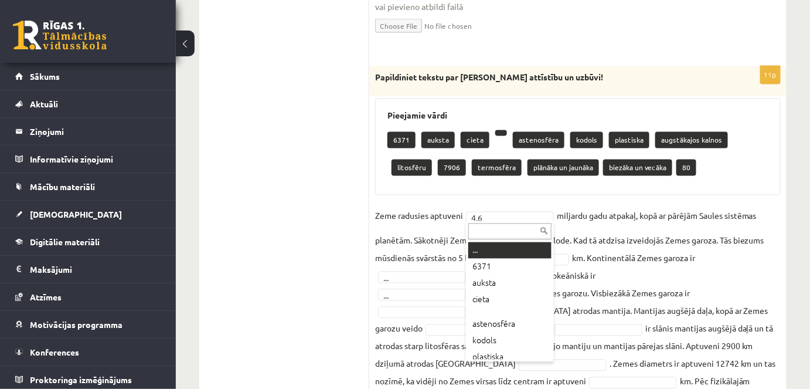
drag, startPoint x: 487, startPoint y: 247, endPoint x: 410, endPoint y: 180, distance: 101.4
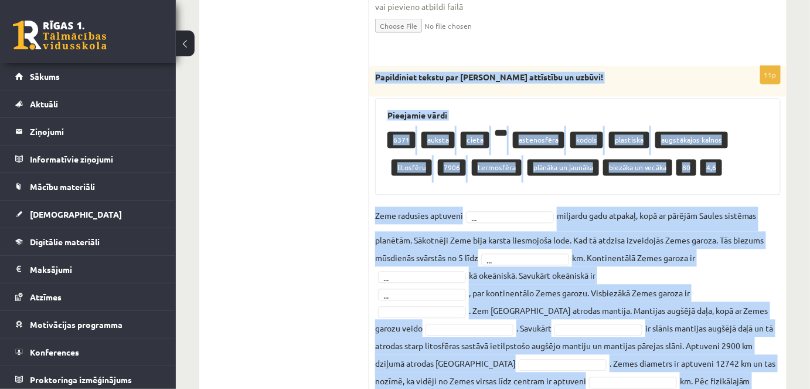
scroll to position [740, 0]
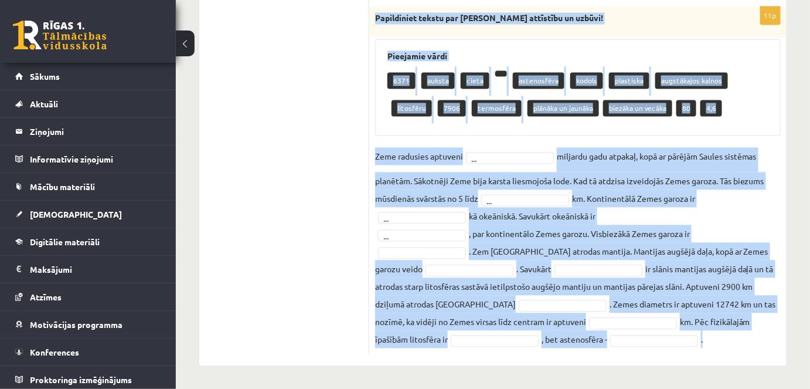
drag, startPoint x: 373, startPoint y: 77, endPoint x: 790, endPoint y: 413, distance: 534.8
copy div "Papildiniet tekstu par Zemes attīstību un uzbūvi! Pieejamie vārdi 6371 auksta c…"
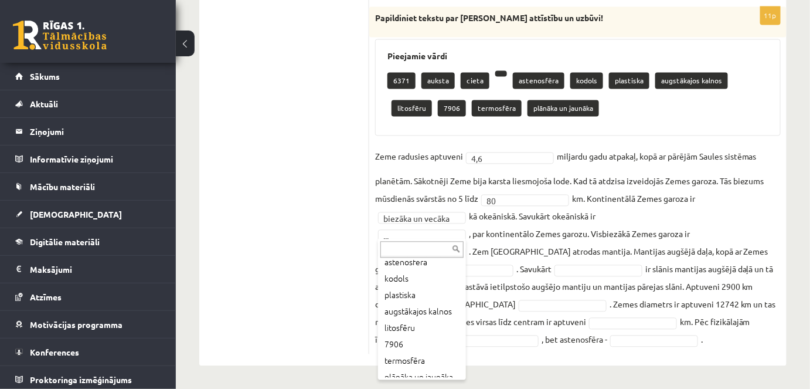
scroll to position [113, 0]
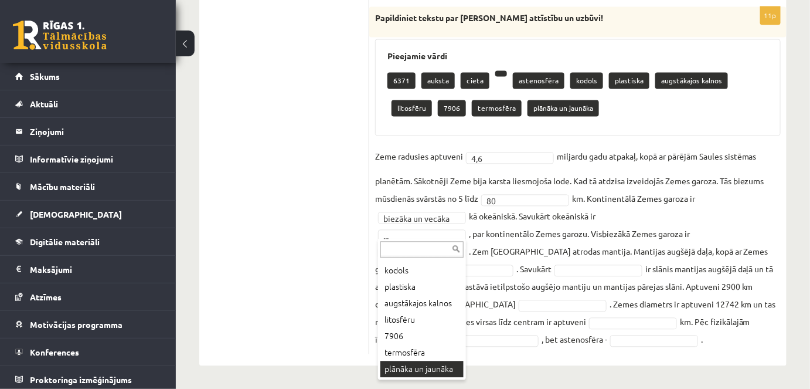
drag, startPoint x: 445, startPoint y: 355, endPoint x: 457, endPoint y: 326, distance: 30.8
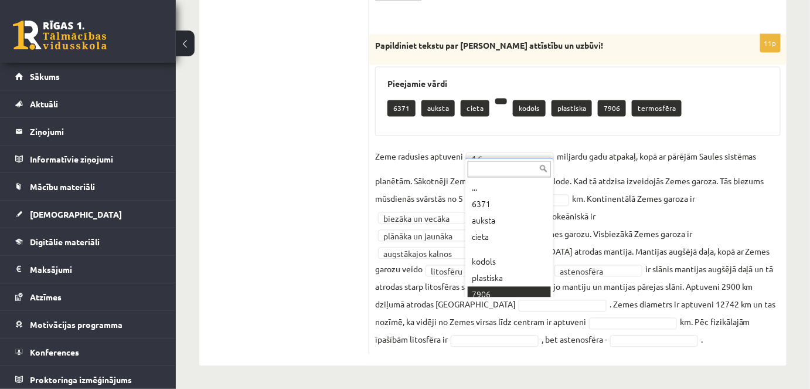
scroll to position [6, 0]
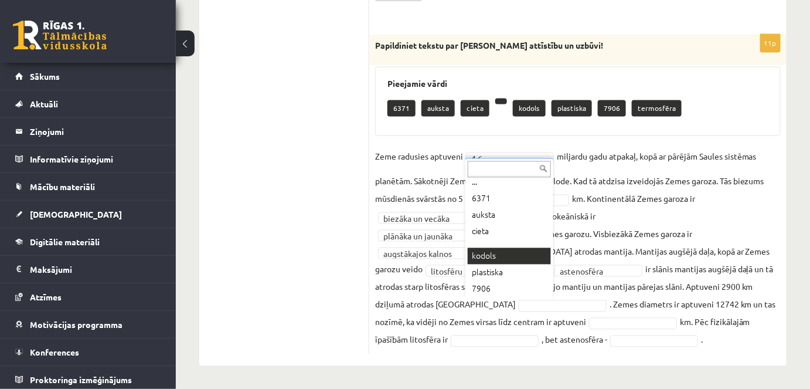
drag, startPoint x: 504, startPoint y: 247, endPoint x: 489, endPoint y: 155, distance: 93.9
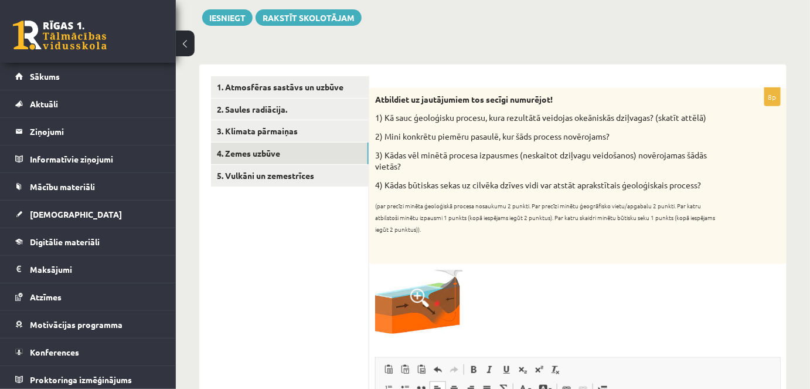
scroll to position [132, 0]
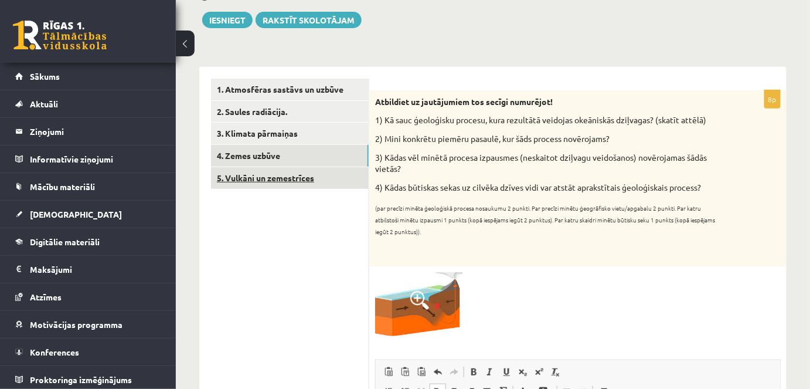
click at [294, 186] on link "5. Vulkāni un zemestrīces" at bounding box center [290, 178] width 158 height 22
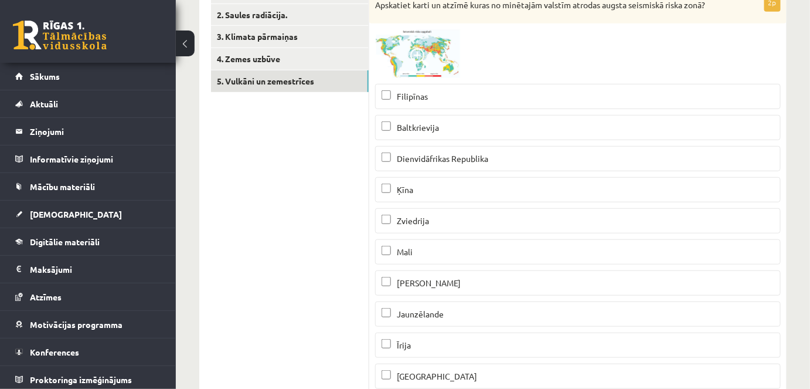
scroll to position [219, 0]
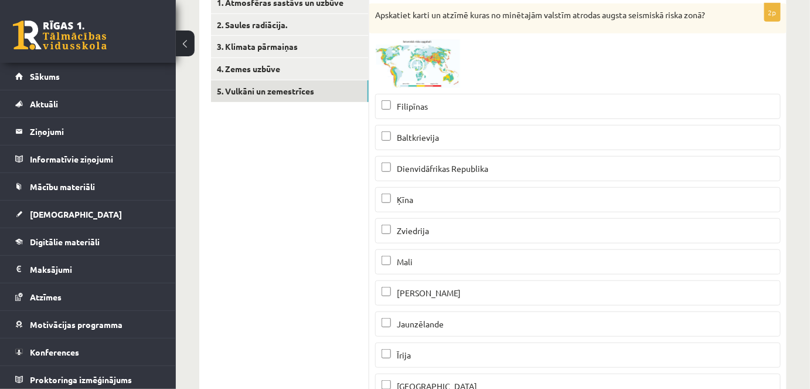
click at [414, 49] on img at bounding box center [419, 63] width 88 height 49
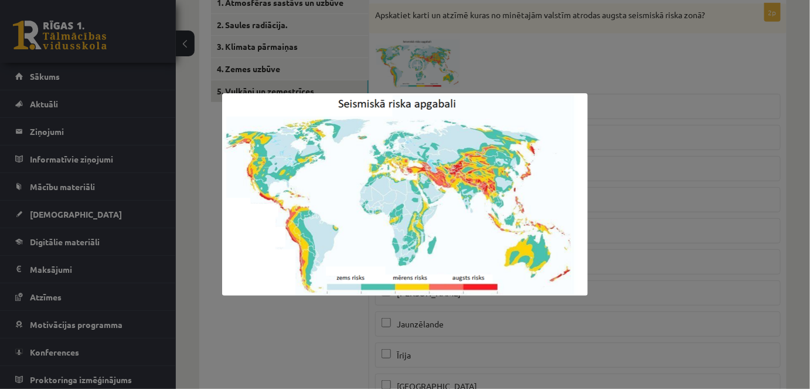
drag, startPoint x: 434, startPoint y: 9, endPoint x: 395, endPoint y: 51, distance: 58.1
click at [395, 51] on div at bounding box center [405, 194] width 810 height 389
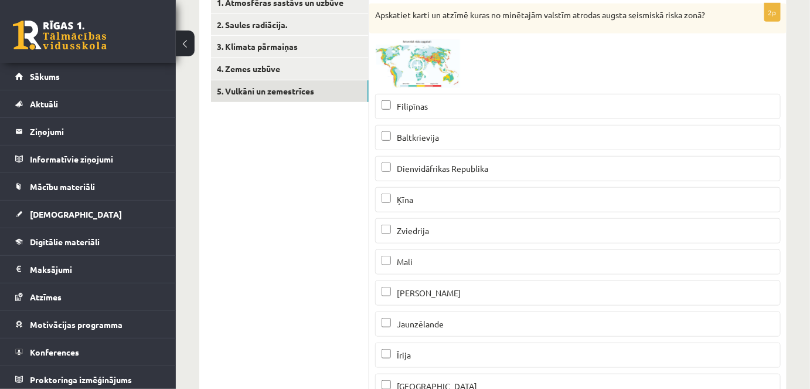
click at [422, 55] on img at bounding box center [419, 63] width 88 height 49
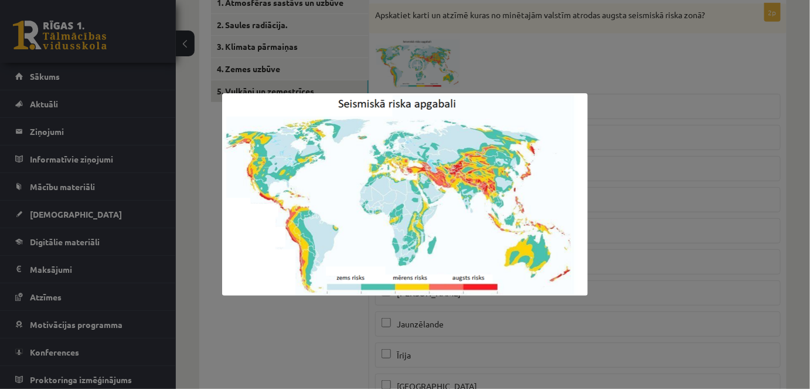
click at [662, 63] on div at bounding box center [405, 194] width 810 height 389
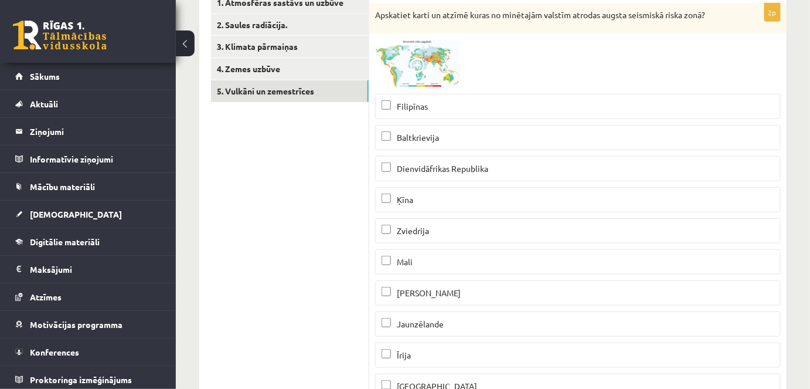
click at [443, 62] on img at bounding box center [419, 63] width 88 height 49
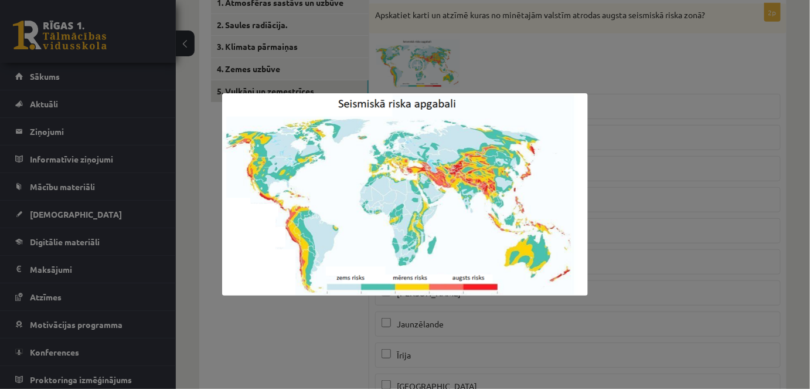
click at [458, 56] on div at bounding box center [405, 194] width 810 height 389
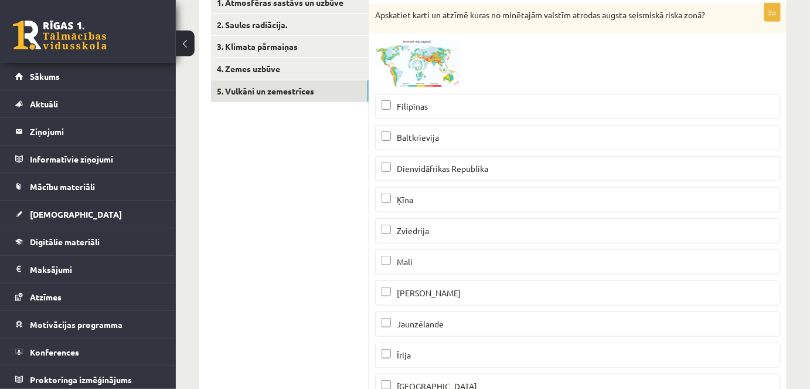
click at [401, 194] on span "Ķīna" at bounding box center [405, 199] width 16 height 11
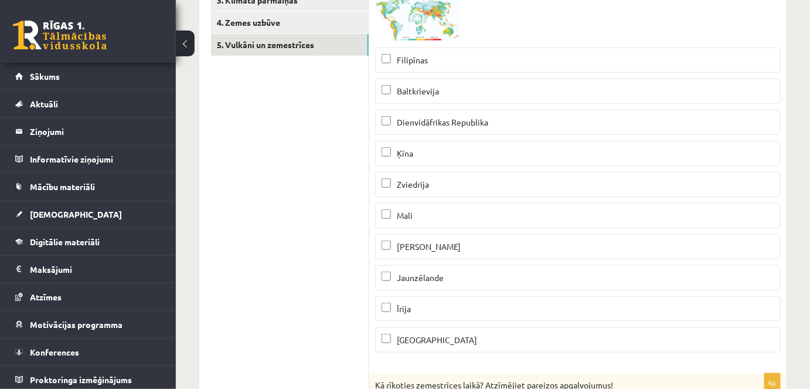
click at [529, 125] on p "Dienvidāfrikas Republika" at bounding box center [578, 122] width 393 height 12
click at [531, 124] on p "Dienvidāfrikas Republika" at bounding box center [578, 122] width 393 height 12
click at [506, 234] on label "[PERSON_NAME]" at bounding box center [578, 246] width 406 height 25
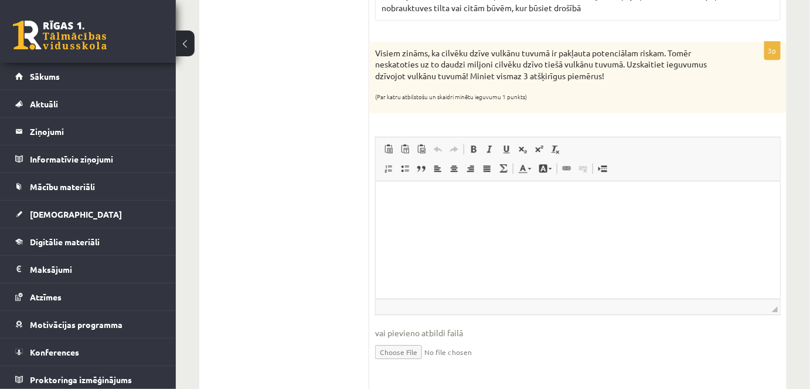
scroll to position [814, 0]
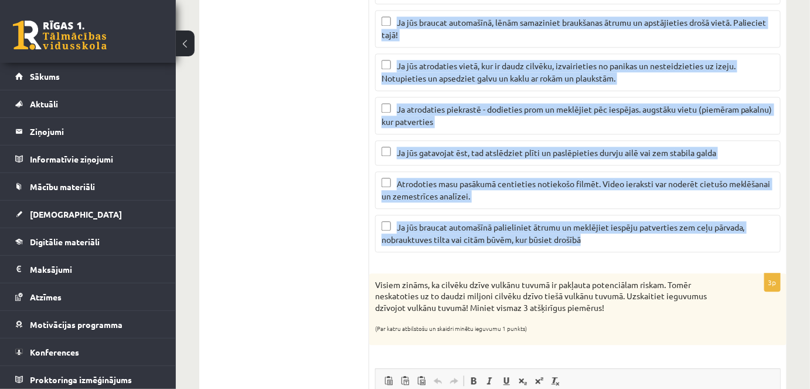
drag, startPoint x: 372, startPoint y: 119, endPoint x: 676, endPoint y: 234, distance: 325.7
click at [659, 234] on form "2p Apskatiet karti un atzīmē kuras no minētajām valstīm atrodas augsta seismisk…" at bounding box center [578, 156] width 394 height 1518
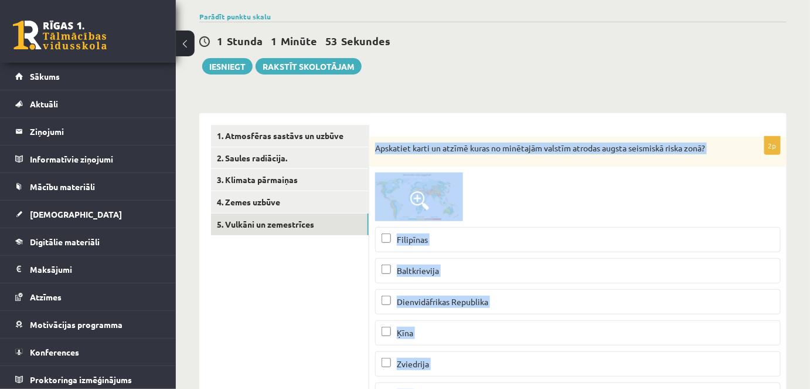
scroll to position [82, 0]
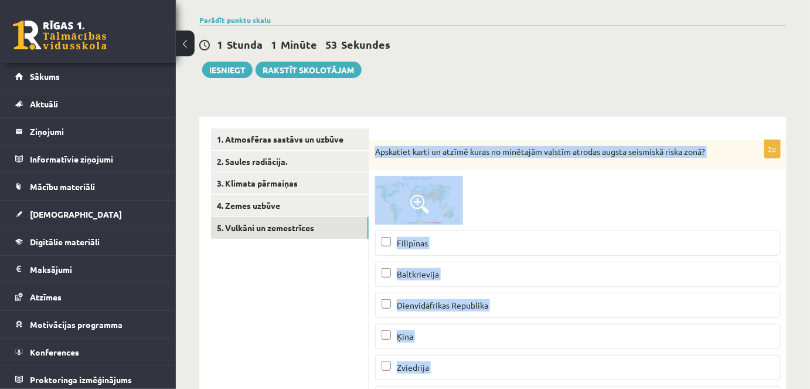
click at [456, 140] on div "Apskatiet karti un atzīmē kuras no minētajām valstīm atrodas augsta seismiskā r…" at bounding box center [577, 155] width 417 height 30
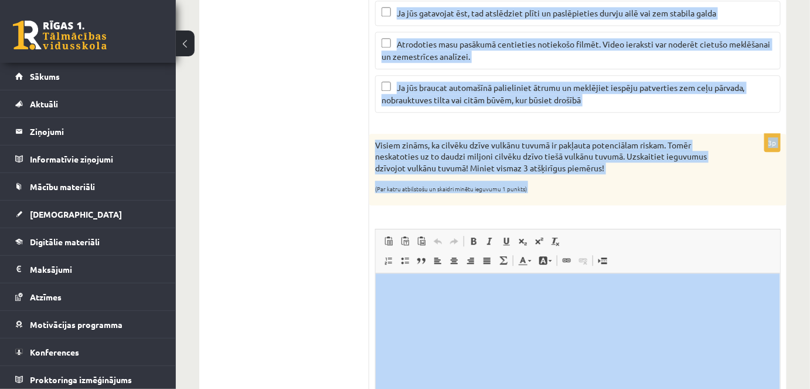
scroll to position [1047, 0]
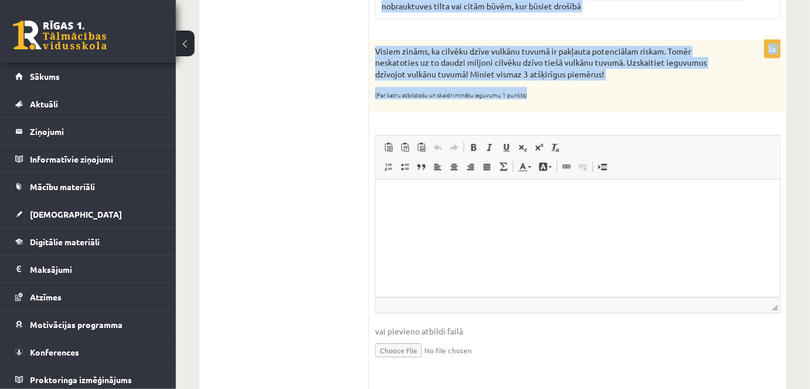
drag, startPoint x: 372, startPoint y: 147, endPoint x: 651, endPoint y: 78, distance: 288.0
copy form "Apskatiet karti un atzīmē kuras no minētajām valstīm atrodas augsta seismiskā r…"
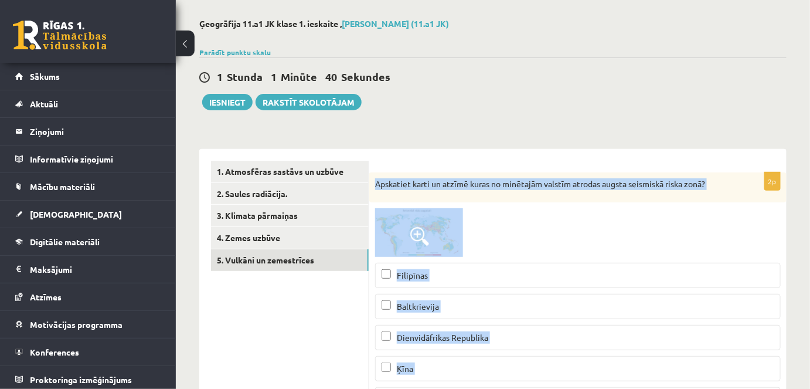
scroll to position [0, 0]
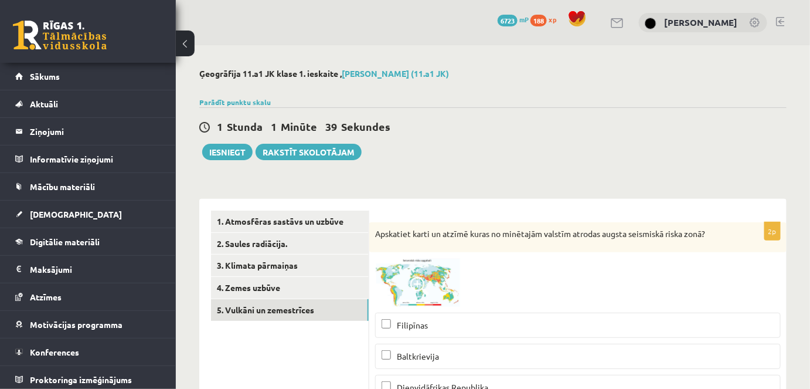
click at [440, 280] on img at bounding box center [419, 282] width 88 height 49
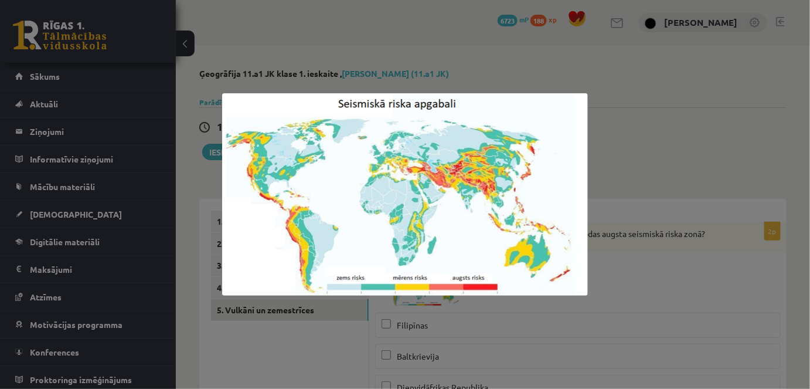
click at [658, 69] on div at bounding box center [405, 194] width 810 height 389
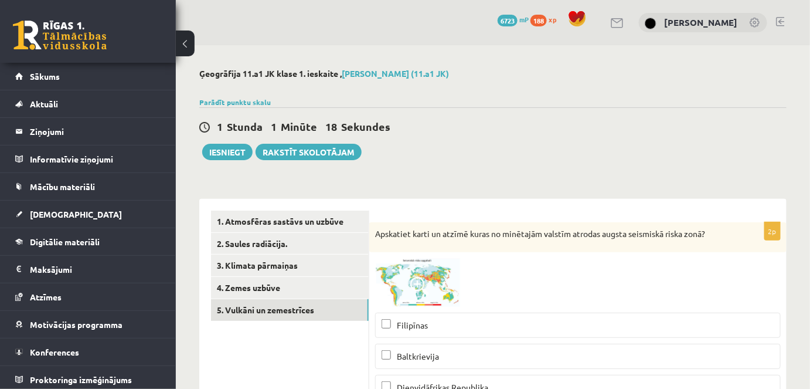
scroll to position [269, 0]
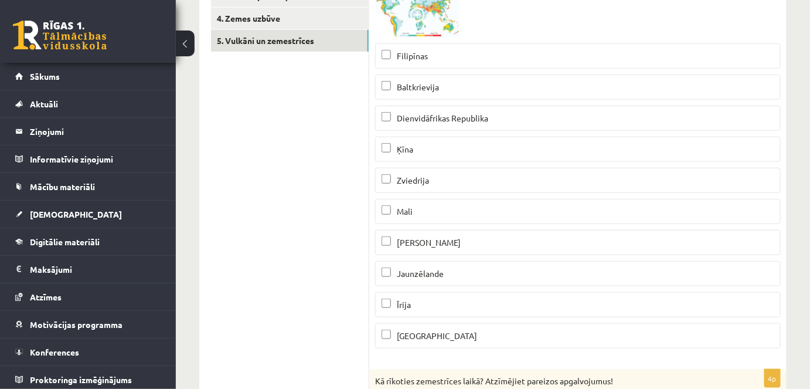
click at [475, 52] on p "Filipīnas" at bounding box center [578, 56] width 393 height 12
click at [445, 240] on span "[PERSON_NAME]" at bounding box center [429, 242] width 64 height 11
click at [443, 273] on span "Jaunzēlande" at bounding box center [420, 273] width 47 height 11
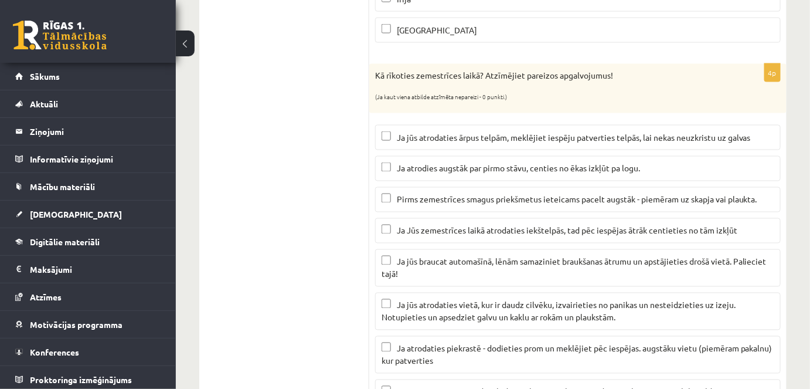
scroll to position [583, 0]
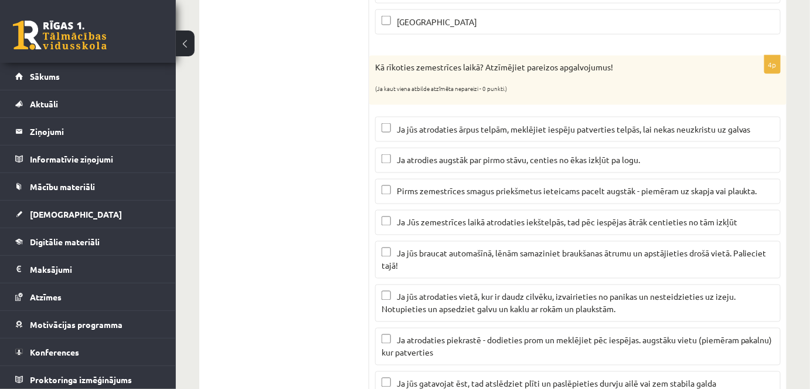
click at [584, 123] on p "Ja jūs atrodaties ārpus telpām, meklējiet iespēju patverties telpās, lai nekas …" at bounding box center [578, 129] width 393 height 12
click at [593, 158] on span "Ja atrodies augstāk par pirmo stāvu, centies no ēkas izkļūt pa logu." at bounding box center [518, 160] width 243 height 11
click at [522, 154] on p "Ja atrodies augstāk par pirmo stāvu, centies no ēkas izkļūt pa logu." at bounding box center [578, 160] width 393 height 12
click at [477, 210] on label "Ja Jūs zemestrīces laikā atrodaties iekštelpās, tad pēc iespējas ātrāk centieti…" at bounding box center [578, 222] width 406 height 25
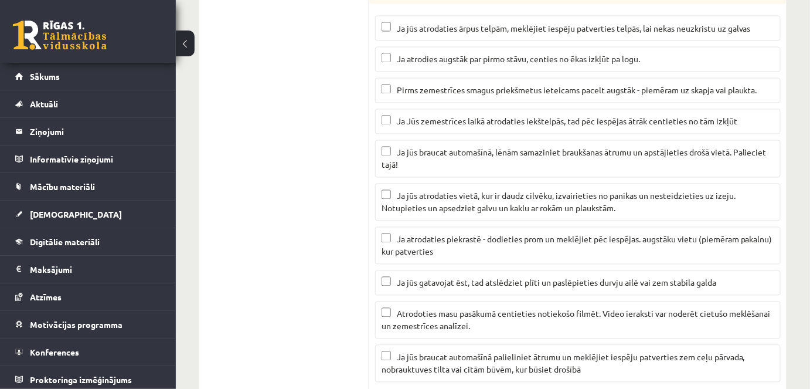
scroll to position [686, 0]
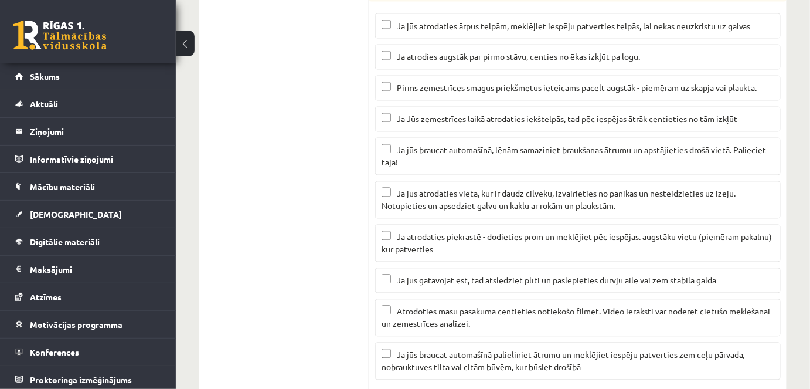
click at [551, 168] on label "Ja jūs braucat automašīnā, lēnām samaziniet braukšanas ātrumu un apstājieties d…" at bounding box center [578, 157] width 406 height 38
click at [499, 197] on span "Ja jūs atrodaties vietā, kur ir daudz cilvēku, izvairieties no panikas un neste…" at bounding box center [559, 199] width 354 height 23
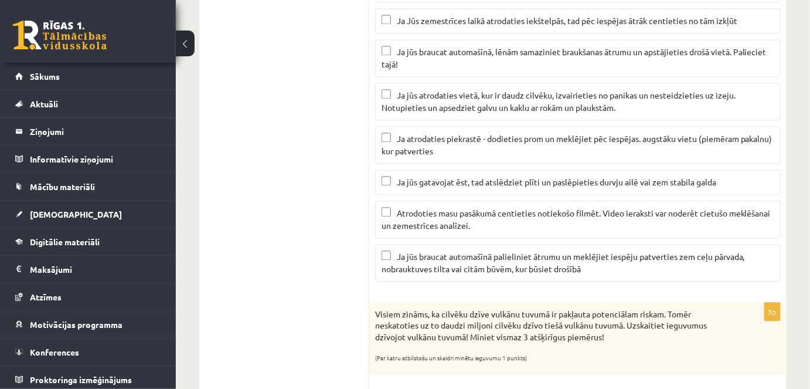
scroll to position [807, 0]
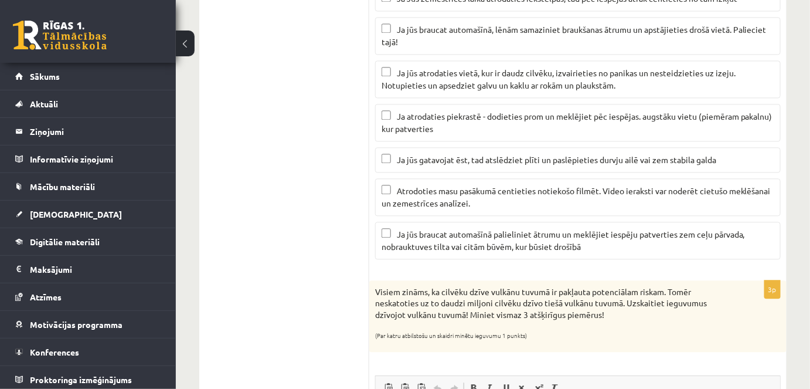
click at [645, 111] on span "Ja atrodaties piekrastē - dodieties prom un meklējiet pēc iespējas. augstāku vi…" at bounding box center [577, 122] width 391 height 23
click at [494, 154] on span "Ja jūs gatavojat ēst, tad atslēdziet plīti un paslēpieties durvju ailē vai zem …" at bounding box center [556, 159] width 319 height 11
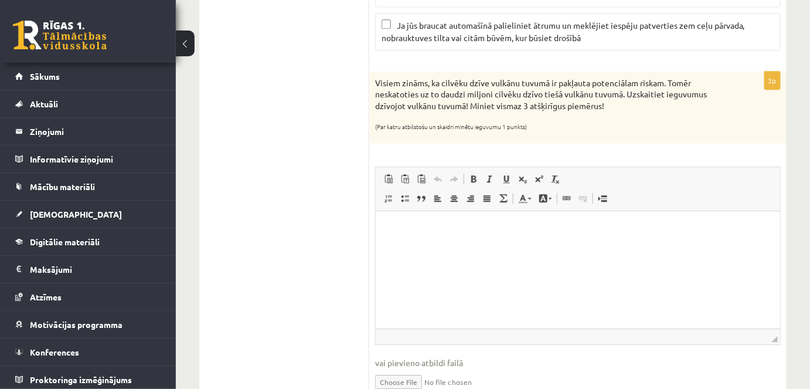
scroll to position [1023, 0]
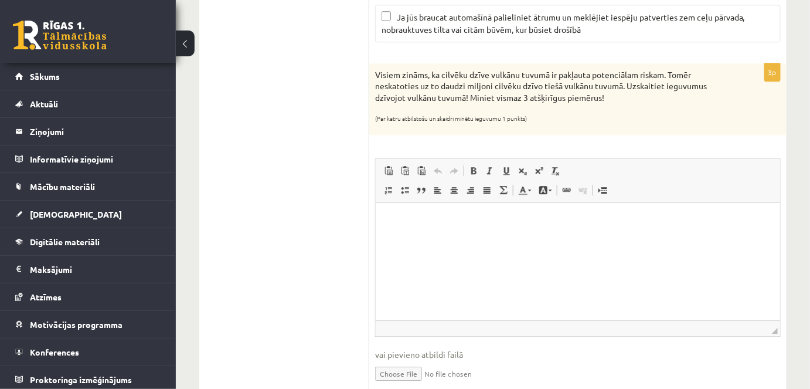
click at [475, 238] on html at bounding box center [577, 220] width 404 height 36
click at [470, 223] on p "**" at bounding box center [578, 220] width 382 height 12
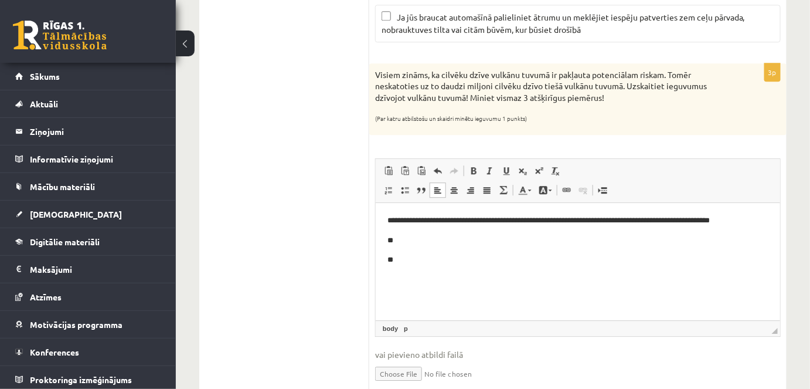
click at [408, 244] on p "**" at bounding box center [578, 240] width 382 height 12
click at [420, 261] on p "**" at bounding box center [578, 259] width 382 height 12
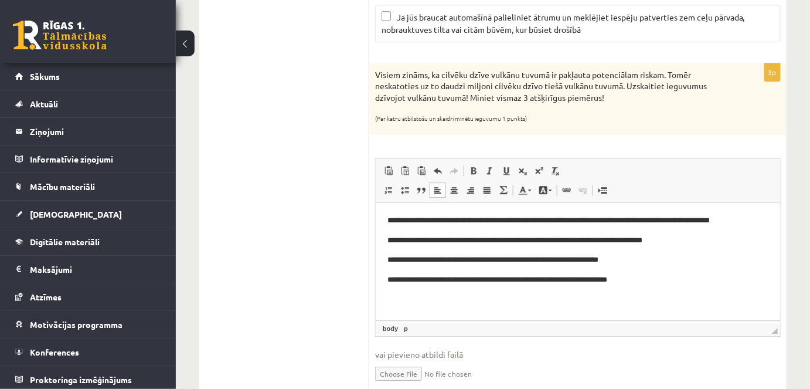
click at [557, 255] on p "**********" at bounding box center [578, 259] width 382 height 12
click at [559, 256] on p "**********" at bounding box center [578, 259] width 382 height 12
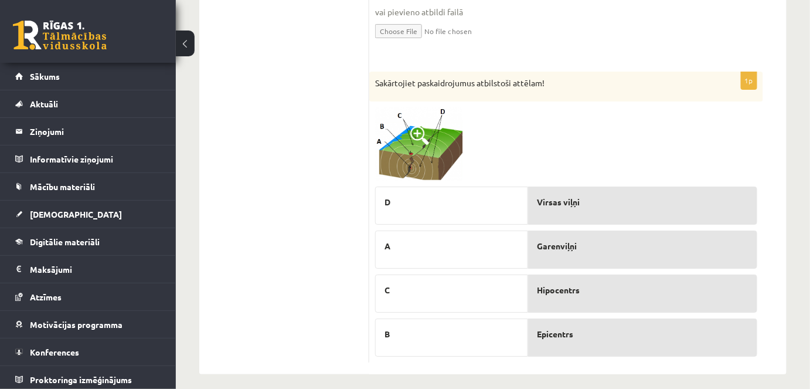
scroll to position [1368, 0]
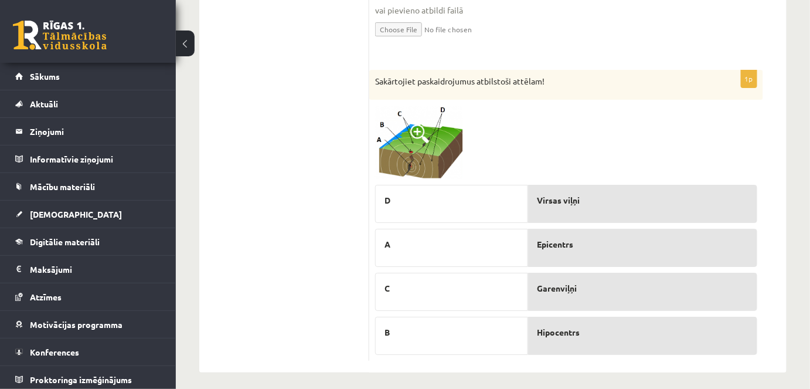
click at [417, 124] on span at bounding box center [419, 133] width 19 height 19
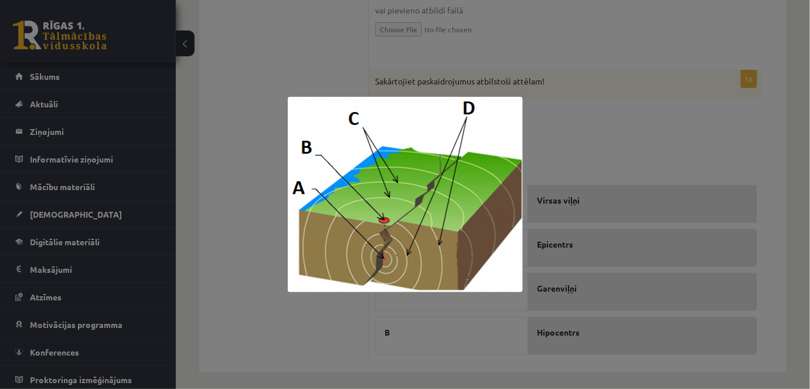
drag, startPoint x: 632, startPoint y: 141, endPoint x: 625, endPoint y: 140, distance: 7.1
click at [629, 140] on div at bounding box center [405, 194] width 810 height 389
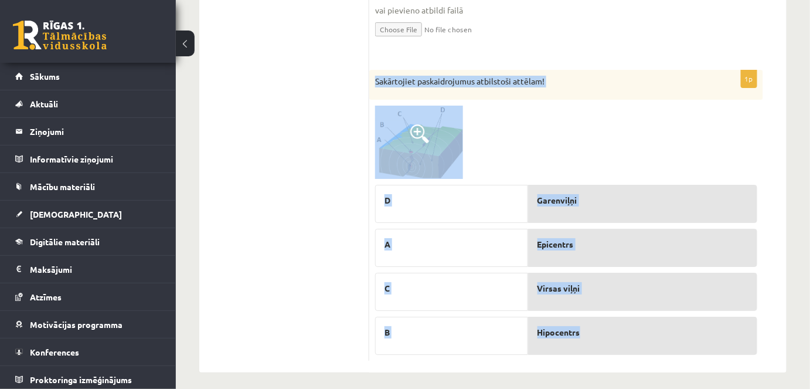
drag, startPoint x: 372, startPoint y: 70, endPoint x: 652, endPoint y: 325, distance: 378.9
click at [652, 325] on div "1p Sakārtojiet paskaidrojumus atbilstoši attēlam! D A C B Garenviļņi Epicentrs …" at bounding box center [566, 215] width 394 height 291
copy div "Sakārtojiet paskaidrojumus atbilstoši attēlam! D A C B Garenviļņi Epicentrs Vir…"
click at [396, 145] on img at bounding box center [419, 142] width 88 height 73
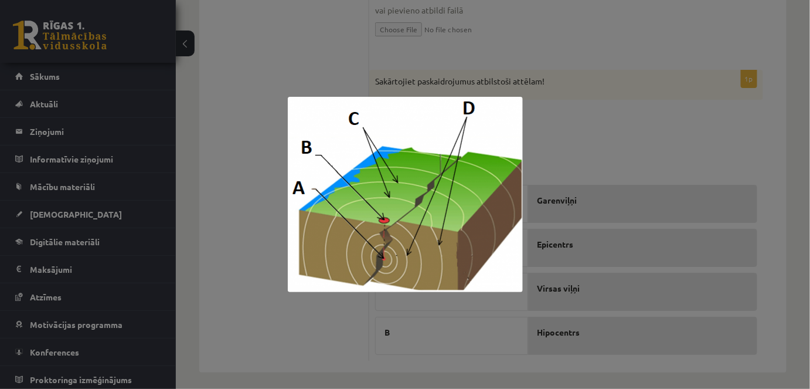
click at [602, 81] on div at bounding box center [405, 194] width 810 height 389
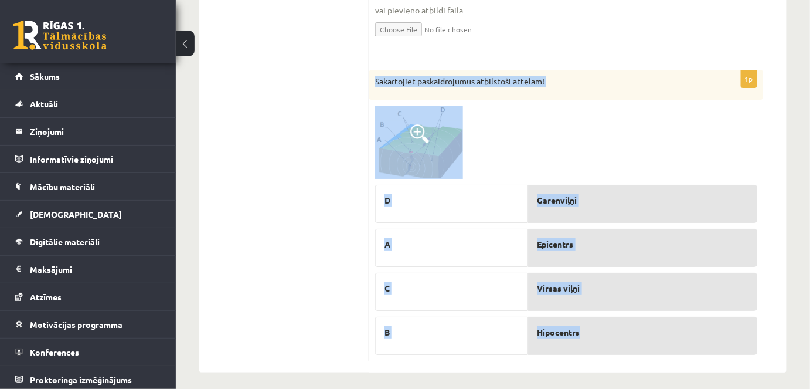
drag, startPoint x: 372, startPoint y: 75, endPoint x: 650, endPoint y: 318, distance: 369.4
click at [650, 318] on div "1p Sakārtojiet paskaidrojumus atbilstoši attēlam! D A C B Garenviļņi Epicentrs …" at bounding box center [566, 215] width 394 height 291
copy div "Sakārtojiet paskaidrojumus atbilstoši attēlam! D A C B Garenviļņi Epicentrs Vir…"
click at [591, 141] on div at bounding box center [566, 142] width 382 height 73
click at [535, 110] on div at bounding box center [566, 142] width 382 height 73
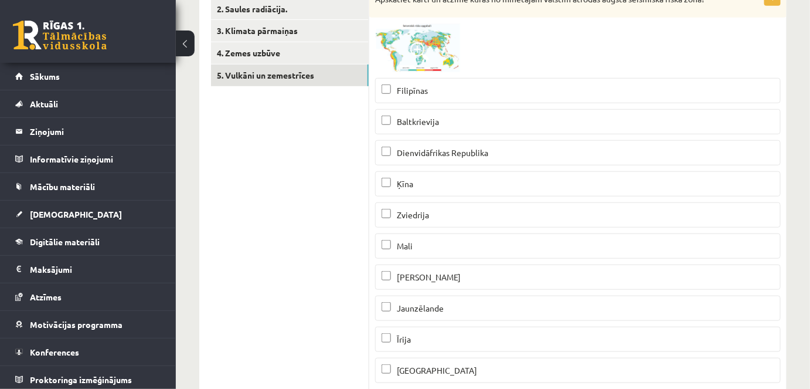
scroll to position [111, 0]
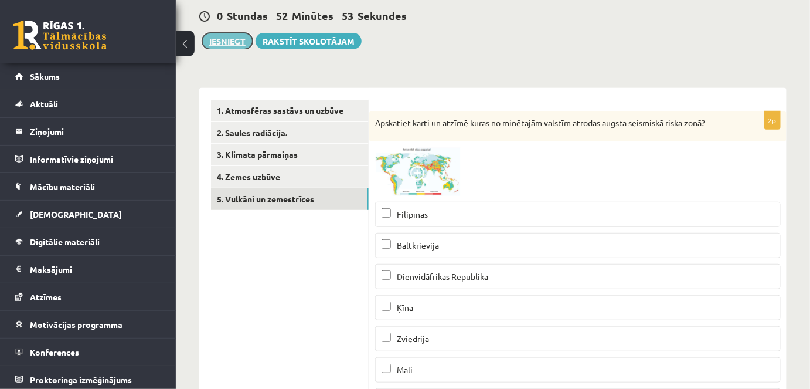
click at [226, 39] on button "Iesniegt" at bounding box center [227, 41] width 50 height 16
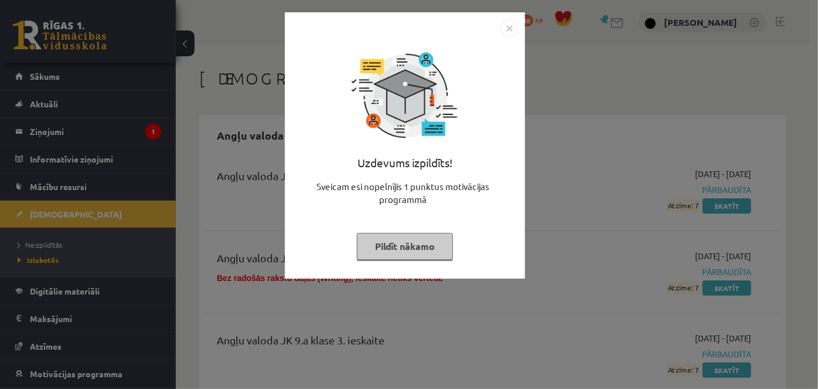
click at [389, 244] on button "Pildīt nākamo" at bounding box center [405, 246] width 96 height 27
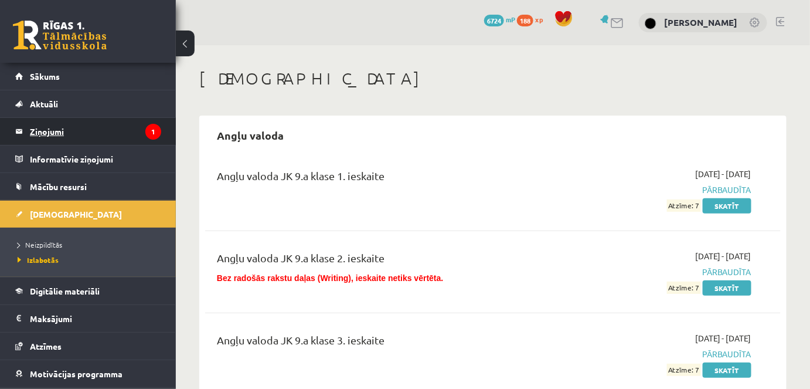
click at [72, 135] on legend "Ziņojumi 1" at bounding box center [95, 131] width 131 height 27
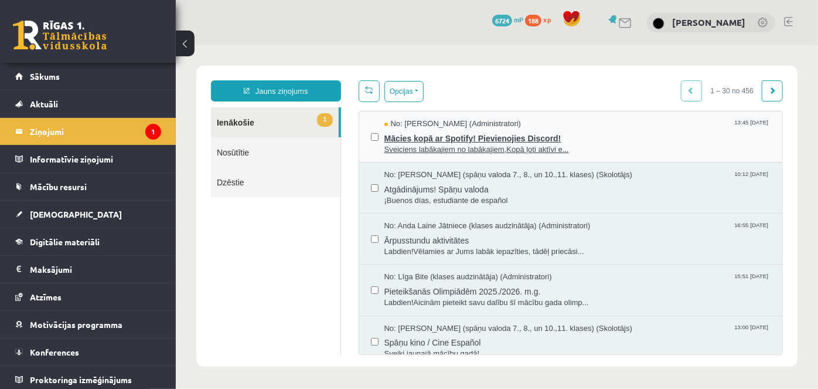
click at [470, 134] on span "Mācies kopā ar Spotify! Pievienojies Discord!" at bounding box center [577, 136] width 387 height 15
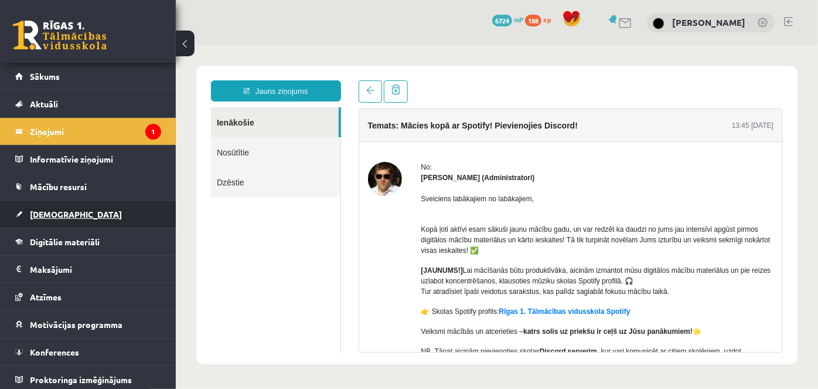
click at [39, 215] on span "[DEMOGRAPHIC_DATA]" at bounding box center [76, 214] width 92 height 11
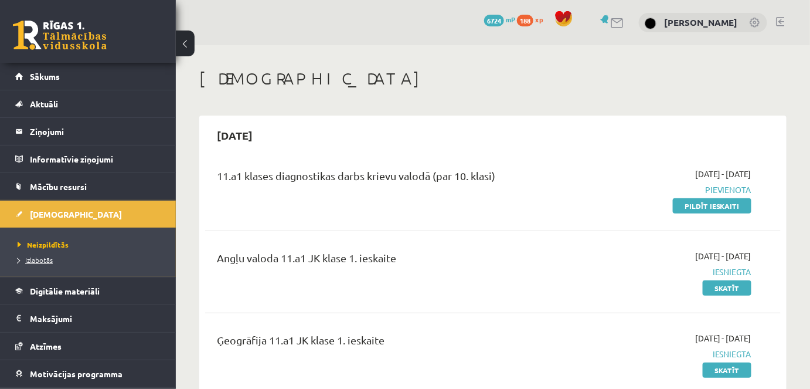
click at [48, 260] on span "Izlabotās" at bounding box center [35, 259] width 35 height 9
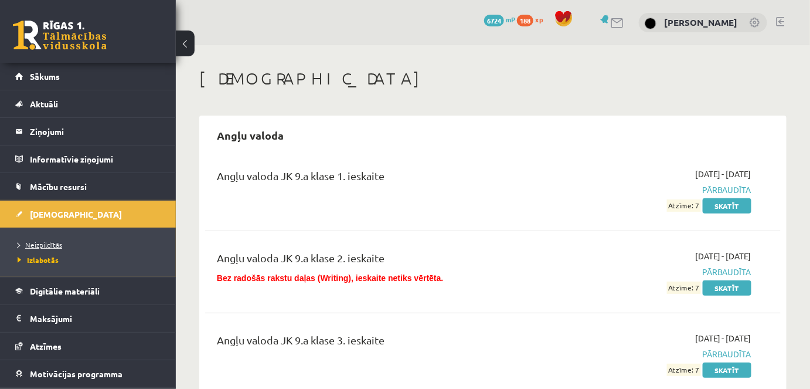
click at [51, 240] on span "Neizpildītās" at bounding box center [40, 244] width 45 height 9
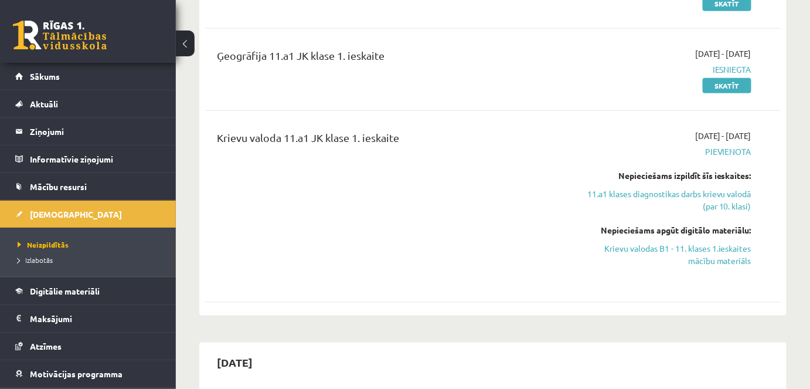
scroll to position [234, 0]
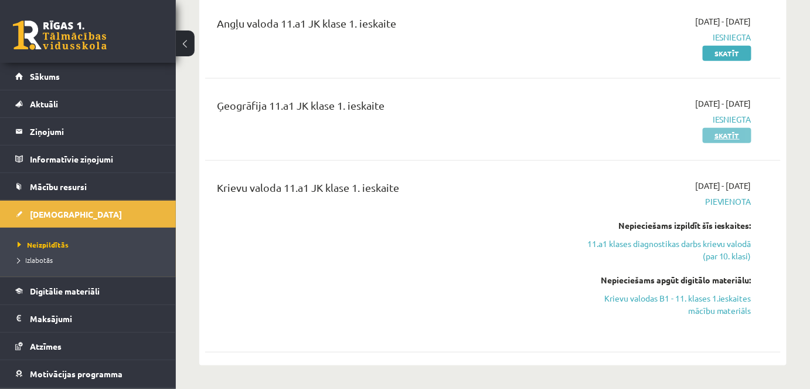
click at [729, 137] on link "Skatīt" at bounding box center [727, 135] width 49 height 15
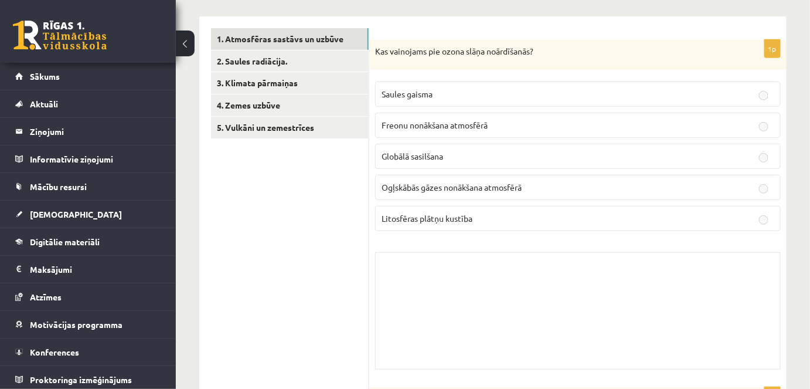
scroll to position [56, 0]
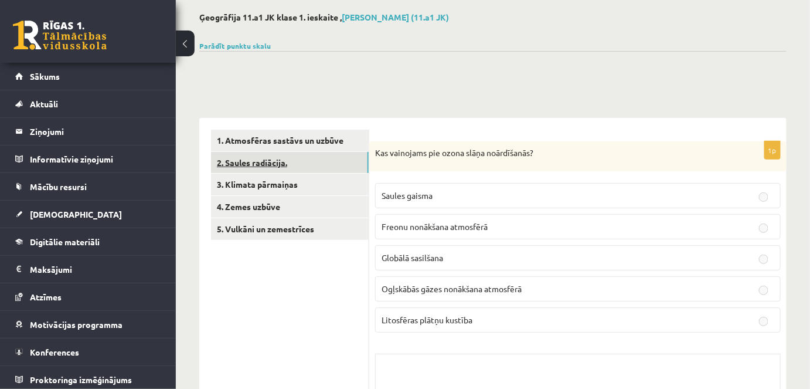
click at [294, 162] on link "2. Saules radiācija." at bounding box center [290, 163] width 158 height 22
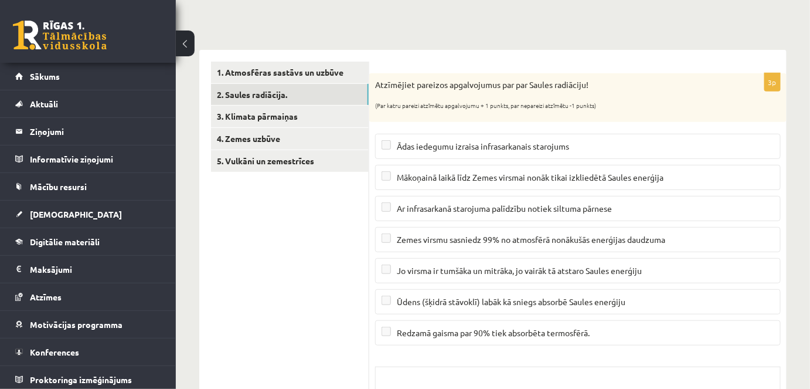
scroll to position [0, 0]
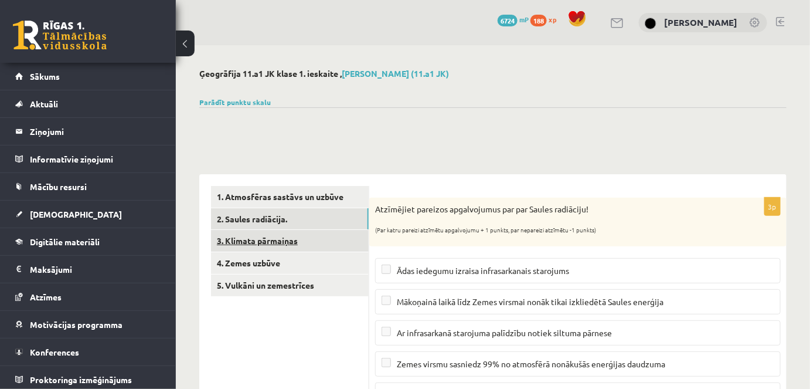
click at [267, 239] on link "3. Klimata pārmaiņas" at bounding box center [290, 241] width 158 height 22
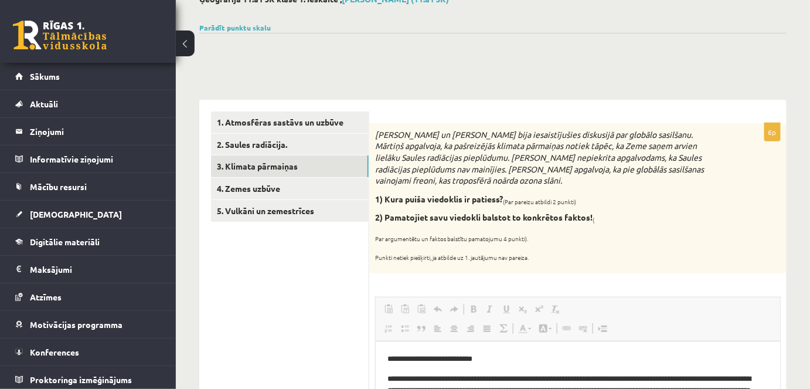
scroll to position [62, 0]
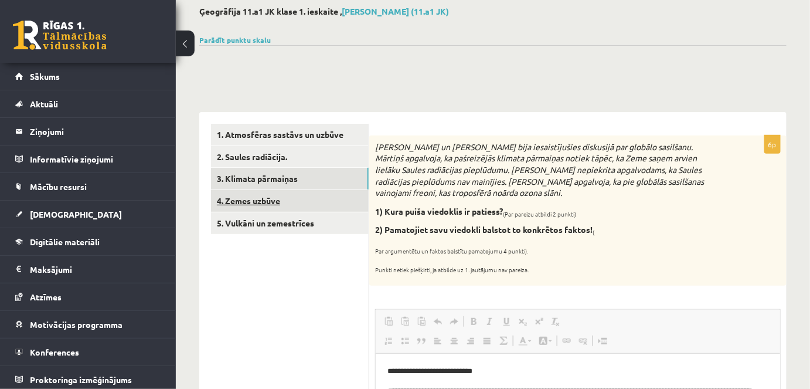
click at [278, 205] on link "4. Zemes uzbūve" at bounding box center [290, 201] width 158 height 22
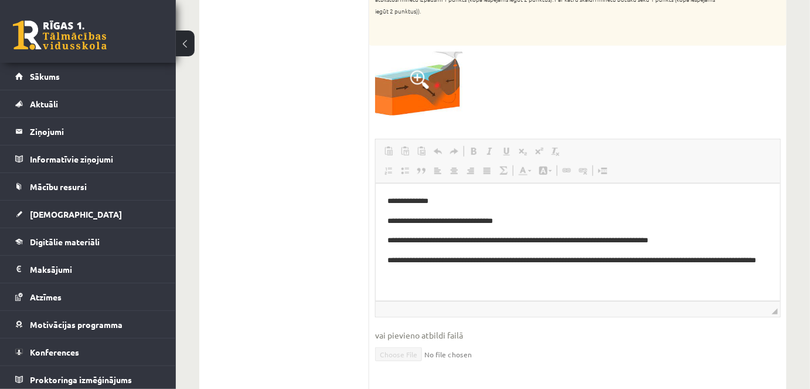
scroll to position [179, 0]
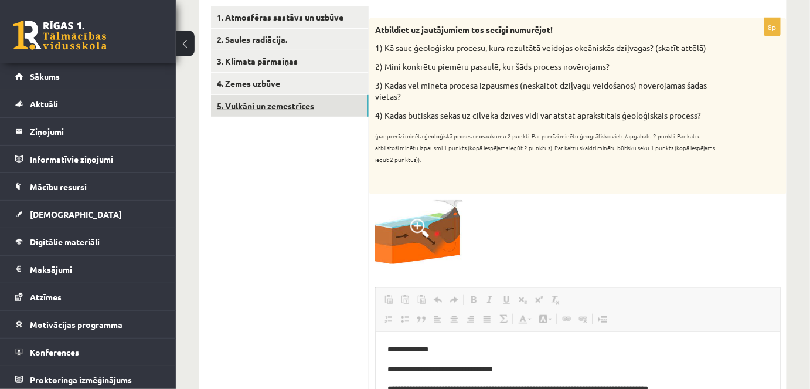
click at [300, 103] on link "5. Vulkāni un zemestrīces" at bounding box center [290, 106] width 158 height 22
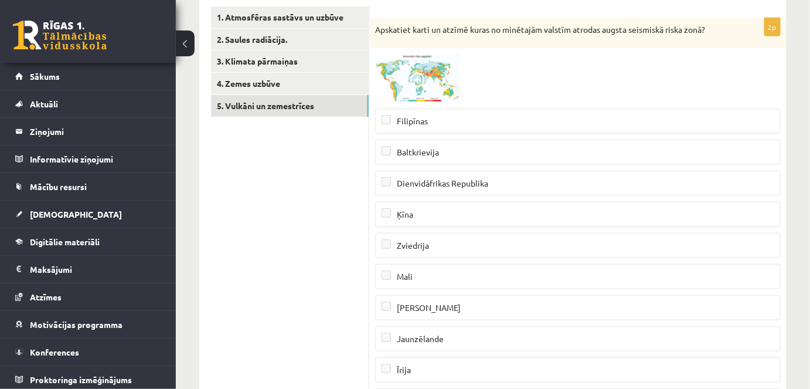
scroll to position [0, 0]
